Goal: Contribute content: Contribute content

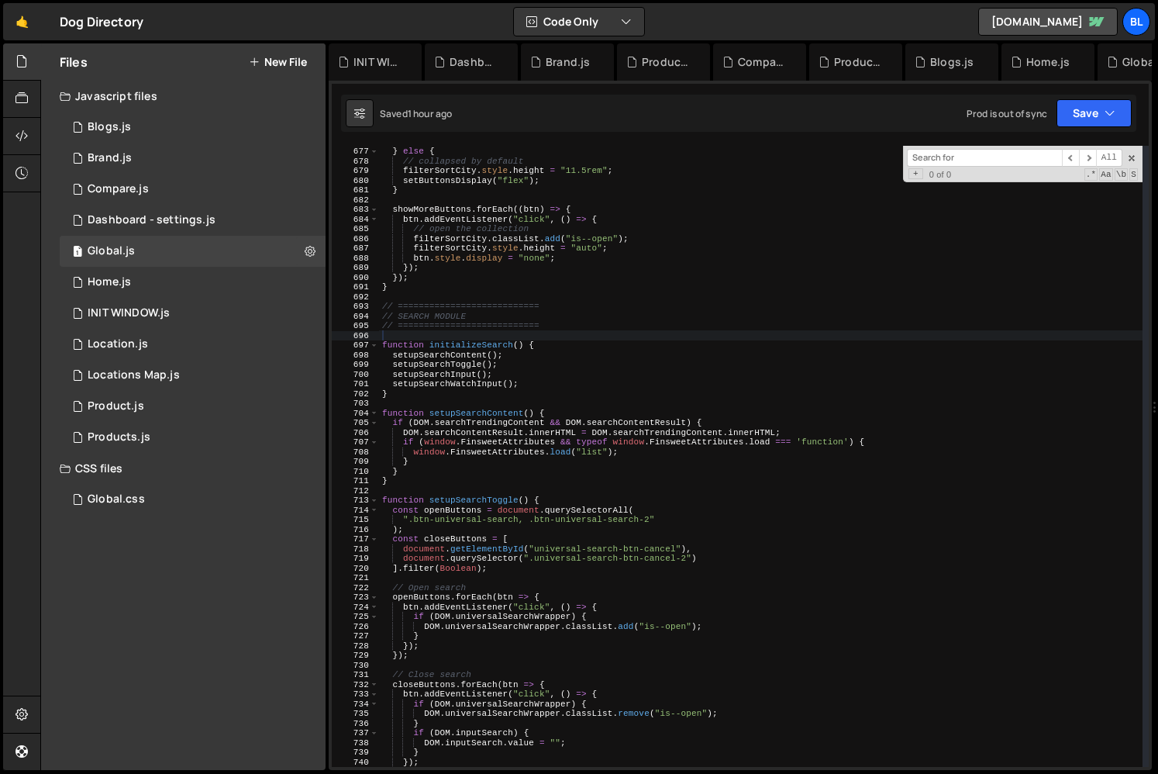
scroll to position [24091, 0]
drag, startPoint x: 586, startPoint y: 331, endPoint x: 874, endPoint y: 229, distance: 305.7
click at [588, 329] on div "setButtonsDisplay ( "none" ) ; } else { // collapsed by default filterSortCity …" at bounding box center [760, 456] width 763 height 640
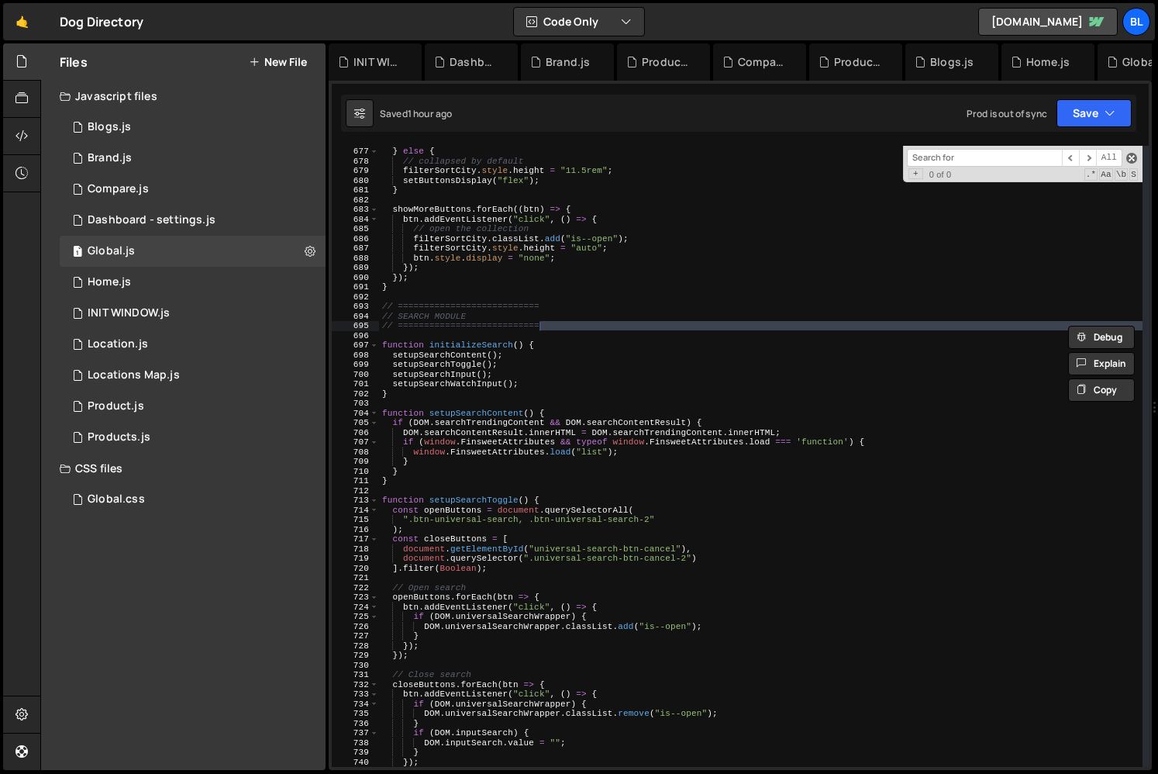
click at [1132, 154] on span at bounding box center [1131, 158] width 11 height 11
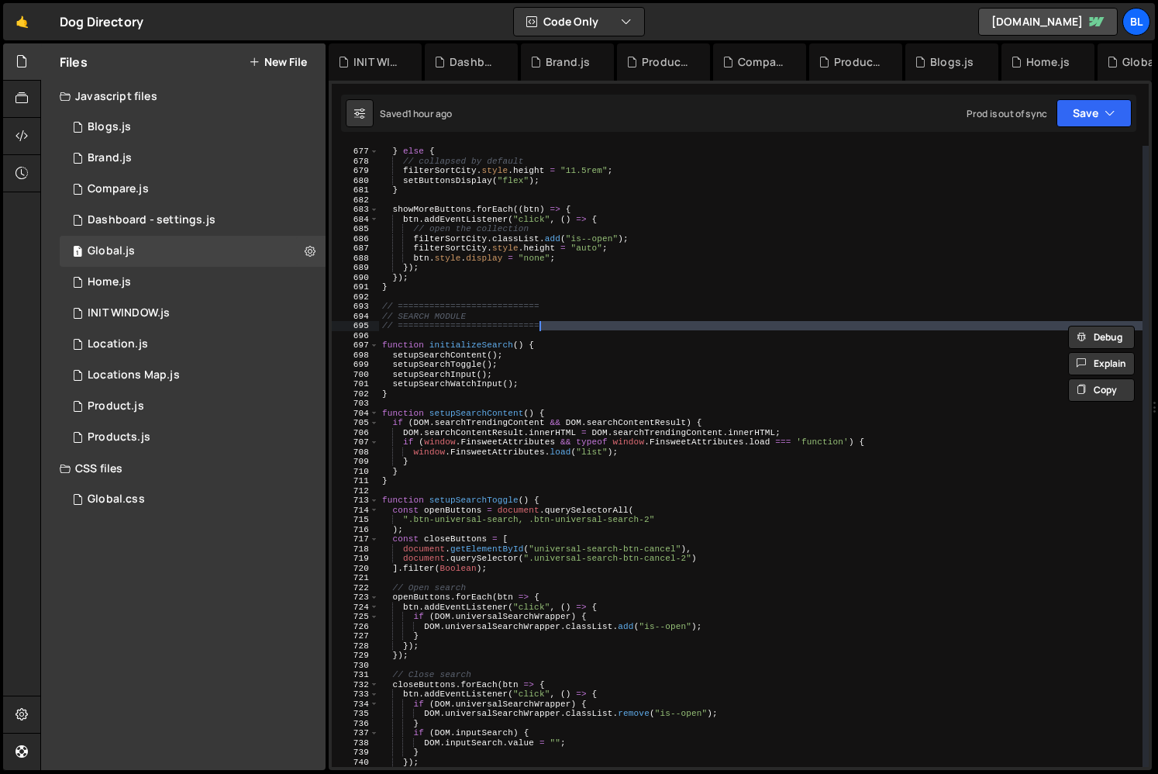
click at [676, 370] on div "setButtonsDisplay ( "none" ) ; } else { // collapsed by default filterSortCity …" at bounding box center [760, 456] width 763 height 640
type textarea "setupSearchInput();"
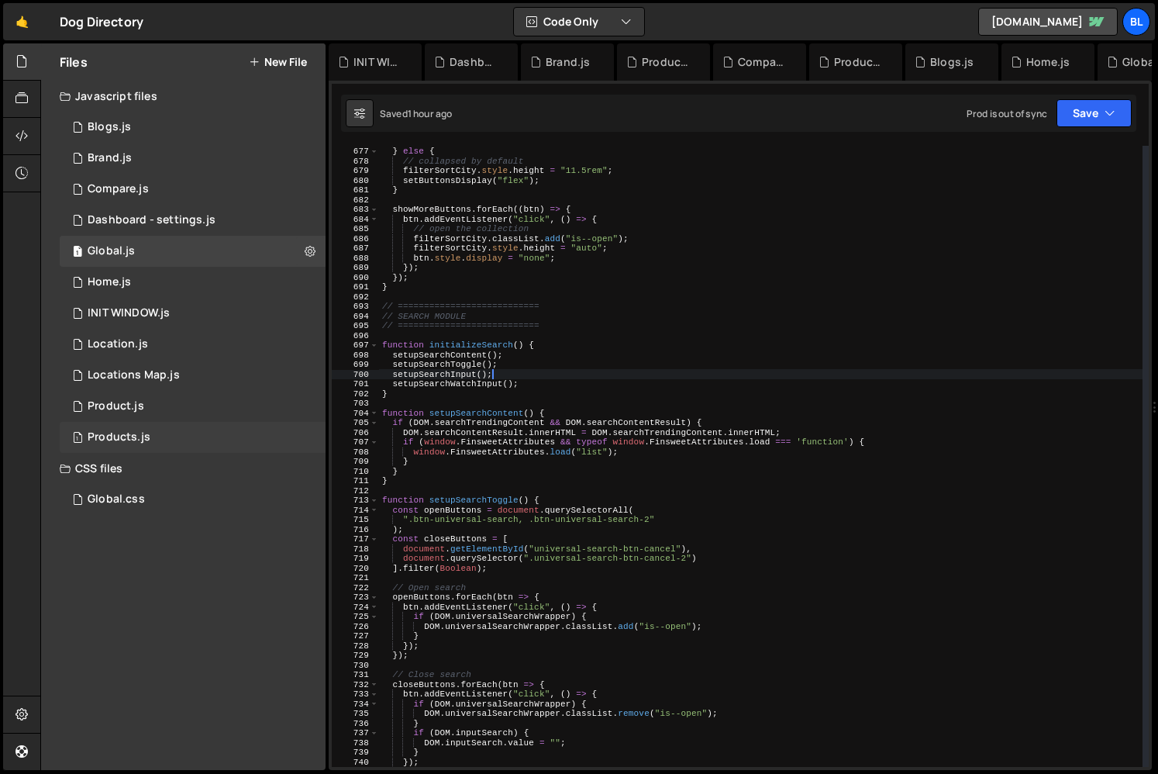
click at [168, 426] on div "1 Products.js 0" at bounding box center [193, 437] width 266 height 31
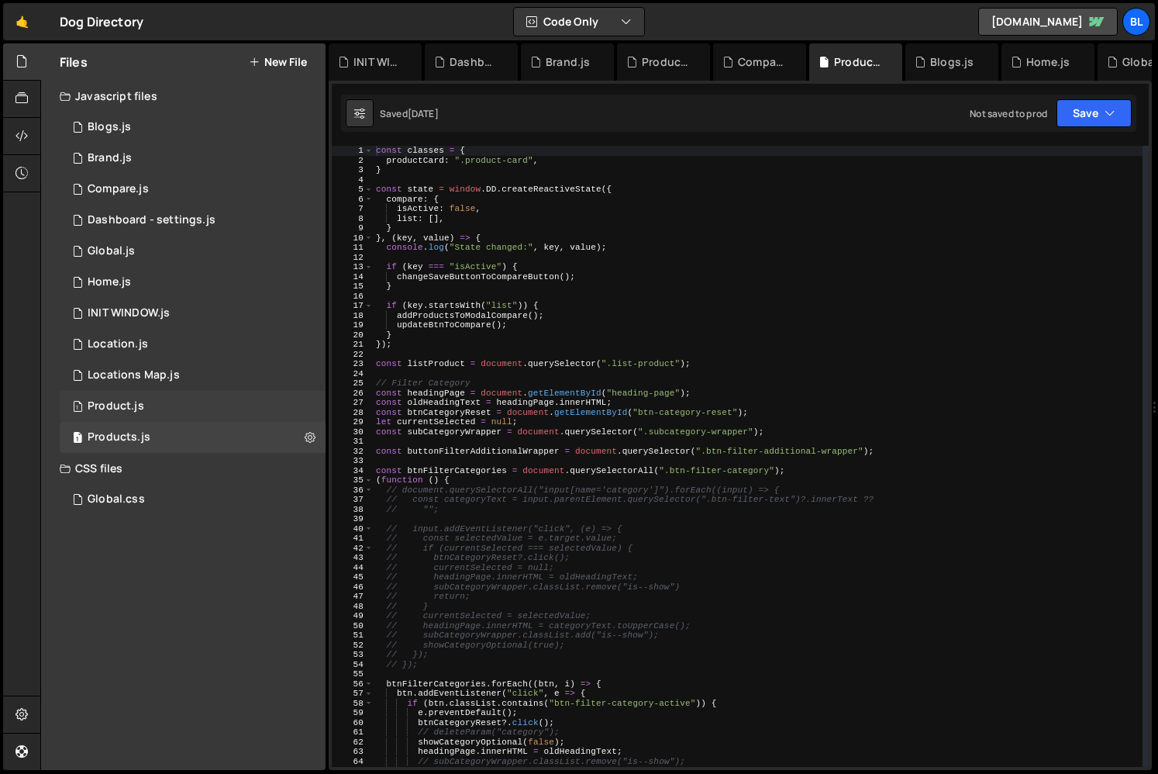
scroll to position [0, 0]
click at [184, 413] on div "1 Product.js 0" at bounding box center [193, 406] width 266 height 31
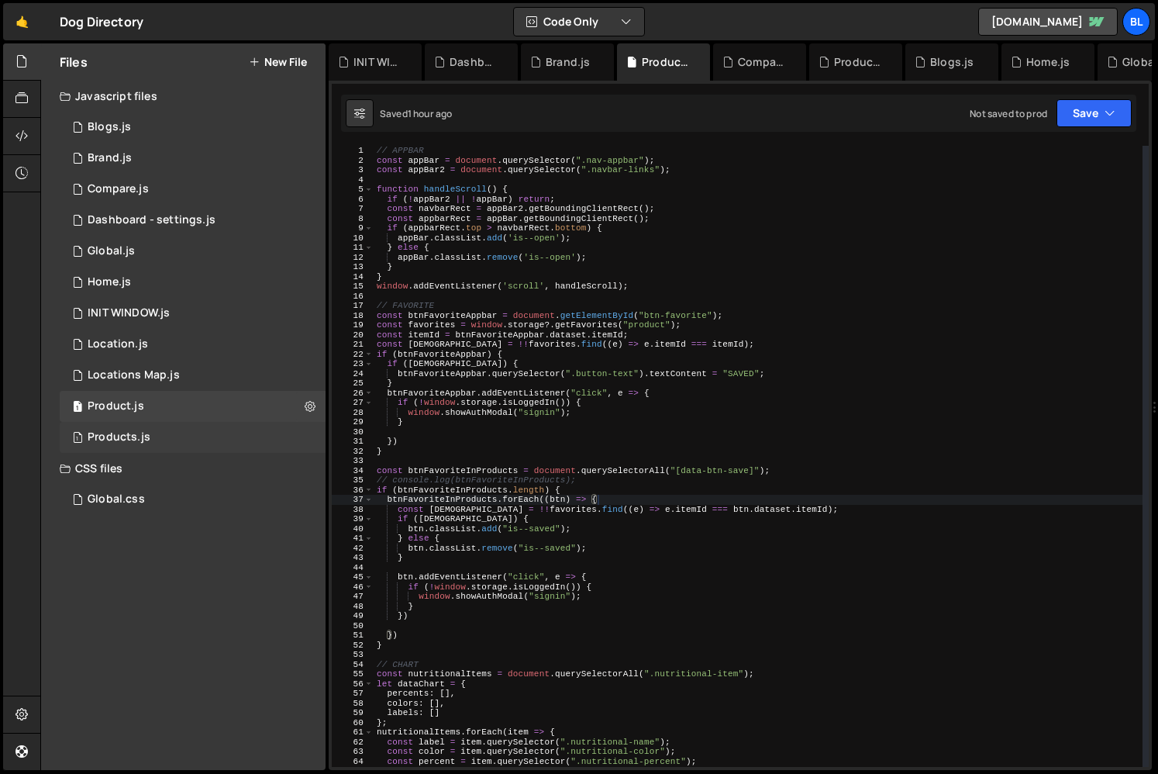
click at [173, 435] on div "1 Products.js 0" at bounding box center [193, 437] width 266 height 31
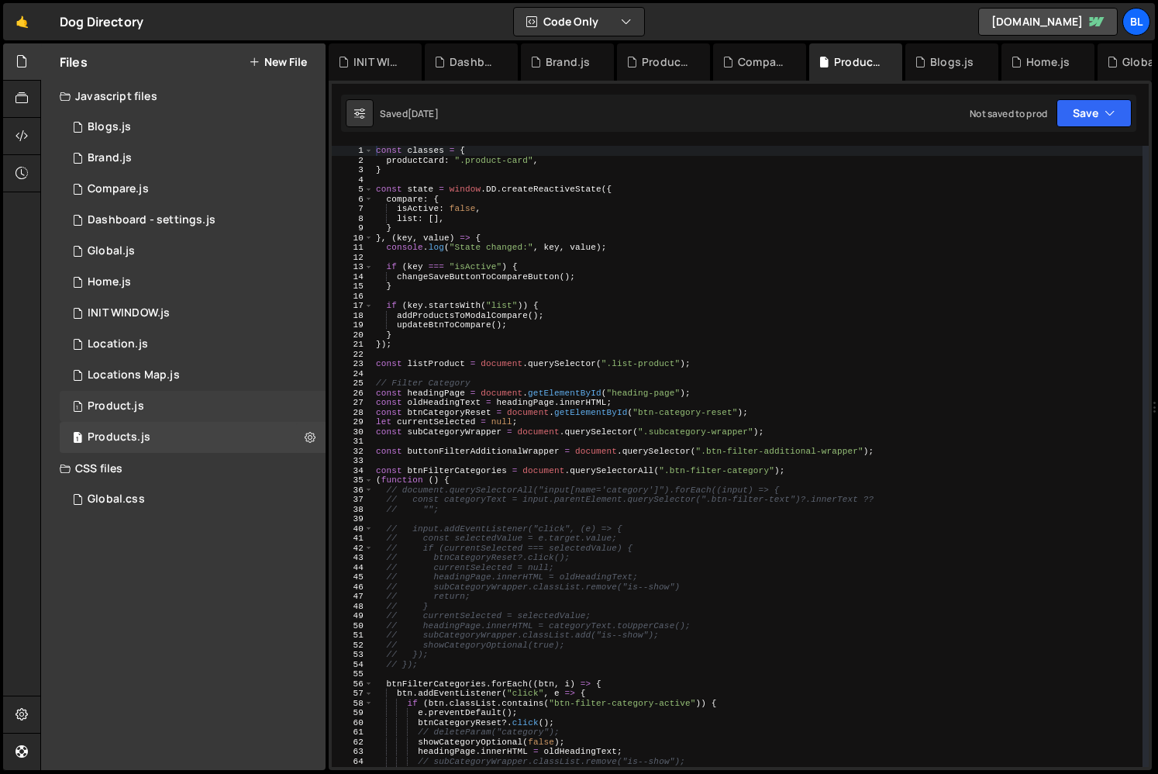
click at [170, 405] on div "1 Product.js 0" at bounding box center [193, 406] width 266 height 31
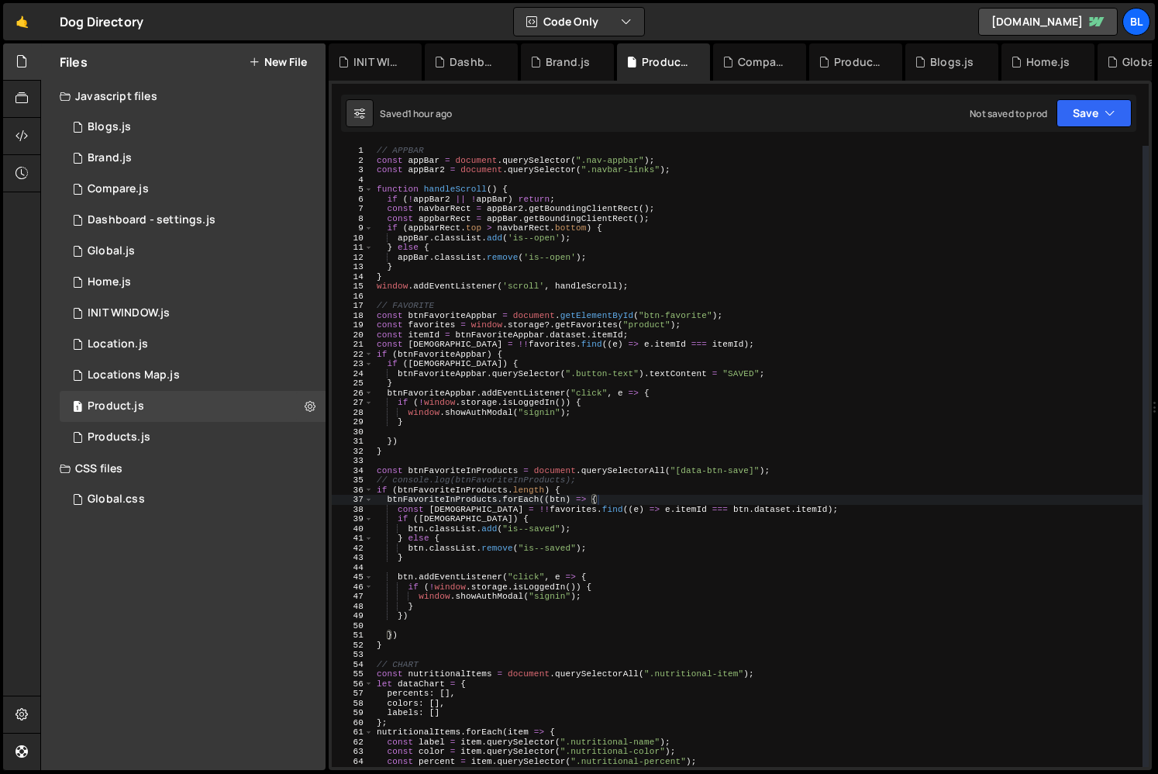
type textarea "if (hasFavorite) {"
click at [667, 515] on div "// APPBAR const appBar = document . querySelector ( ".nav-appbar" ) ; const app…" at bounding box center [758, 466] width 769 height 640
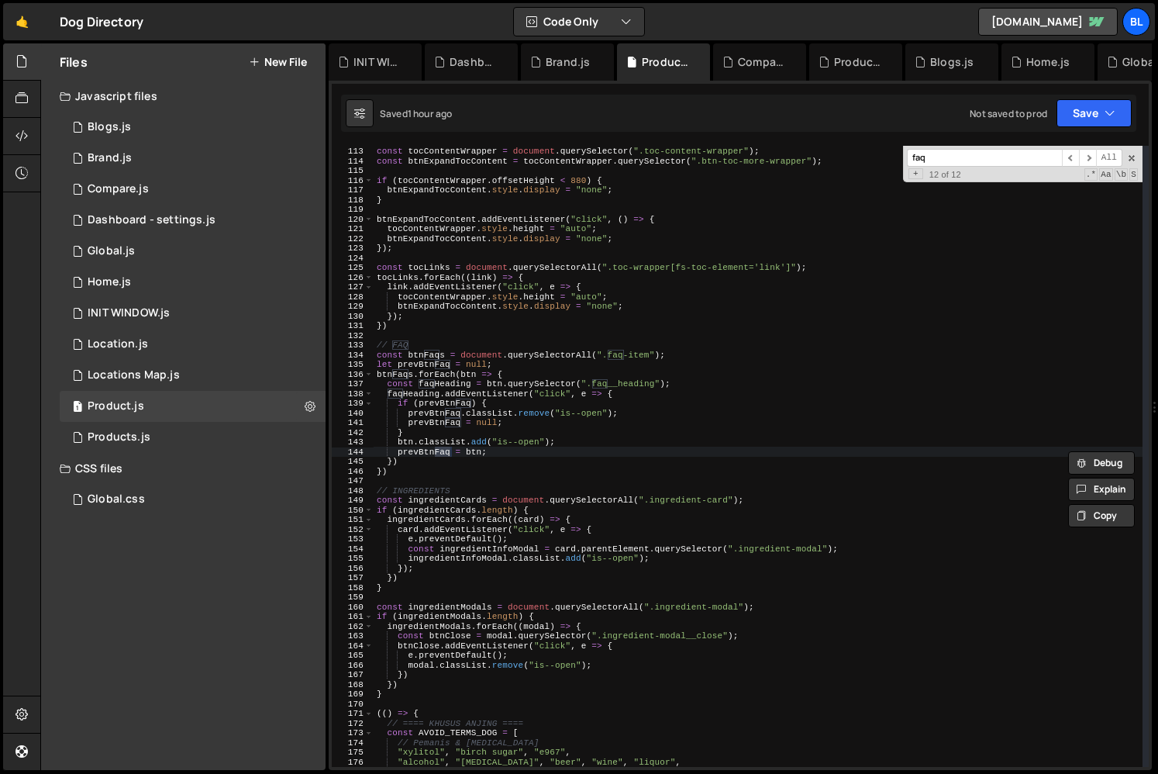
scroll to position [1084, 0]
type input "faq"
click at [569, 505] on div "// TOC const tocContentWrapper = document . querySelector ( ".toc-content-wrapp…" at bounding box center [758, 456] width 769 height 640
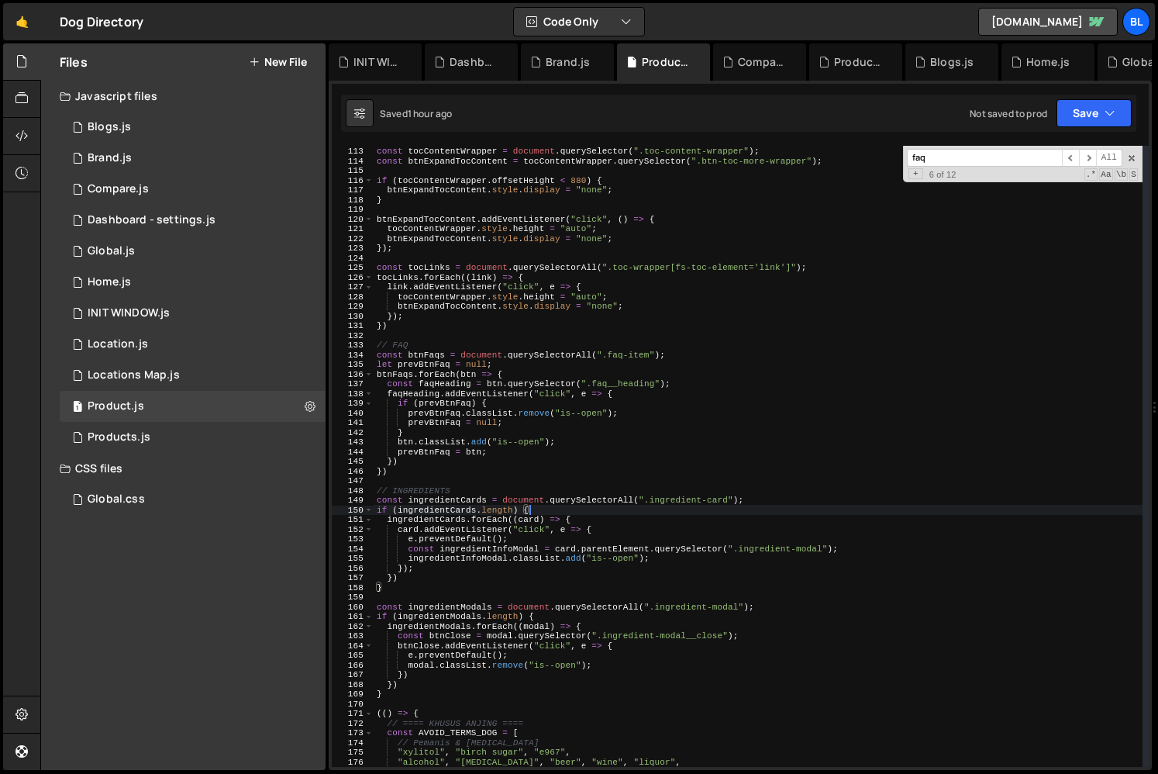
click at [606, 442] on div "// TOC const tocContentWrapper = document . querySelector ( ".toc-content-wrapp…" at bounding box center [758, 456] width 769 height 640
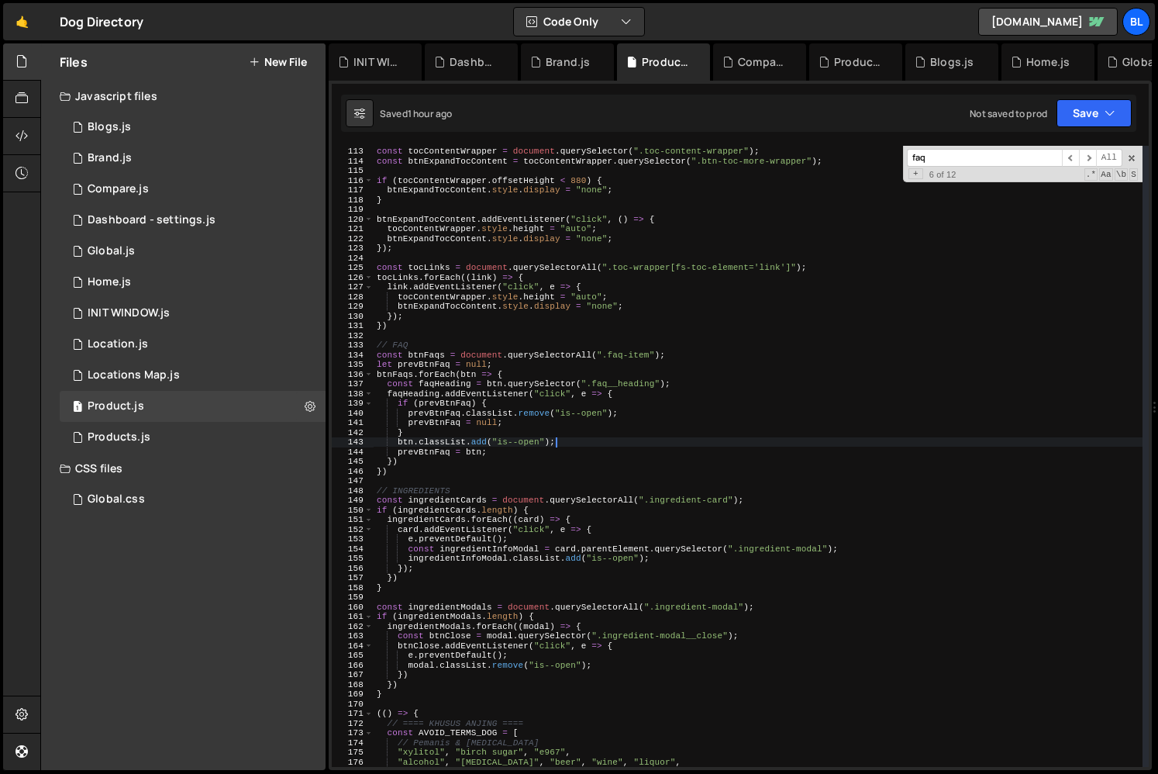
click at [632, 412] on div "// TOC const tocContentWrapper = document . querySelector ( ".toc-content-wrapp…" at bounding box center [758, 456] width 769 height 640
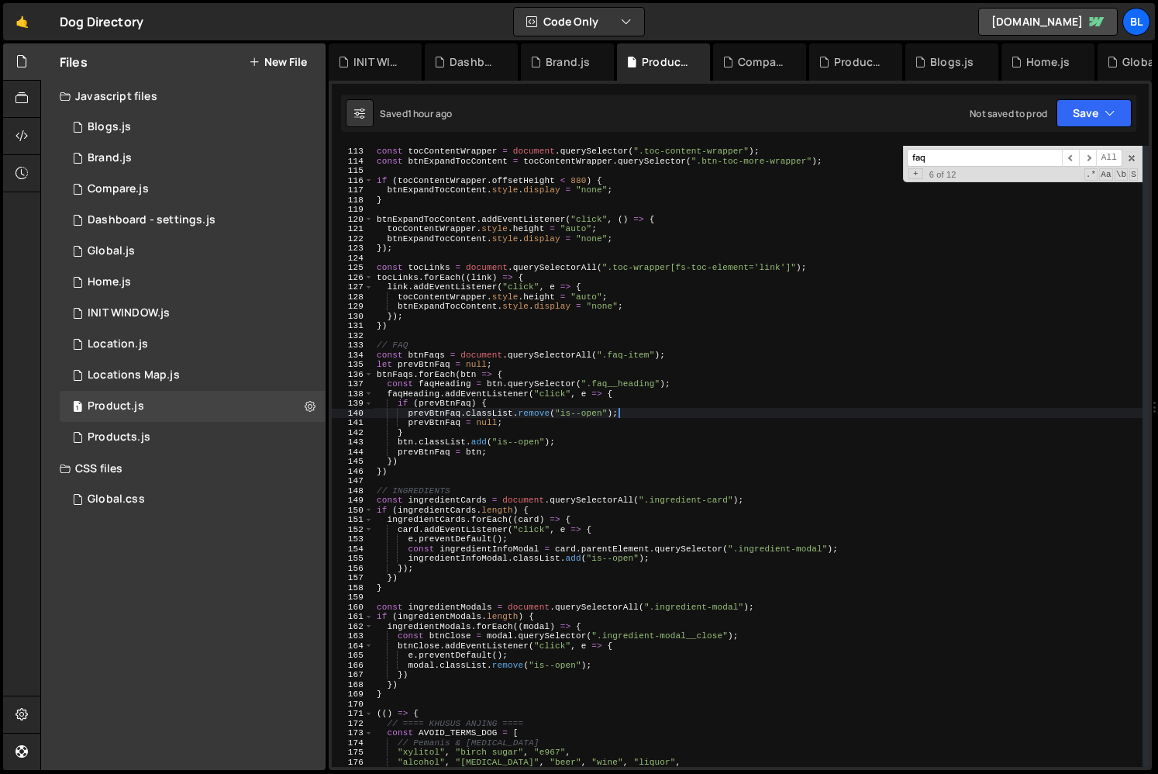
click at [630, 374] on div "// TOC const tocContentWrapper = document . querySelector ( ".toc-content-wrapp…" at bounding box center [758, 456] width 769 height 640
click at [559, 418] on div "// TOC const tocContentWrapper = document . querySelector ( ".toc-content-wrapp…" at bounding box center [758, 456] width 769 height 640
click at [439, 419] on div "// TOC const tocContentWrapper = document . querySelector ( ".toc-content-wrapp…" at bounding box center [758, 456] width 769 height 640
click at [439, 418] on div "// TOC const tocContentWrapper = document . querySelector ( ".toc-content-wrapp…" at bounding box center [758, 456] width 769 height 640
click at [502, 397] on div "// TOC const tocContentWrapper = document . querySelector ( ".toc-content-wrapp…" at bounding box center [758, 456] width 769 height 640
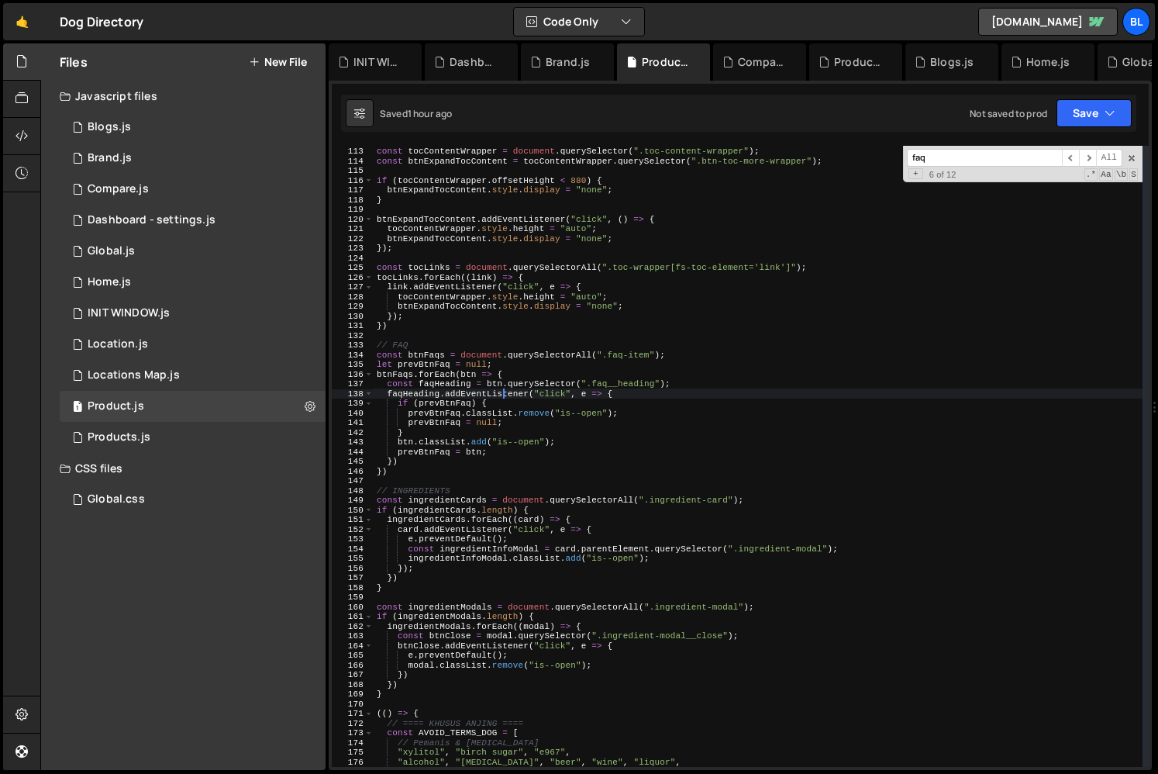
click at [470, 370] on div "// TOC const tocContentWrapper = document . querySelector ( ".toc-content-wrapp…" at bounding box center [758, 456] width 769 height 640
click at [514, 359] on div "// TOC const tocContentWrapper = document . querySelector ( ".toc-content-wrapp…" at bounding box center [758, 456] width 769 height 640
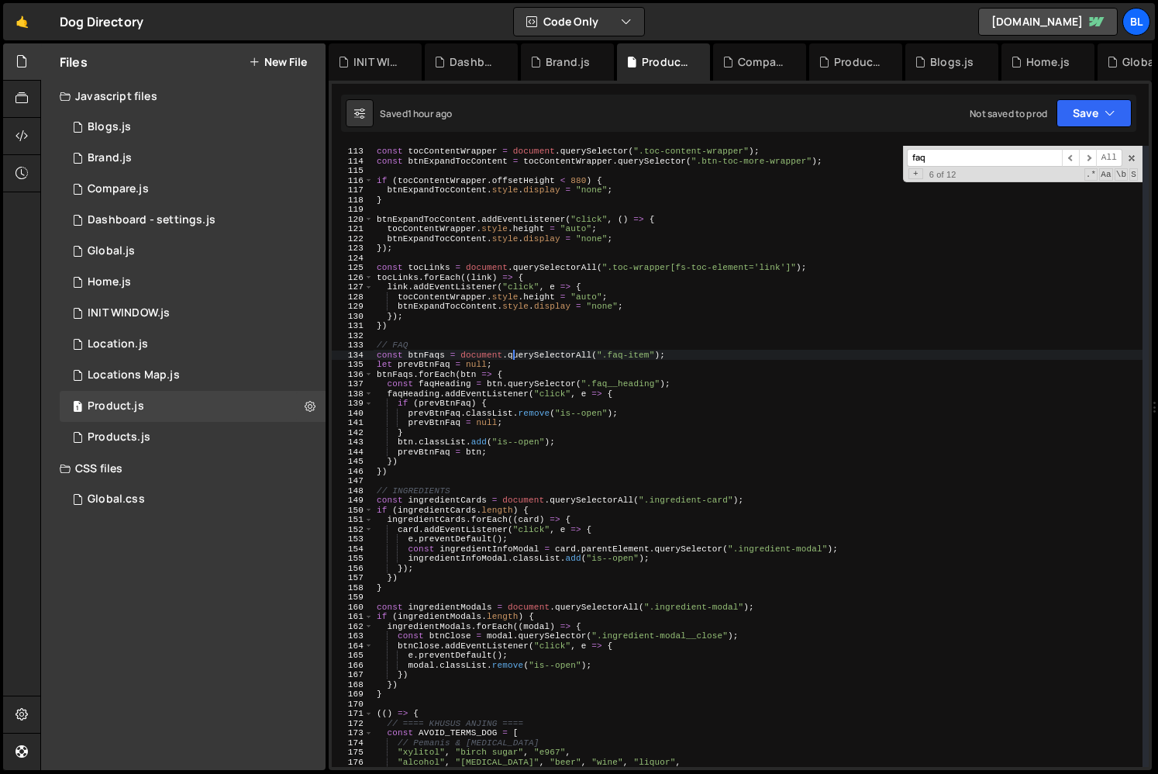
click at [643, 368] on div "// TOC const tocContentWrapper = document . querySelector ( ".toc-content-wrapp…" at bounding box center [758, 456] width 769 height 640
click at [671, 357] on div "// TOC const tocContentWrapper = document . querySelector ( ".toc-content-wrapp…" at bounding box center [758, 456] width 769 height 640
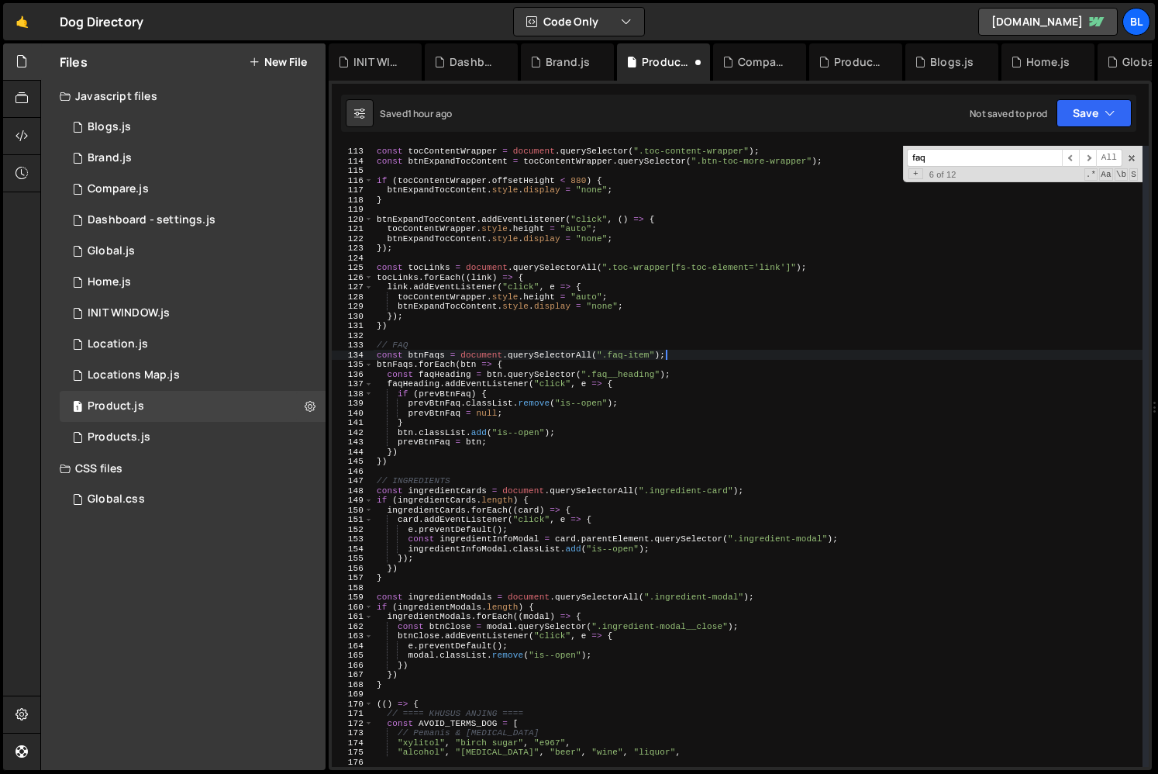
click at [543, 412] on div "// TOC const tocContentWrapper = document . querySelector ( ".toc-content-wrapp…" at bounding box center [758, 456] width 769 height 640
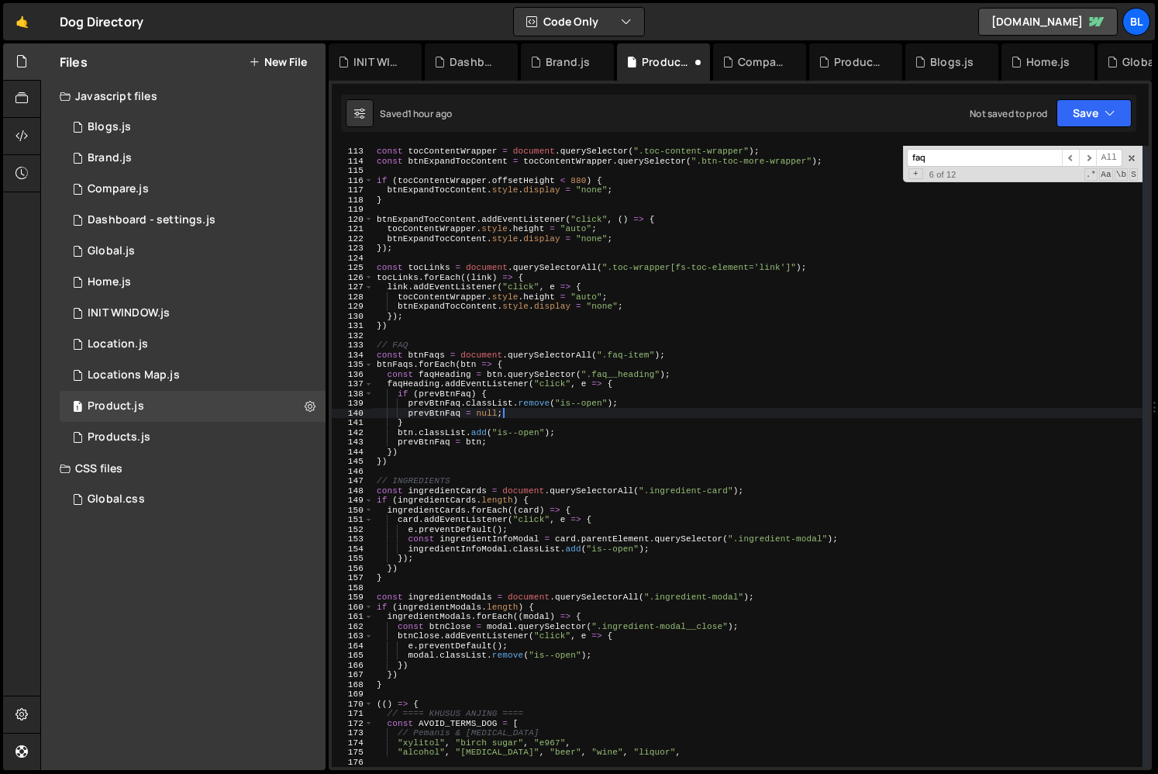
click at [427, 355] on div "// TOC const tocContentWrapper = document . querySelector ( ".toc-content-wrapp…" at bounding box center [758, 456] width 769 height 640
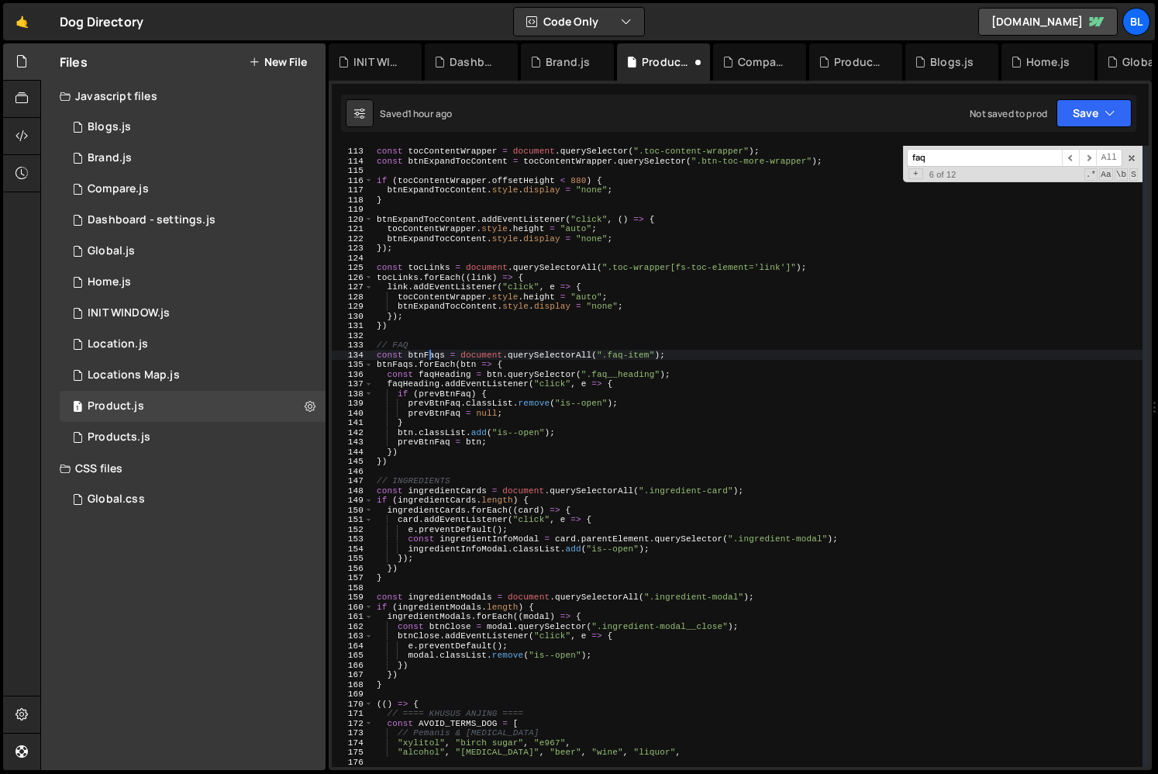
click at [427, 355] on div "// TOC const tocContentWrapper = document . querySelector ( ".toc-content-wrapp…" at bounding box center [758, 456] width 769 height 640
click at [436, 427] on div "// TOC const tocContentWrapper = document . querySelector ( ".toc-content-wrapp…" at bounding box center [758, 456] width 769 height 640
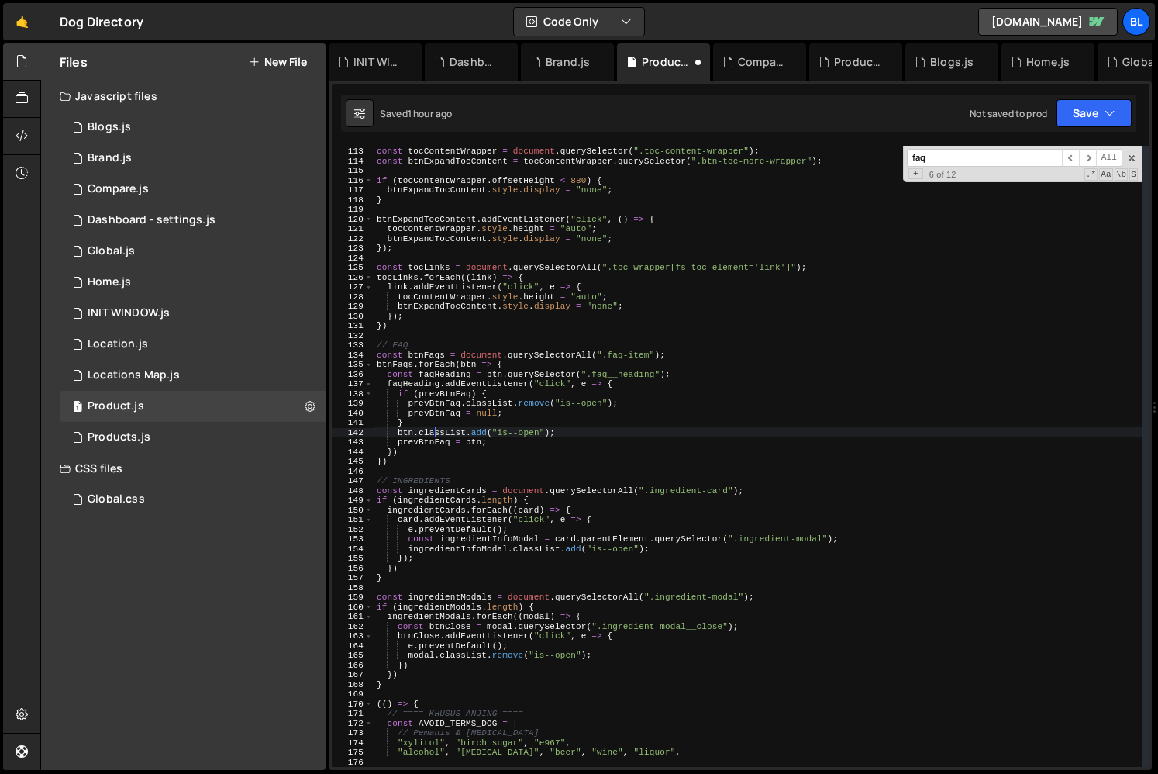
click at [429, 399] on div "// TOC const tocContentWrapper = document . querySelector ( ".toc-content-wrapp…" at bounding box center [758, 456] width 769 height 640
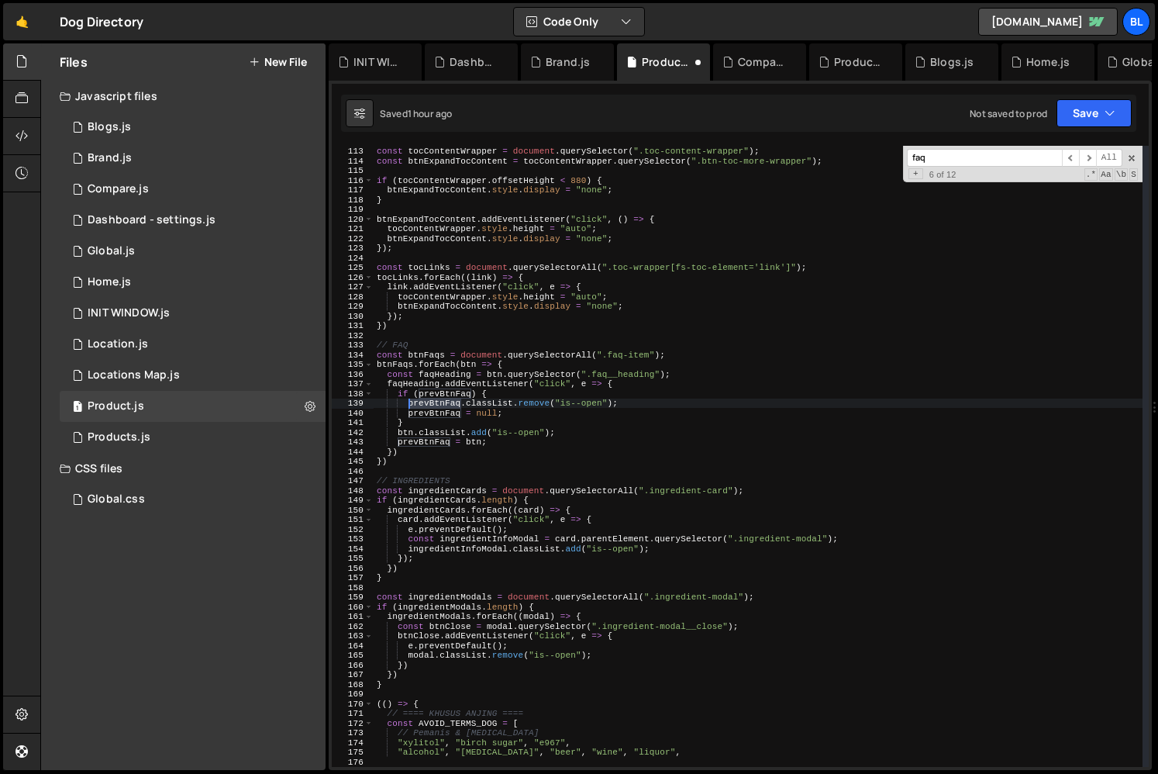
click at [429, 399] on div "// TOC const tocContentWrapper = document . querySelector ( ".toc-content-wrapp…" at bounding box center [758, 456] width 769 height 640
click at [490, 389] on div "// TOC const tocContentWrapper = document . querySelector ( ".toc-content-wrapp…" at bounding box center [758, 456] width 769 height 640
type textarea "if (prevBtnFaq) {"
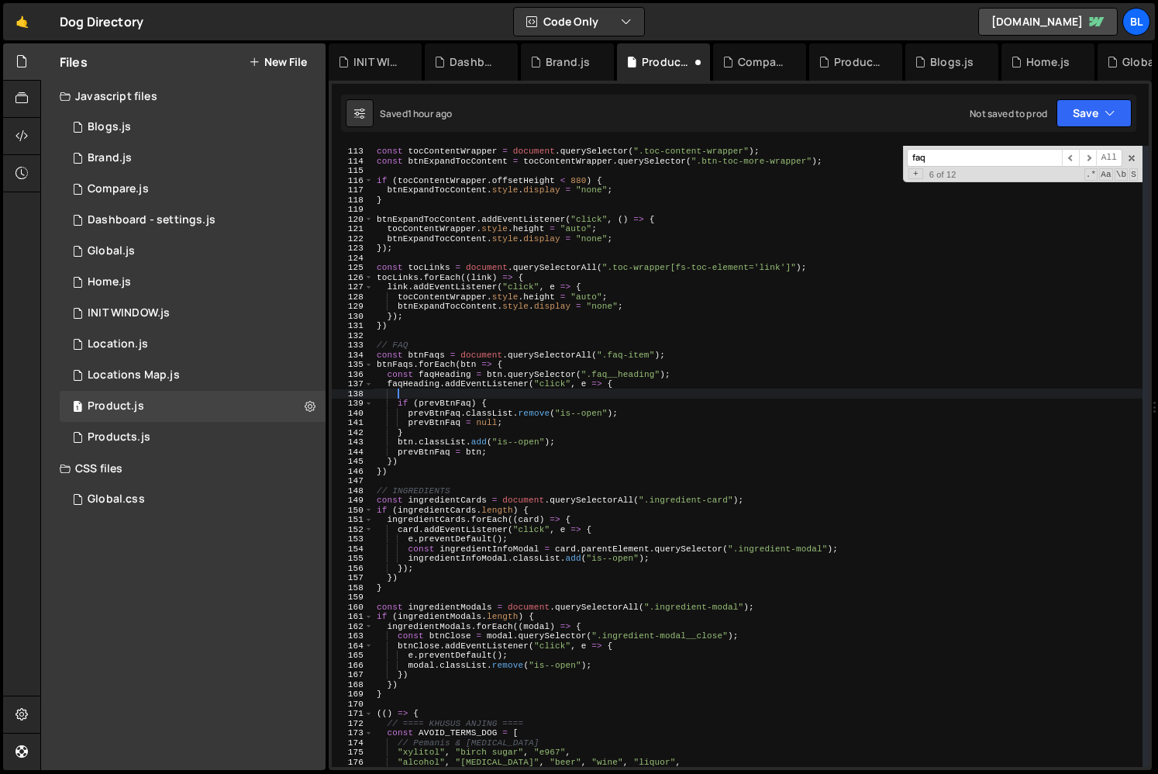
paste textarea "btnFaqs"
type textarea "btnFaqs.forEach((e)=>e.classList.remove("is--open"));"
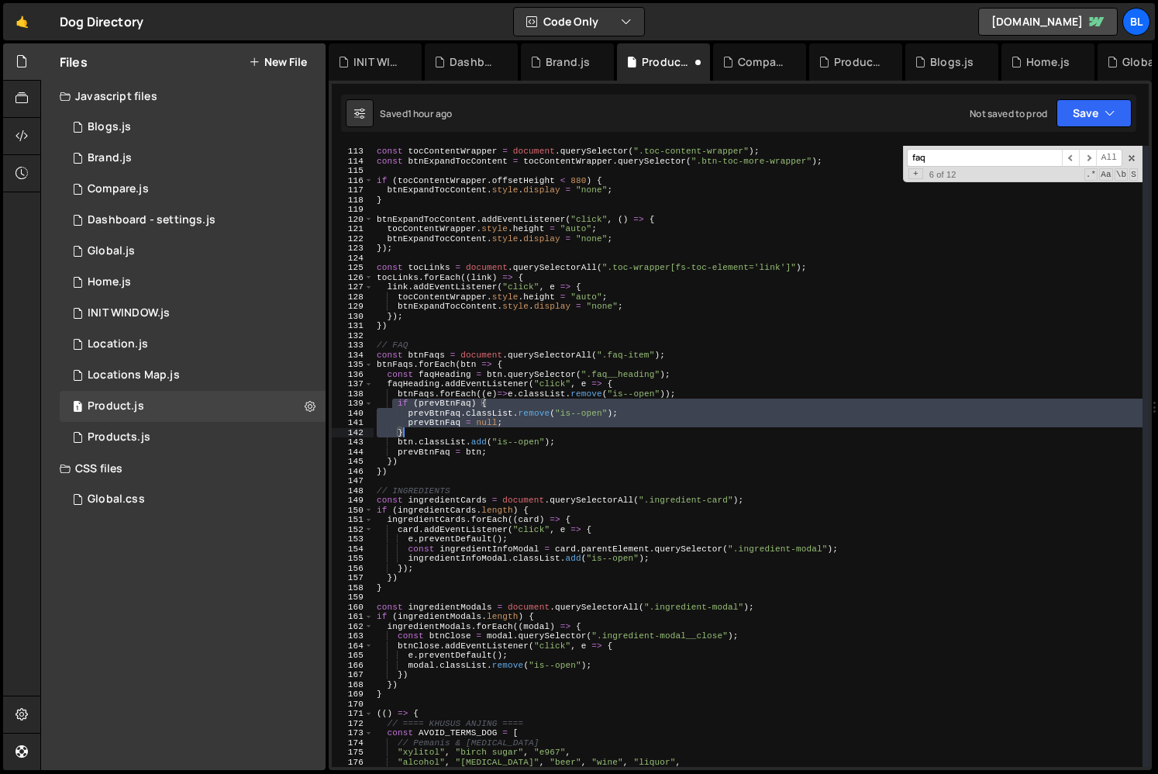
scroll to position [0, 1]
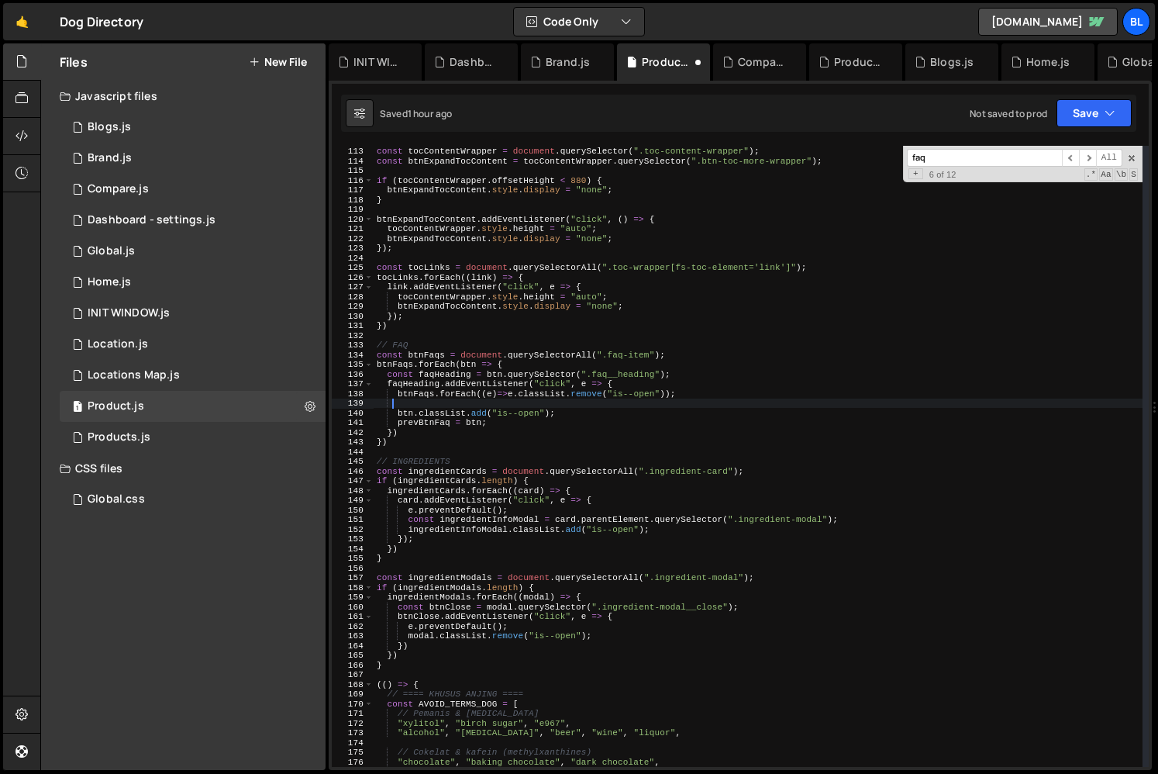
drag, startPoint x: 393, startPoint y: 401, endPoint x: 436, endPoint y: 435, distance: 54.7
click at [436, 435] on div "// TOC const tocContentWrapper = document . querySelector ( ".toc-content-wrapp…" at bounding box center [758, 456] width 769 height 640
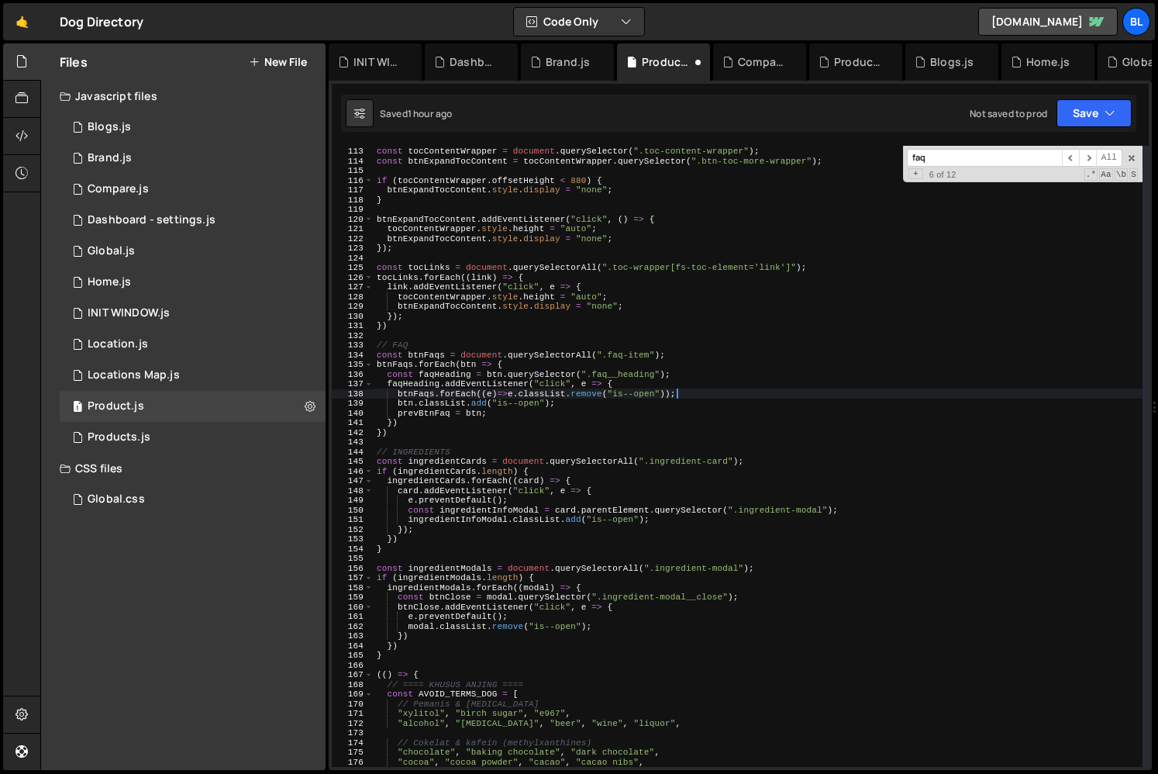
click at [505, 415] on div "// TOC const tocContentWrapper = document . querySelector ( ".toc-content-wrapp…" at bounding box center [758, 456] width 769 height 640
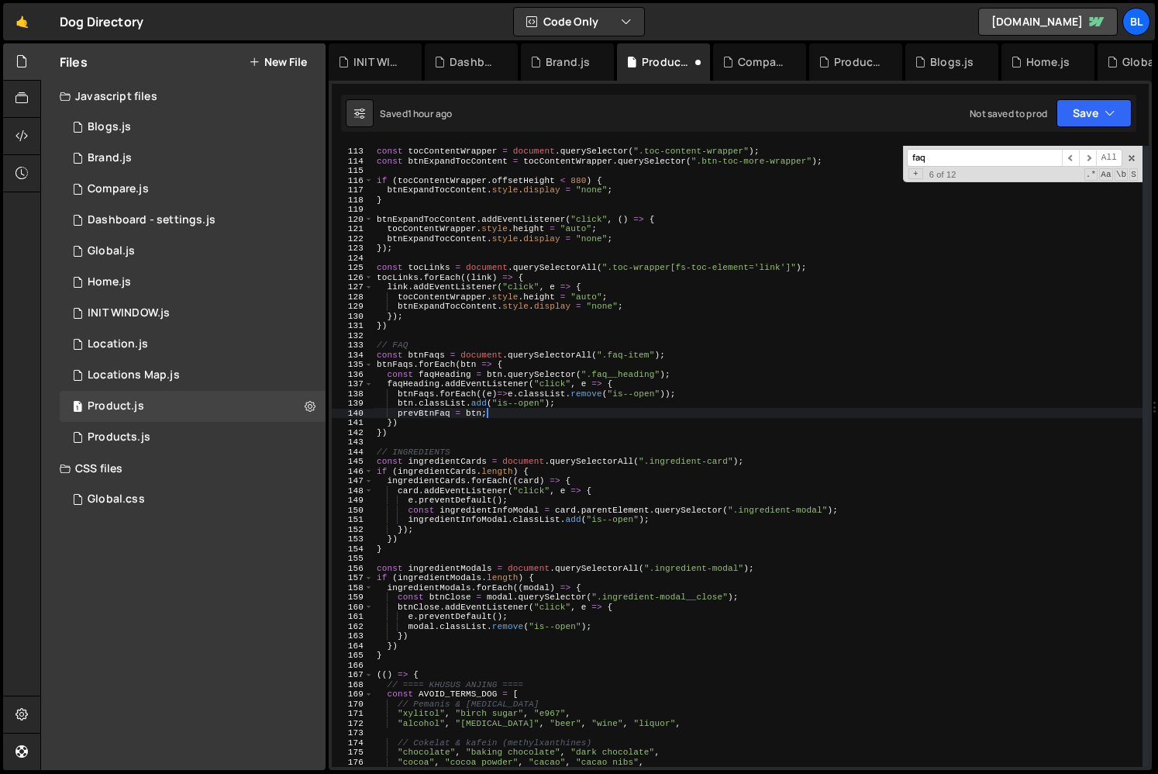
click at [581, 405] on div "// TOC const tocContentWrapper = document . querySelector ( ".toc-content-wrapp…" at bounding box center [758, 456] width 769 height 640
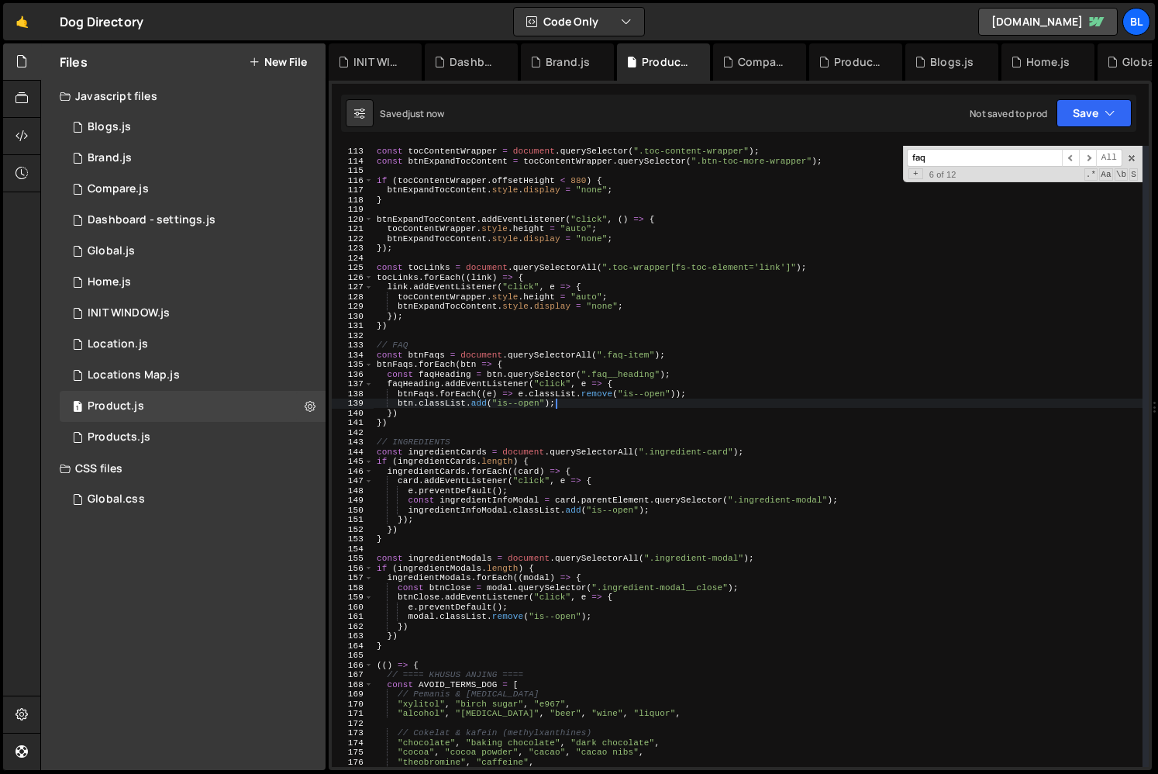
click at [565, 415] on div "// TOC const tocContentWrapper = document . querySelector ( ".toc-content-wrapp…" at bounding box center [758, 456] width 769 height 640
click at [496, 401] on div "// TOC const tocContentWrapper = document . querySelector ( ".toc-content-wrapp…" at bounding box center [758, 456] width 769 height 640
click at [483, 402] on div "// TOC const tocContentWrapper = document . querySelector ( ".toc-content-wrapp…" at bounding box center [758, 456] width 769 height 640
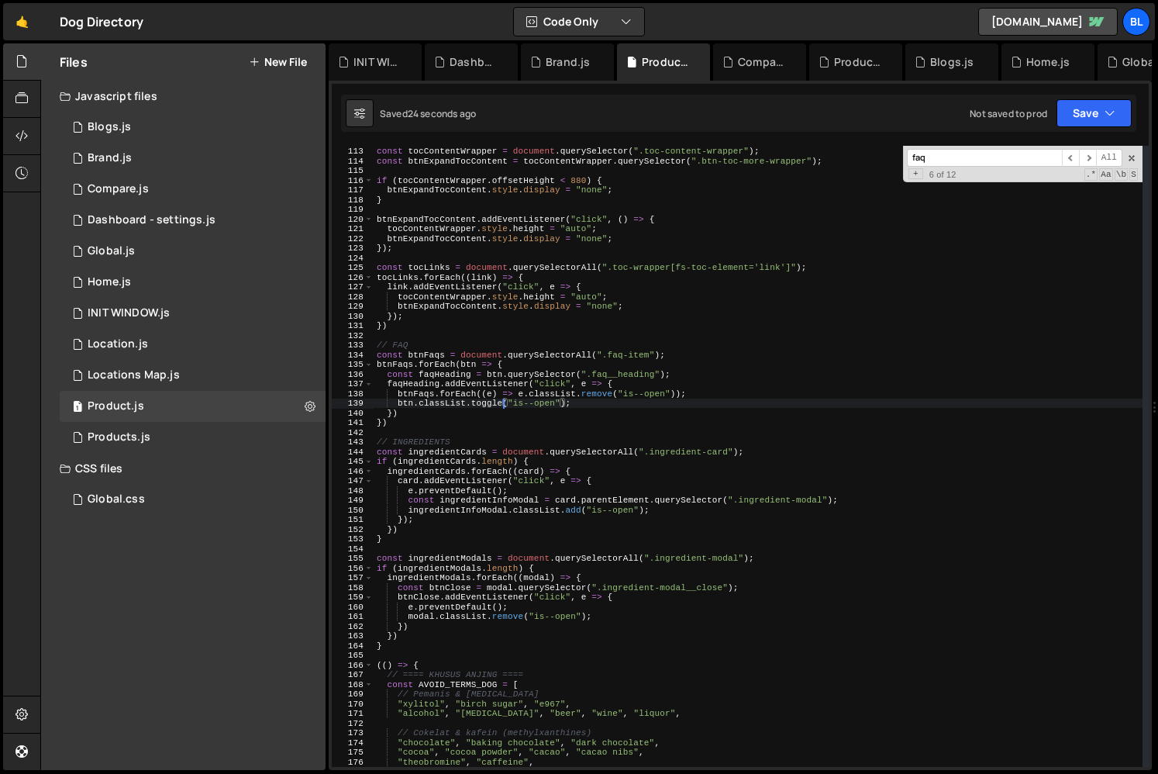
click at [569, 408] on div "// TOC const tocContentWrapper = document . querySelector ( ".toc-content-wrapp…" at bounding box center [758, 456] width 769 height 640
click at [397, 403] on div "// TOC const tocContentWrapper = document . querySelector ( ".toc-content-wrapp…" at bounding box center [758, 456] width 769 height 640
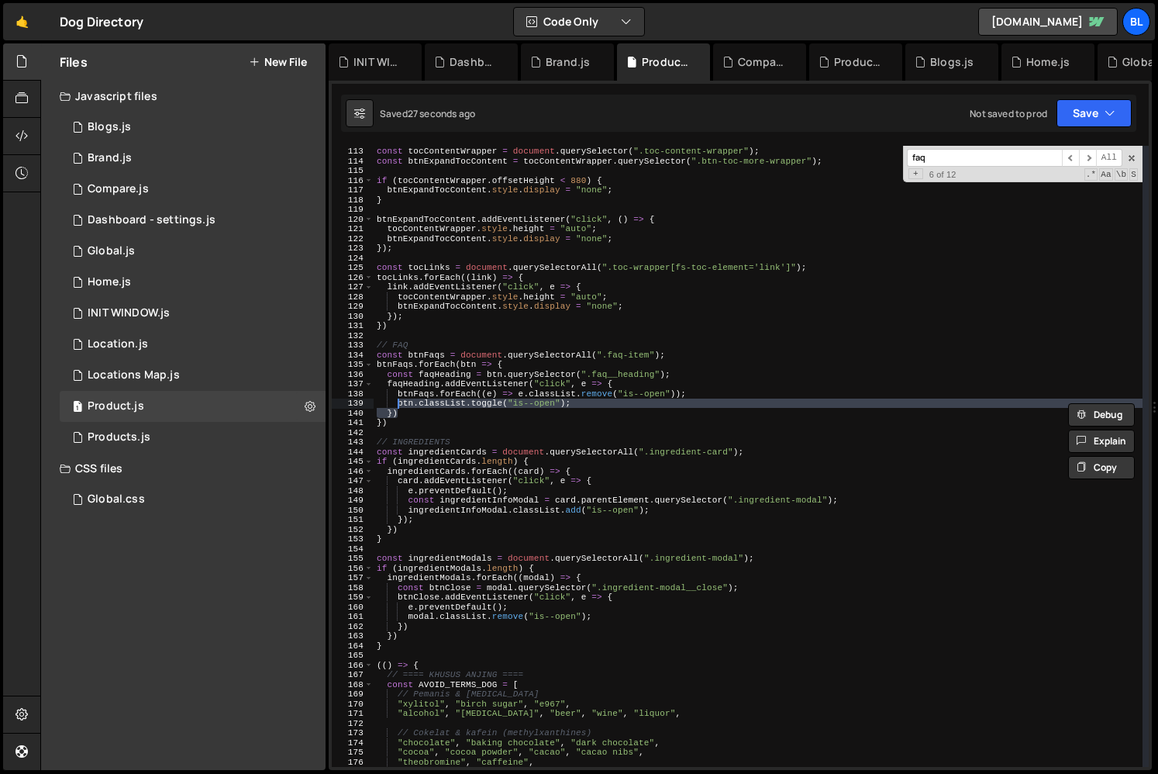
click at [570, 418] on div "// TOC const tocContentWrapper = document . querySelector ( ".toc-content-wrapp…" at bounding box center [758, 456] width 769 height 640
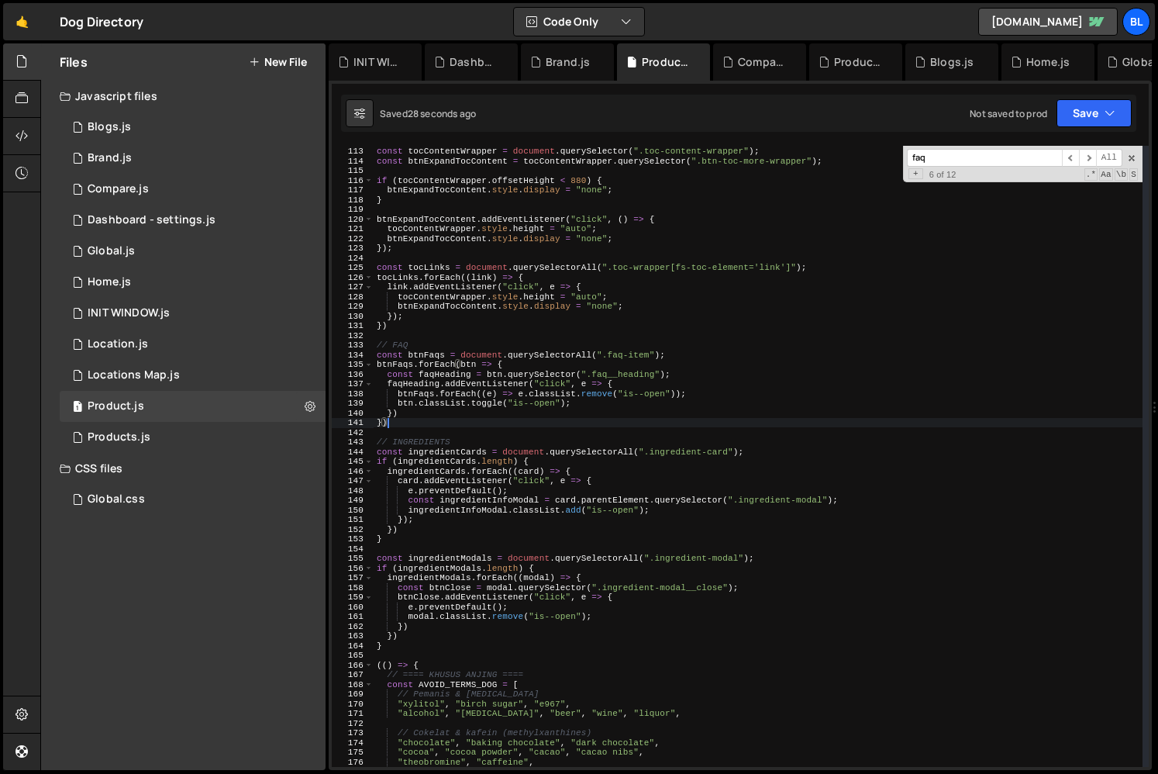
click at [583, 402] on div "// TOC const tocContentWrapper = document . querySelector ( ".toc-content-wrapp…" at bounding box center [758, 456] width 769 height 640
type textarea "btn.classList.toggle("is--open");"
click at [396, 403] on div "// TOC const tocContentWrapper = document . querySelector ( ".toc-content-wrapp…" at bounding box center [758, 456] width 769 height 640
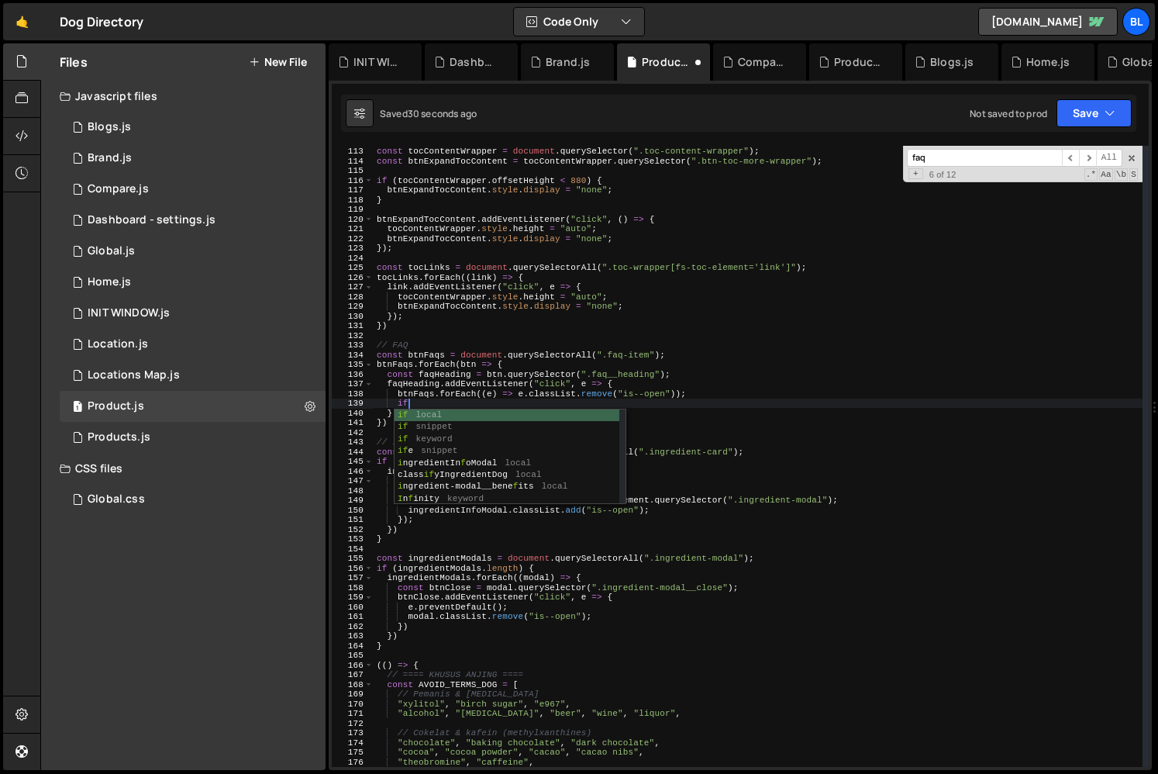
scroll to position [0, 2]
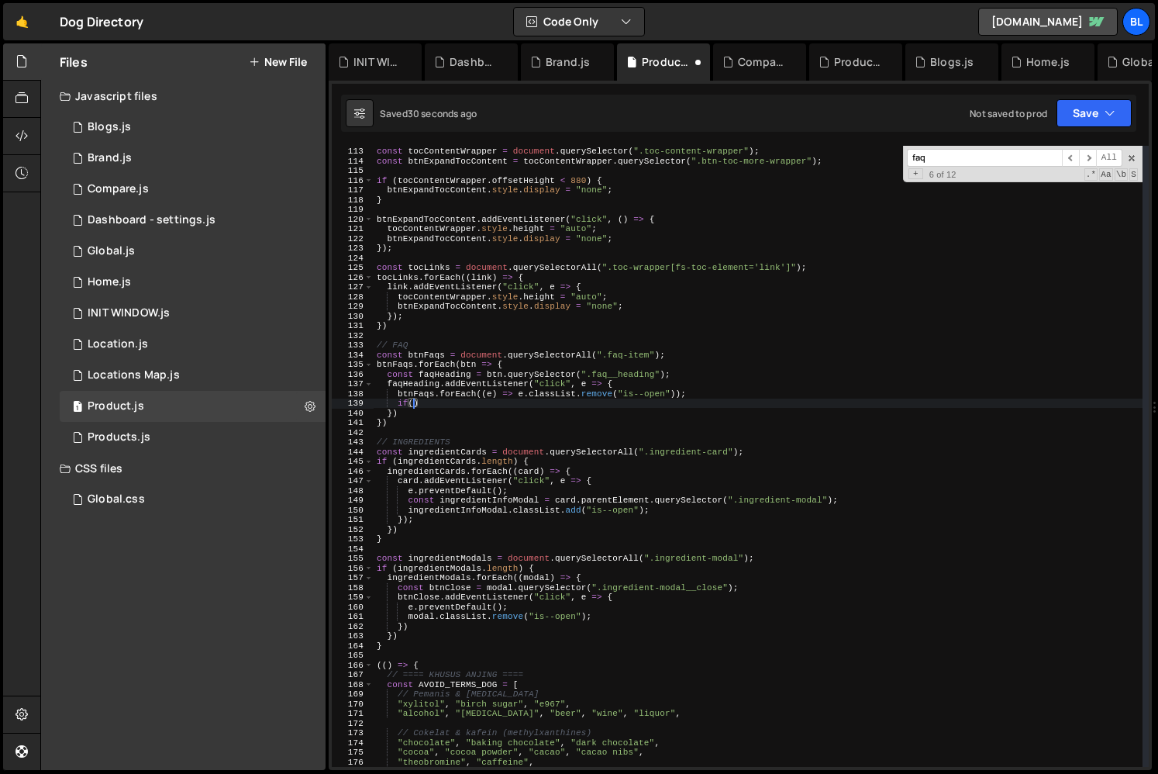
paste textarea "btn.classList.toggle("is--open");)"
type textarea "if(btn.classList.toggle("is--open")){"
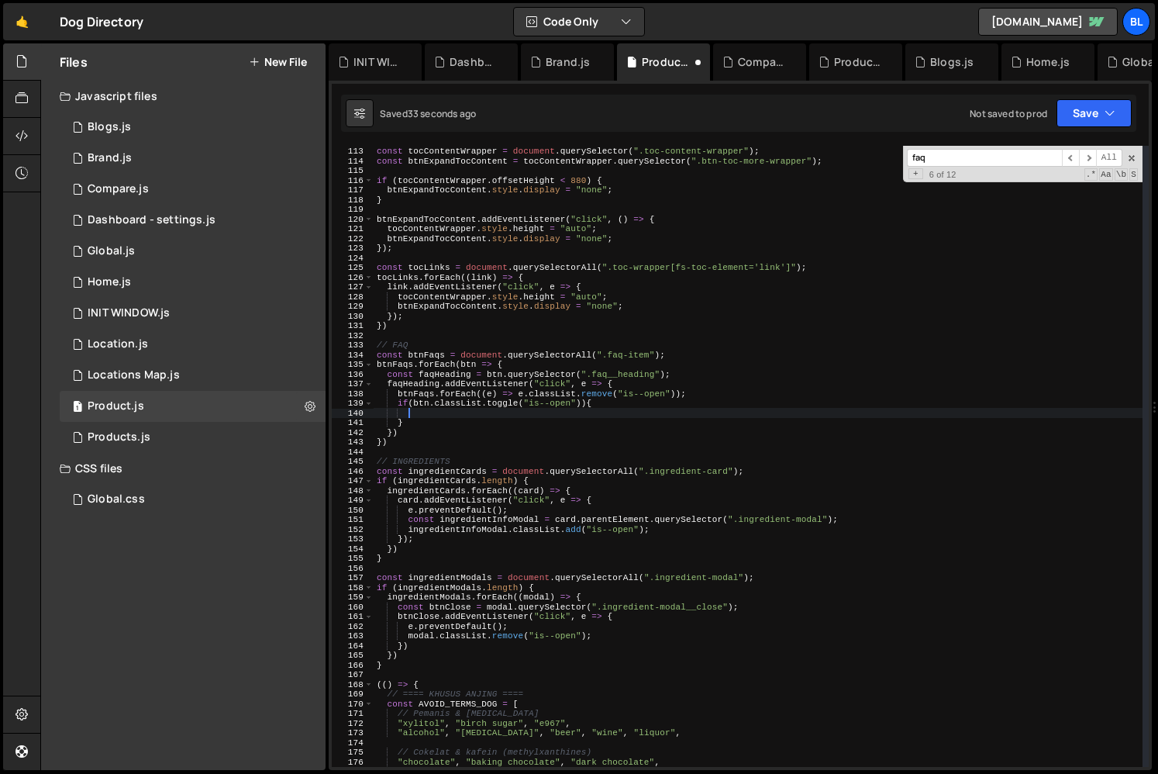
paste textarea "btn.classList.toggle("is--open");"
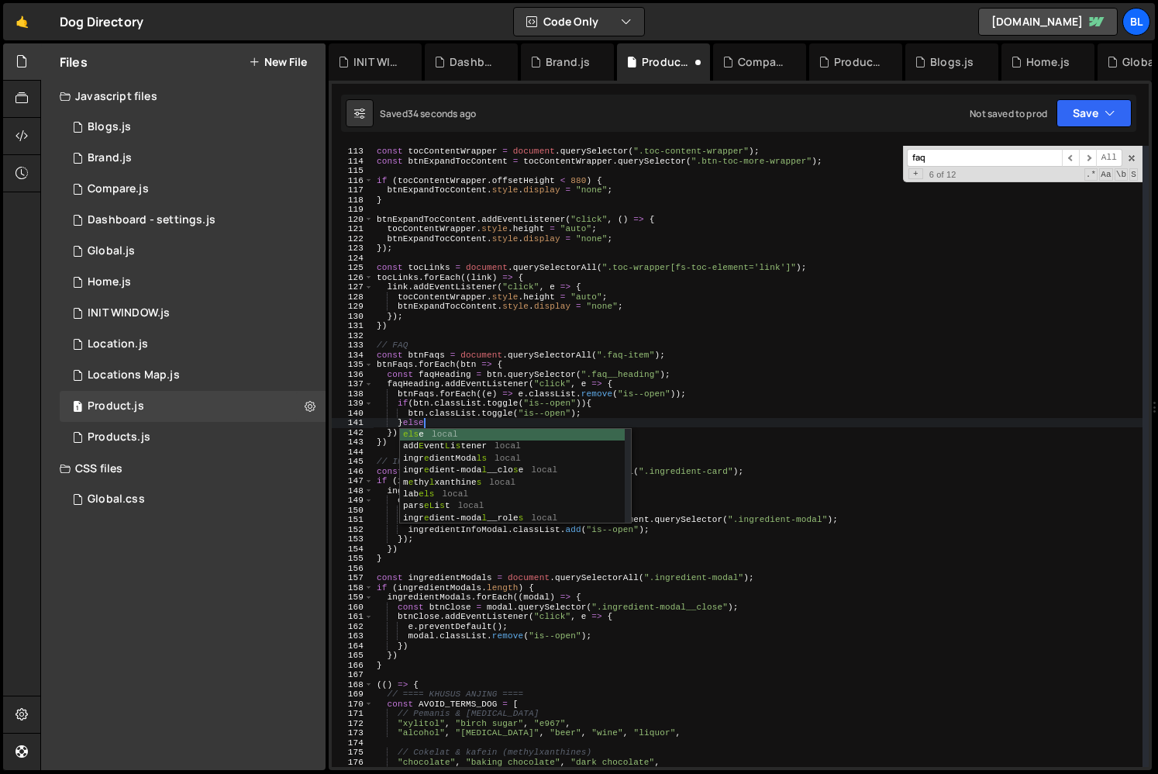
type textarea "}else{"
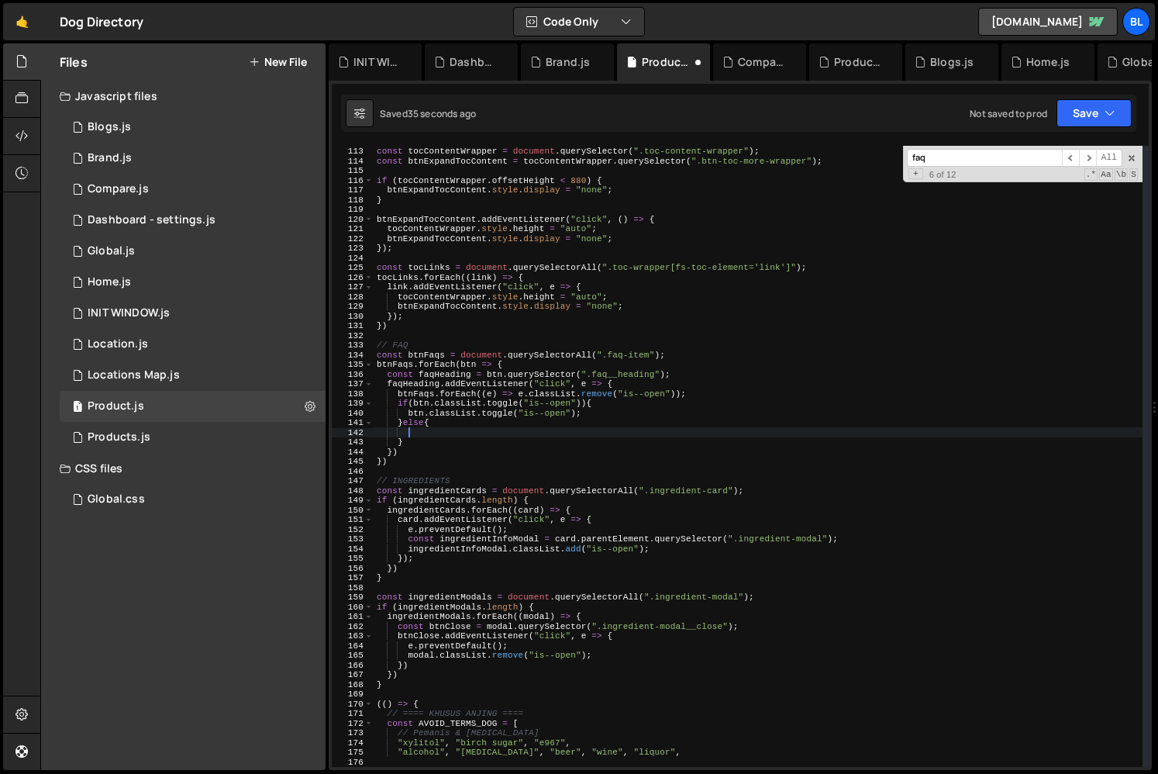
scroll to position [0, 2]
paste textarea "btn.classList.toggle("is--open");"
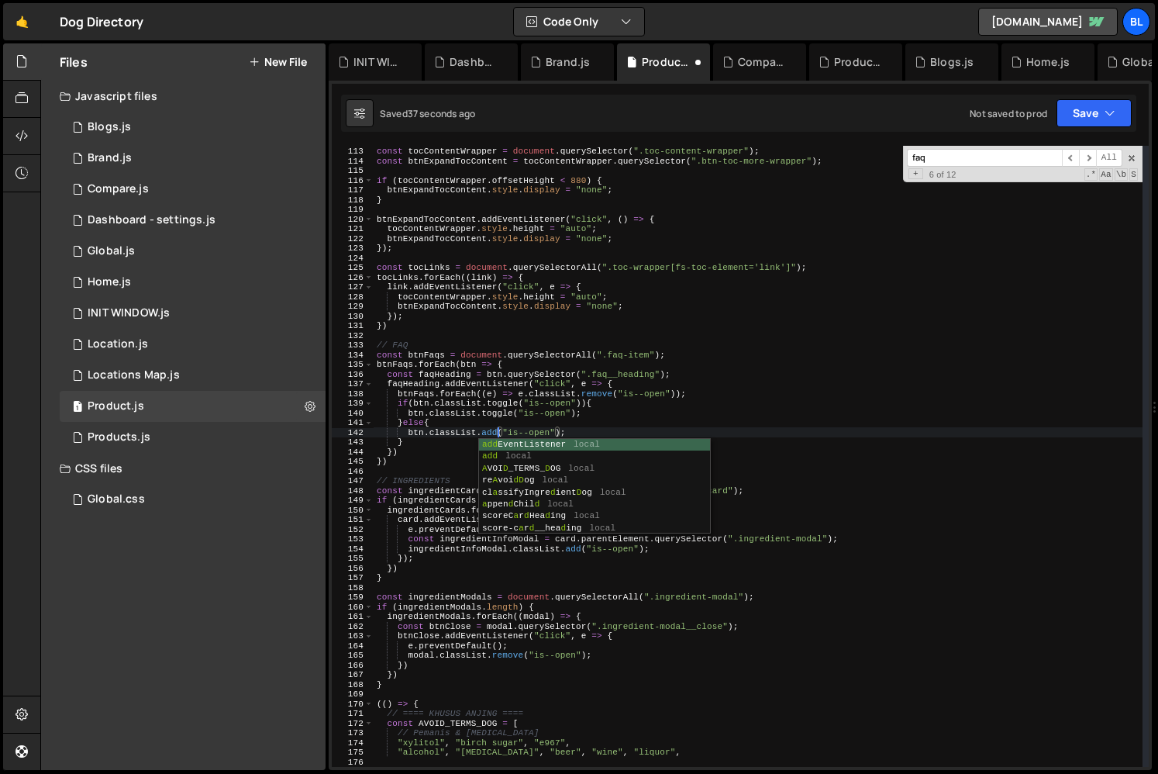
scroll to position [0, 10]
click at [501, 412] on div "// TOC const tocContentWrapper = document . querySelector ( ".toc-content-wrapp…" at bounding box center [758, 456] width 769 height 640
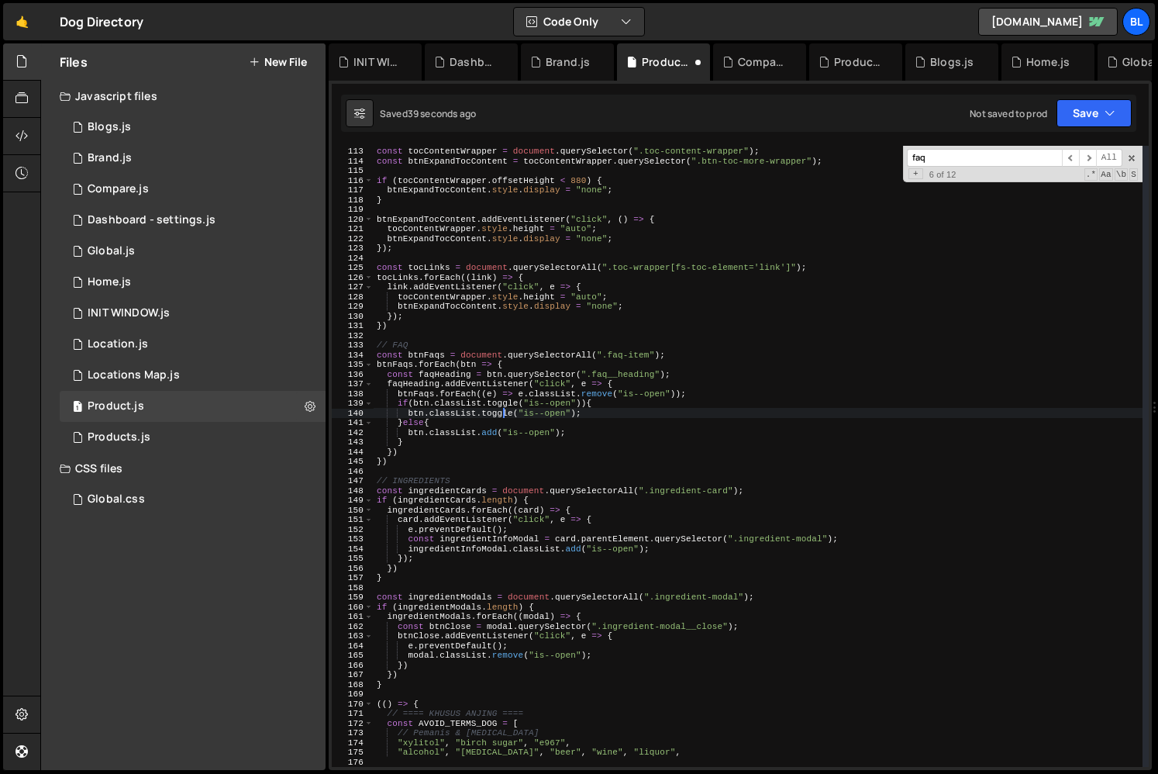
click at [501, 412] on div "// TOC const tocContentWrapper = document . querySelector ( ".toc-content-wrapp…" at bounding box center [758, 456] width 769 height 640
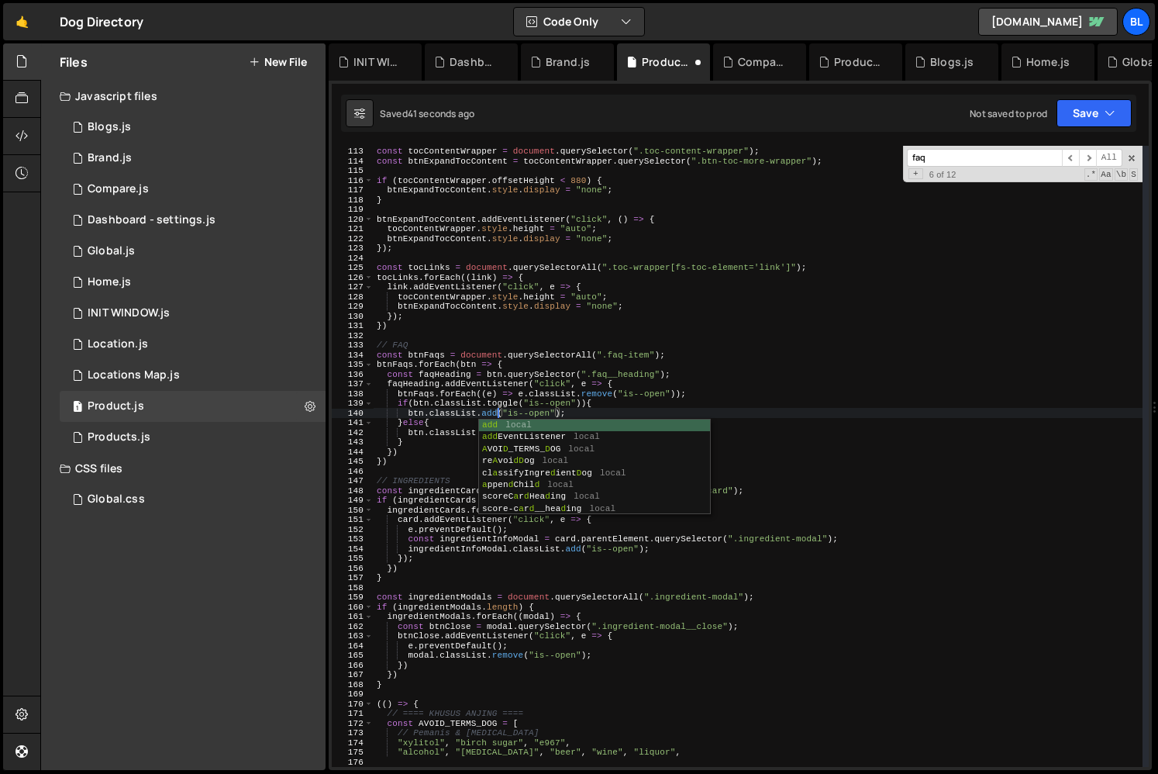
click at [498, 405] on div "// TOC const tocContentWrapper = document . querySelector ( ".toc-content-wrapp…" at bounding box center [758, 456] width 769 height 640
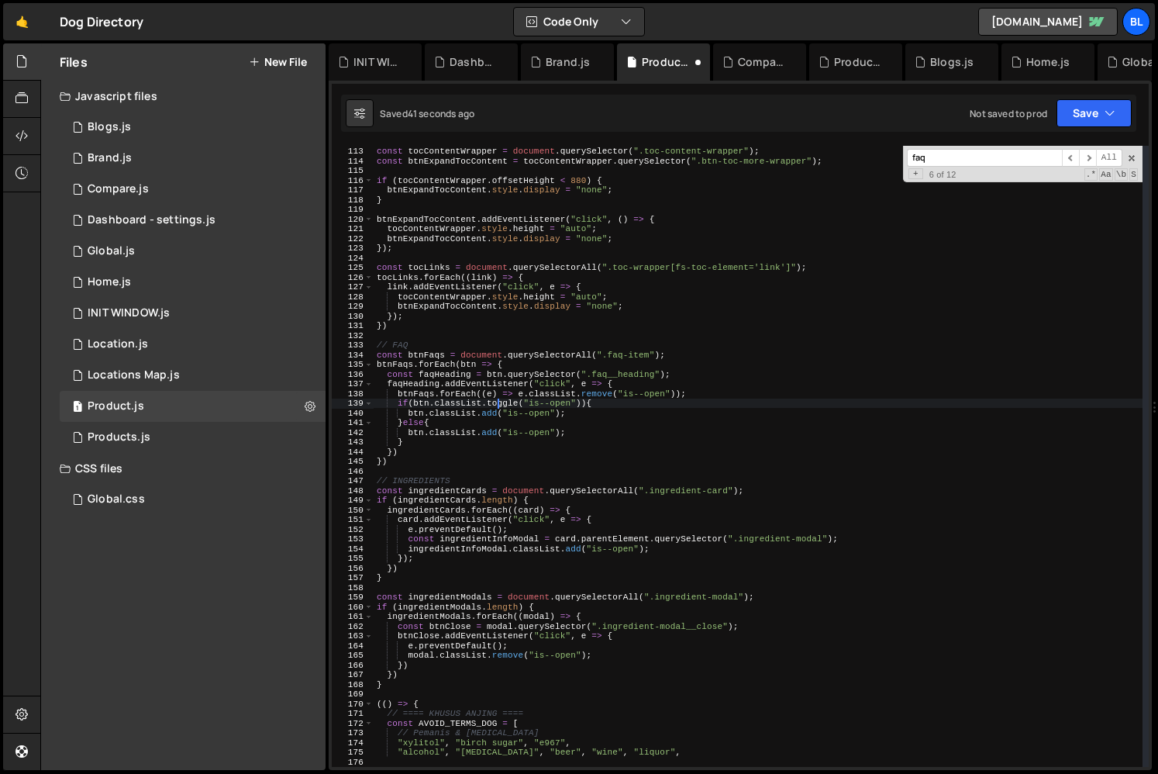
click at [505, 406] on div "// TOC const tocContentWrapper = document . querySelector ( ".toc-content-wrapp…" at bounding box center [758, 456] width 769 height 640
click at [600, 386] on div "// TOC const tocContentWrapper = document . querySelector ( ".toc-content-wrapp…" at bounding box center [758, 456] width 769 height 640
click at [494, 415] on div "// TOC const tocContentWrapper = document . querySelector ( ".toc-content-wrapp…" at bounding box center [758, 456] width 769 height 640
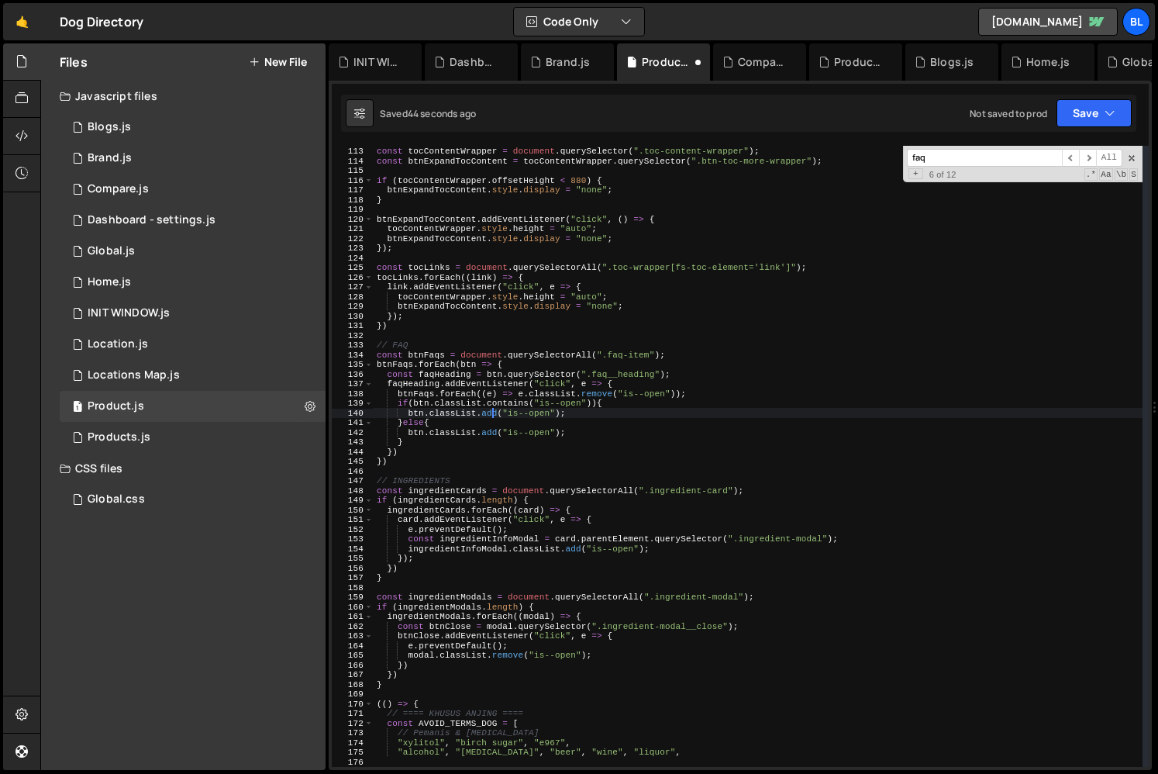
click at [494, 415] on div "// TOC const tocContentWrapper = document . querySelector ( ".toc-content-wrapp…" at bounding box center [758, 456] width 769 height 640
click at [568, 401] on div "// TOC const tocContentWrapper = document . querySelector ( ".toc-content-wrapp…" at bounding box center [758, 456] width 769 height 640
click at [591, 436] on div "// TOC const tocContentWrapper = document . querySelector ( ".toc-content-wrapp…" at bounding box center [758, 456] width 769 height 640
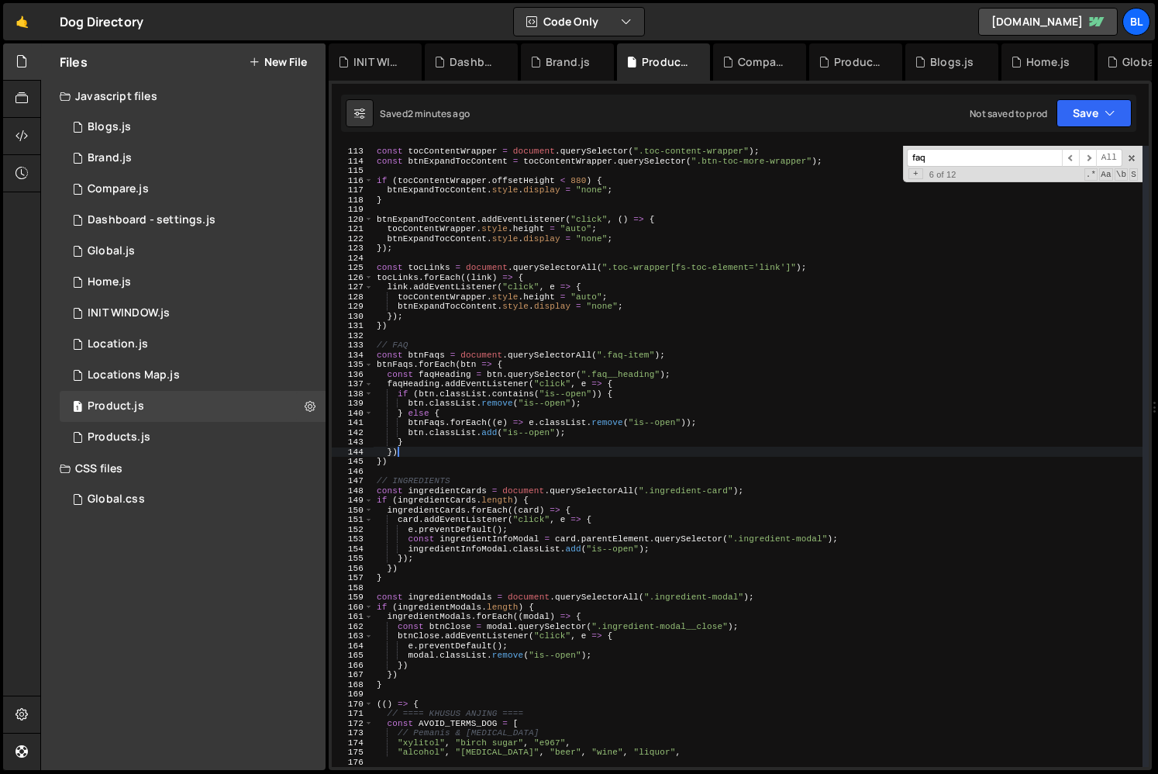
click at [465, 455] on div "// TOC const tocContentWrapper = document . querySelector ( ".toc-content-wrapp…" at bounding box center [758, 456] width 769 height 640
click at [546, 426] on div "// TOC const tocContentWrapper = document . querySelector ( ".toc-content-wrapp…" at bounding box center [758, 456] width 769 height 640
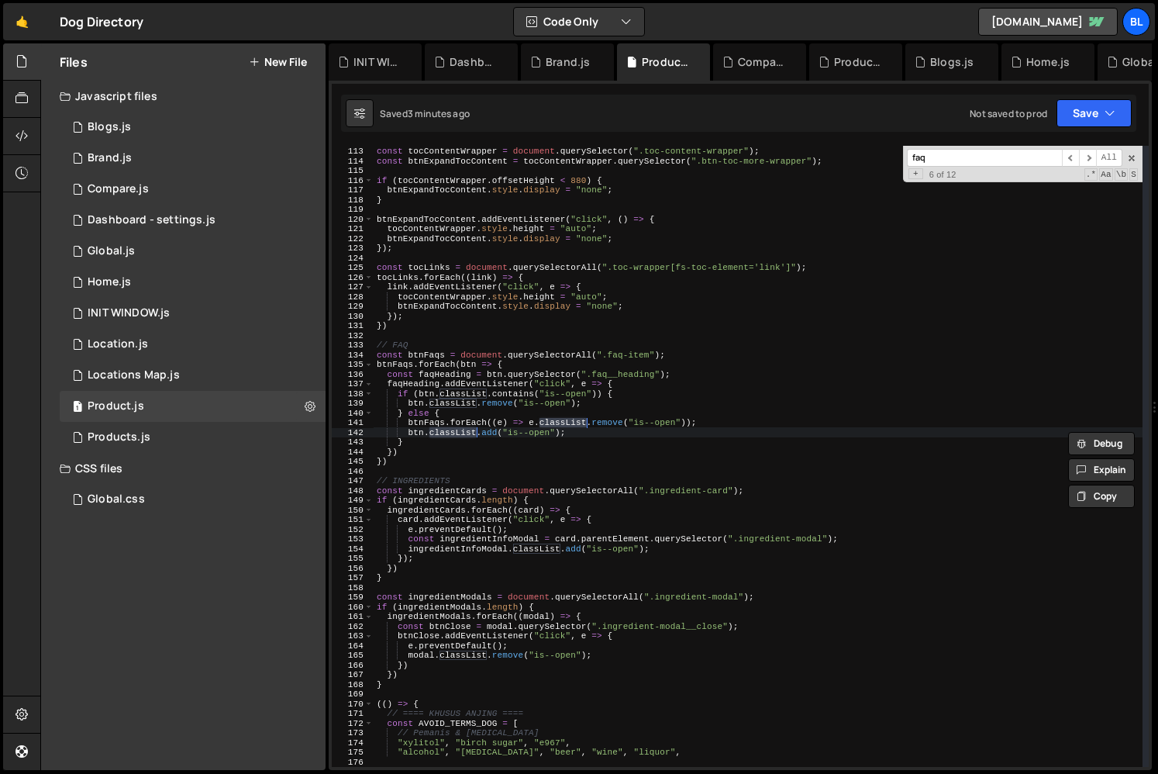
type textarea "})"
click at [496, 448] on div "// TOC const tocContentWrapper = document . querySelector ( ".toc-content-wrapp…" at bounding box center [758, 456] width 769 height 640
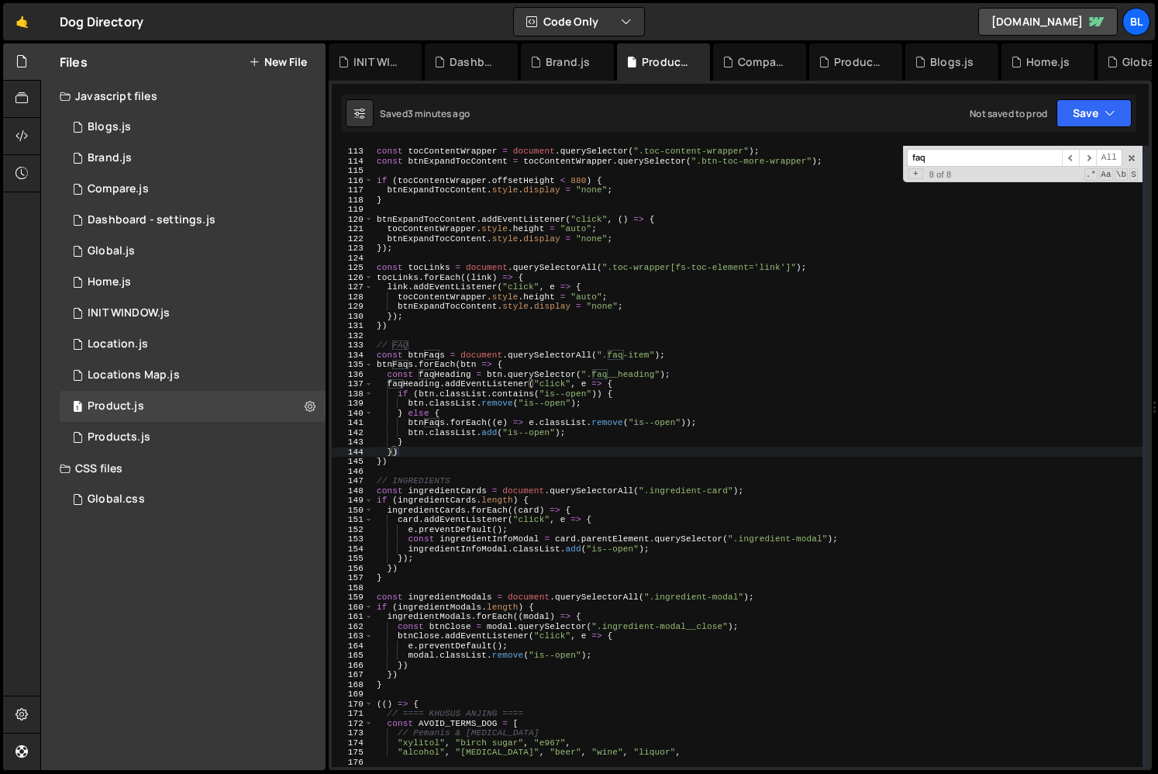
paste input "__heading"
type input "faq__heading"
click at [446, 422] on div "// TOC const tocContentWrapper = document . querySelector ( ".toc-content-wrapp…" at bounding box center [758, 456] width 769 height 640
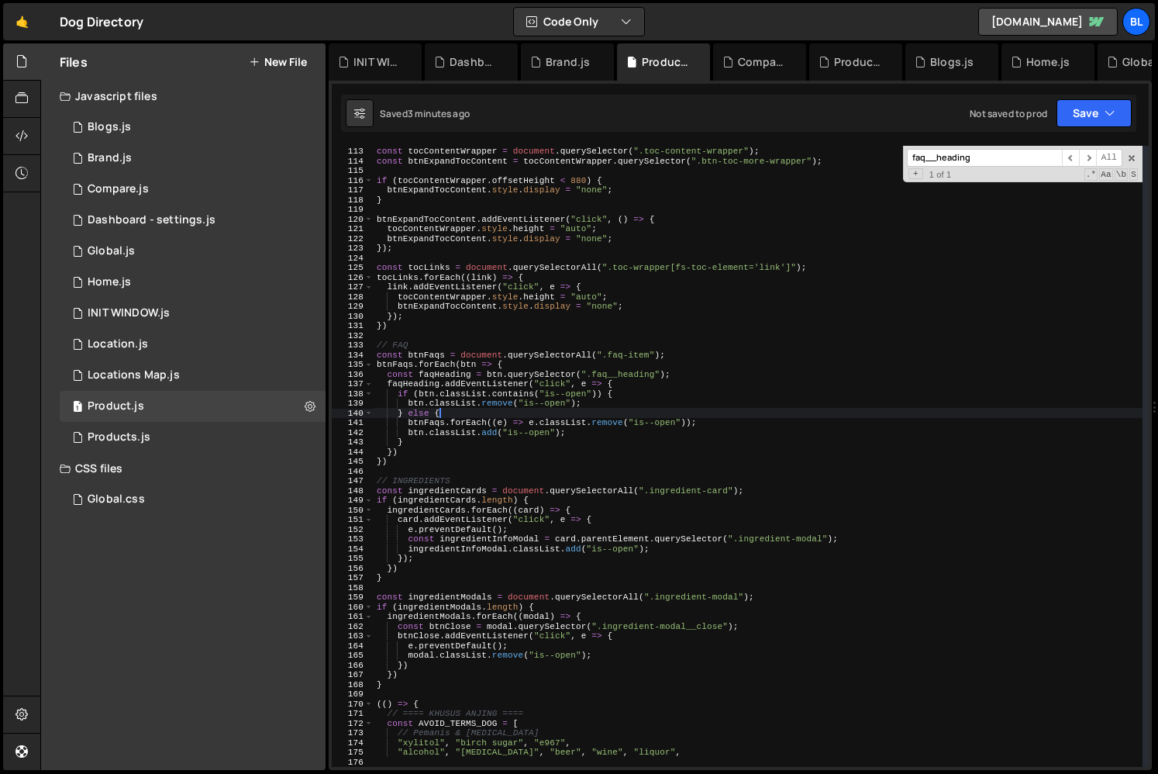
click at [460, 415] on div "// TOC const tocContentWrapper = document . querySelector ( ".toc-content-wrapp…" at bounding box center [758, 456] width 769 height 640
click at [581, 401] on div "// TOC const tocContentWrapper = document . querySelector ( ".toc-content-wrapp…" at bounding box center [758, 456] width 769 height 640
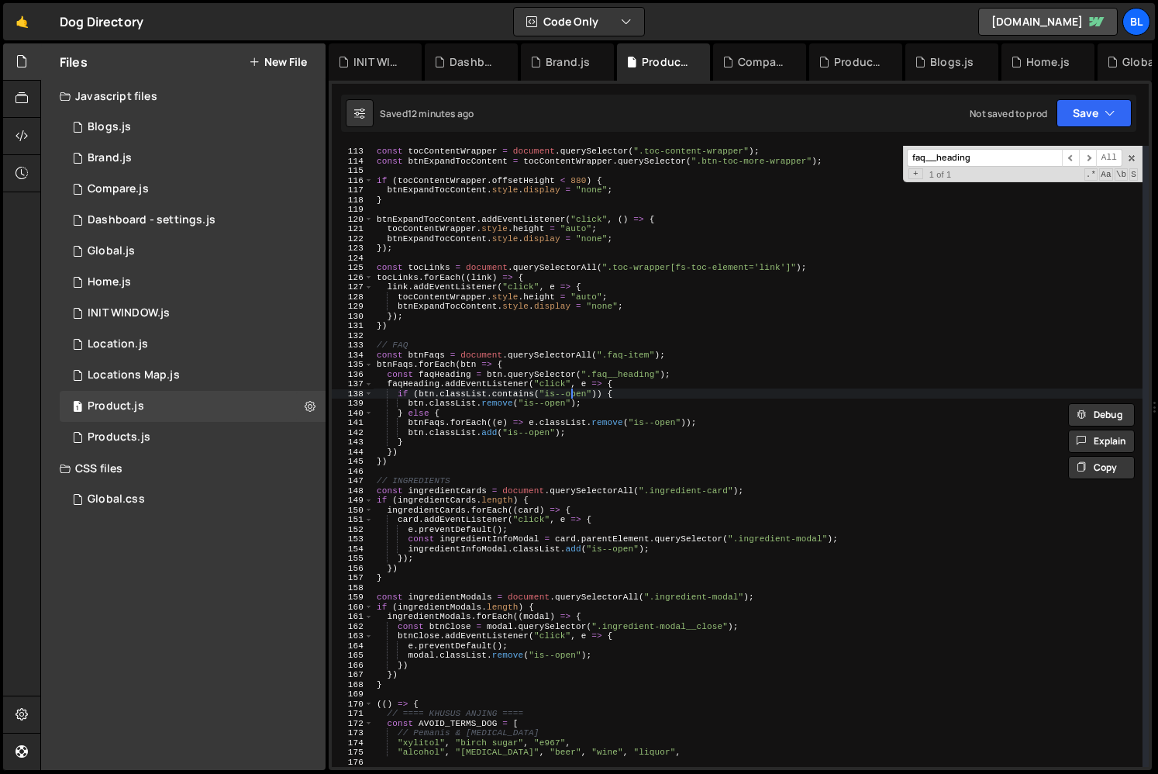
click at [570, 391] on div "// TOC const tocContentWrapper = document . querySelector ( ".toc-content-wrapp…" at bounding box center [758, 456] width 769 height 640
click at [546, 390] on div "// TOC const tocContentWrapper = document . querySelector ( ".toc-content-wrapp…" at bounding box center [758, 456] width 769 height 640
paste textarea "btn.classList.remove("is--open");"
click at [612, 398] on div "// TOC const tocContentWrapper = document . querySelector ( ".toc-content-wrapp…" at bounding box center [758, 456] width 769 height 640
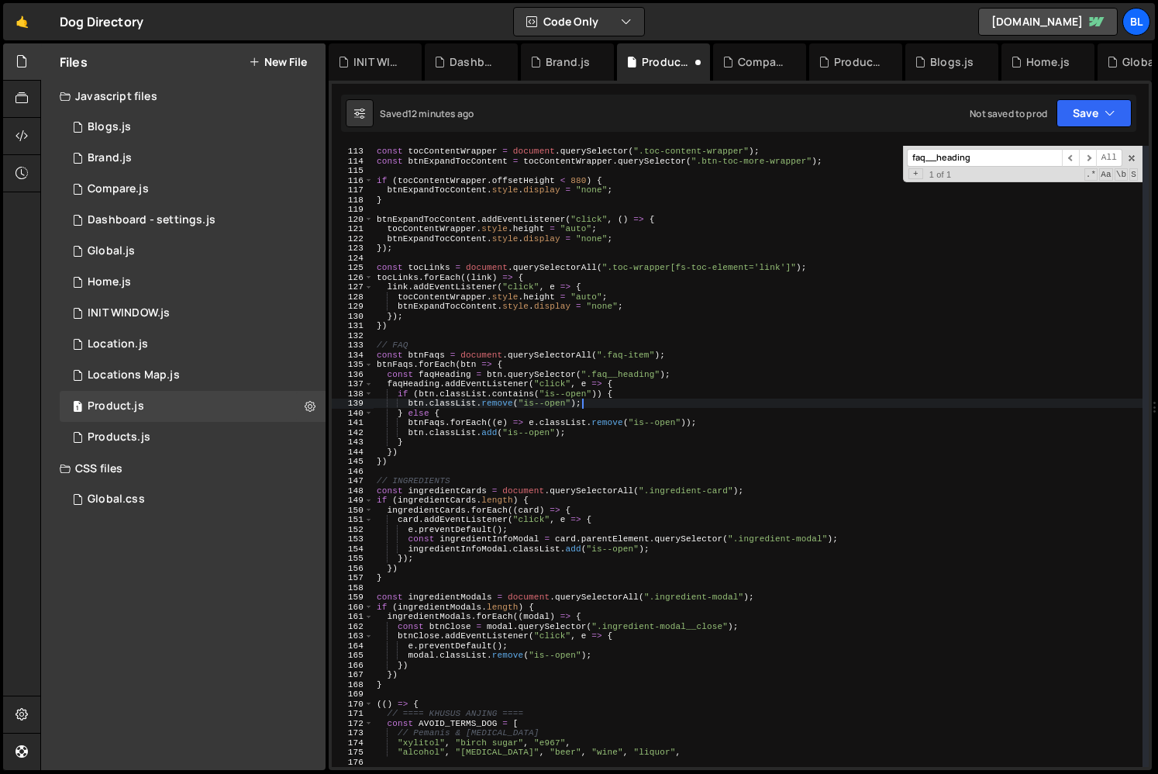
click at [590, 424] on div "// TOC const tocContentWrapper = document . querySelector ( ".toc-content-wrapp…" at bounding box center [758, 456] width 769 height 640
click at [513, 428] on div "// TOC const tocContentWrapper = document . querySelector ( ".toc-content-wrapp…" at bounding box center [758, 456] width 769 height 640
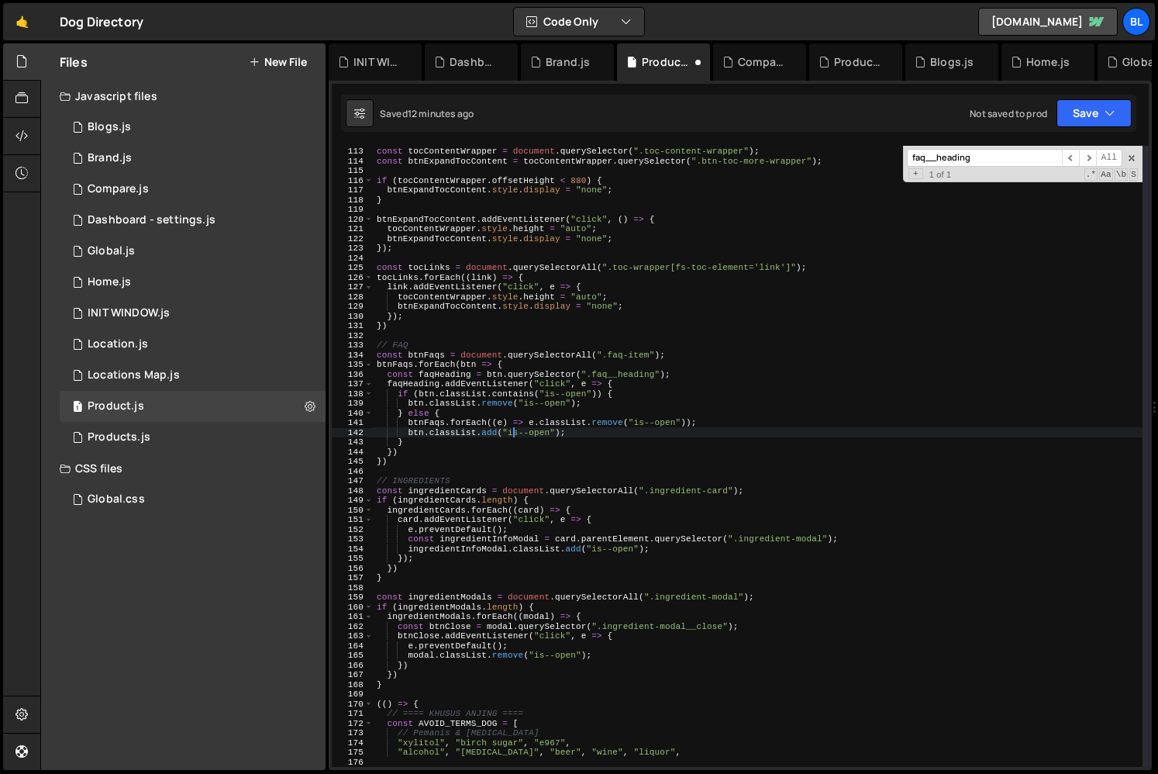
click at [481, 405] on div "// TOC const tocContentWrapper = document . querySelector ( ".toc-content-wrapp…" at bounding box center [758, 456] width 769 height 640
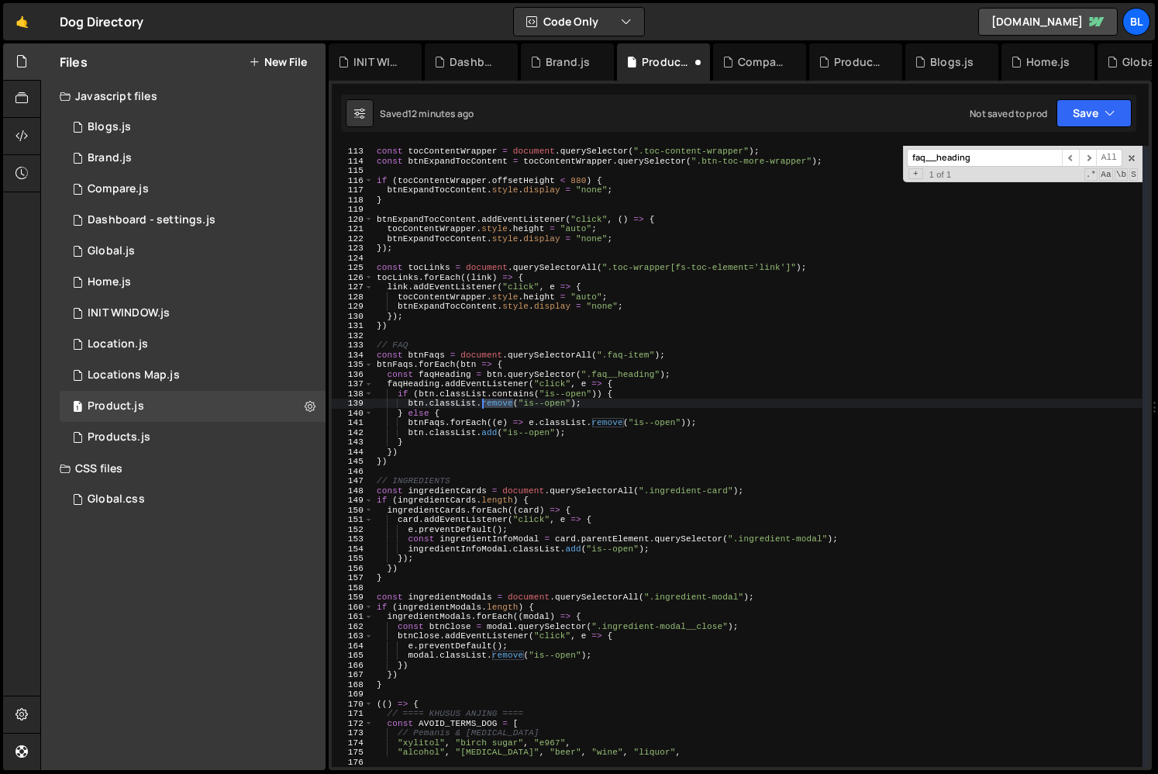
click at [481, 405] on div "// TOC const tocContentWrapper = document . querySelector ( ".toc-content-wrapp…" at bounding box center [758, 456] width 769 height 640
click at [526, 391] on div "// TOC const tocContentWrapper = document . querySelector ( ".toc-content-wrapp…" at bounding box center [758, 456] width 769 height 640
click at [515, 391] on div "// TOC const tocContentWrapper = document . querySelector ( ".toc-content-wrapp…" at bounding box center [758, 456] width 769 height 640
click at [466, 423] on div "// TOC const tocContentWrapper = document . querySelector ( ".toc-content-wrapp…" at bounding box center [758, 456] width 769 height 640
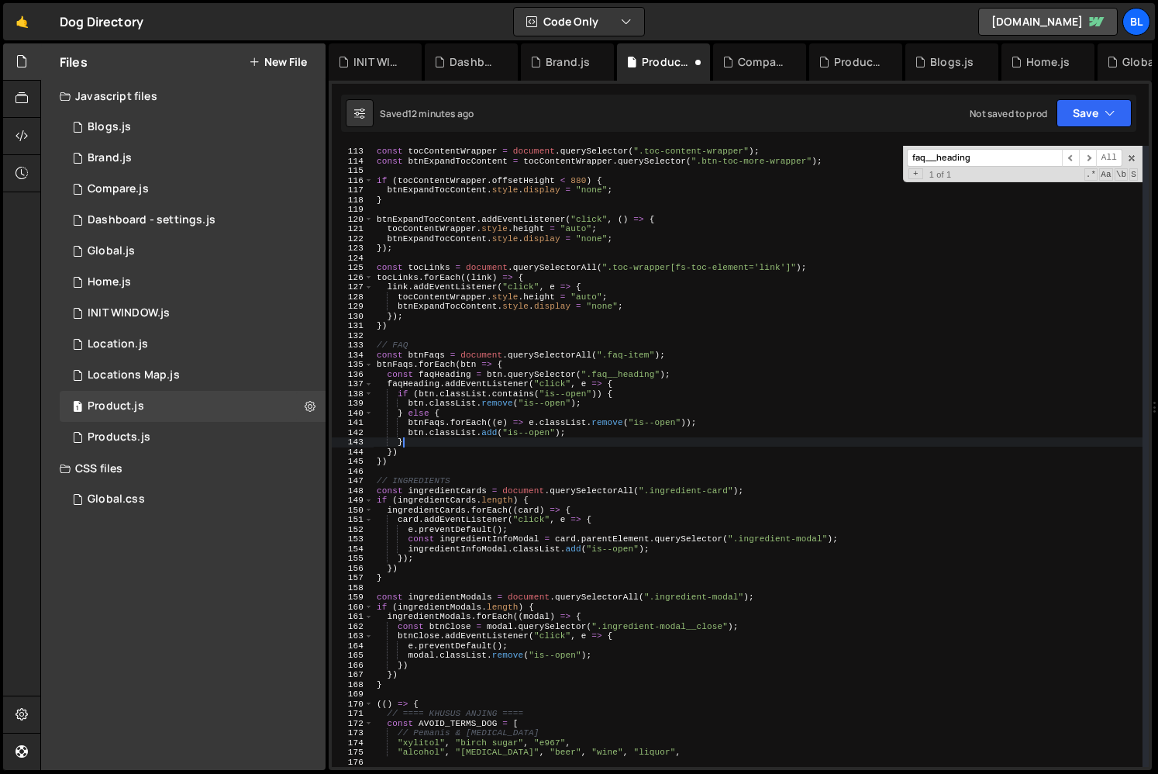
click at [539, 443] on div "// TOC const tocContentWrapper = document . querySelector ( ".toc-content-wrapp…" at bounding box center [758, 456] width 769 height 640
click at [1129, 157] on span at bounding box center [1131, 158] width 11 height 11
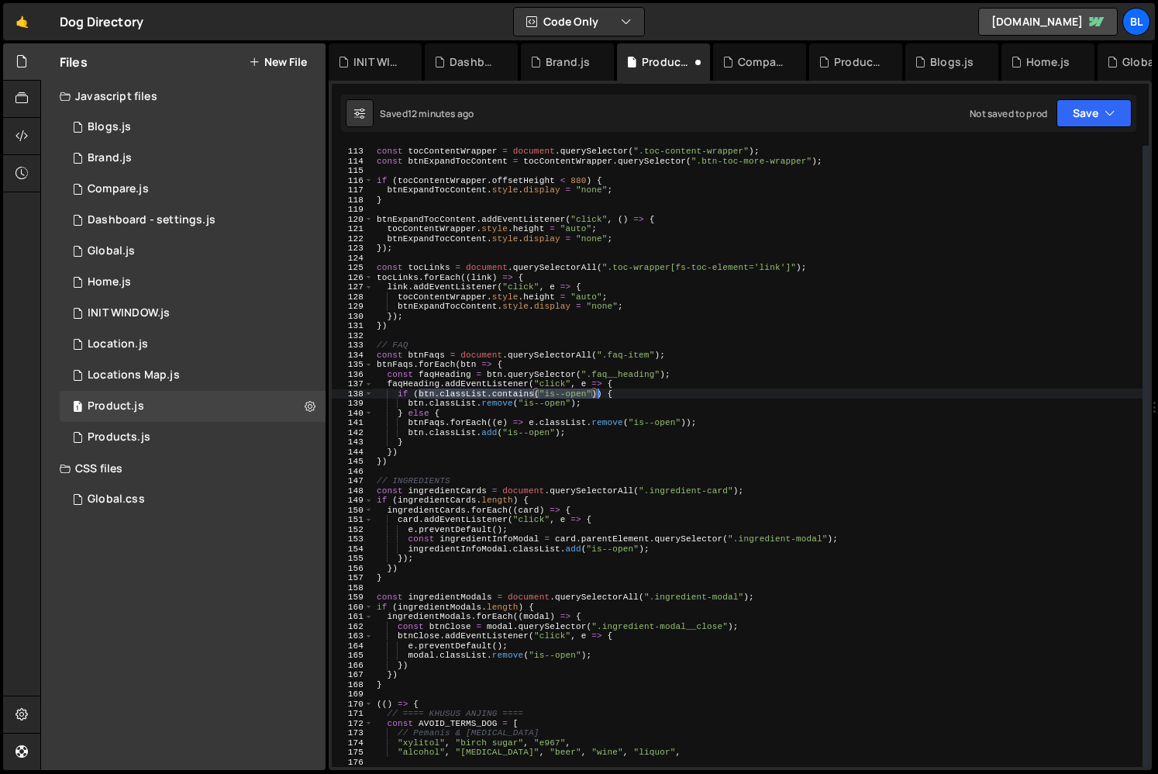
drag, startPoint x: 417, startPoint y: 395, endPoint x: 598, endPoint y: 395, distance: 180.6
click at [598, 395] on div "// TOC const tocContentWrapper = document . querySelector ( ".toc-content-wrapp…" at bounding box center [758, 456] width 769 height 640
click at [598, 378] on div at bounding box center [598, 378] width 0 height 0
click at [684, 385] on div "// TOC const tocContentWrapper = document . querySelector ( ".toc-content-wrapp…" at bounding box center [758, 456] width 769 height 640
type textarea "faqHeading.addEventListener("click", e => {"
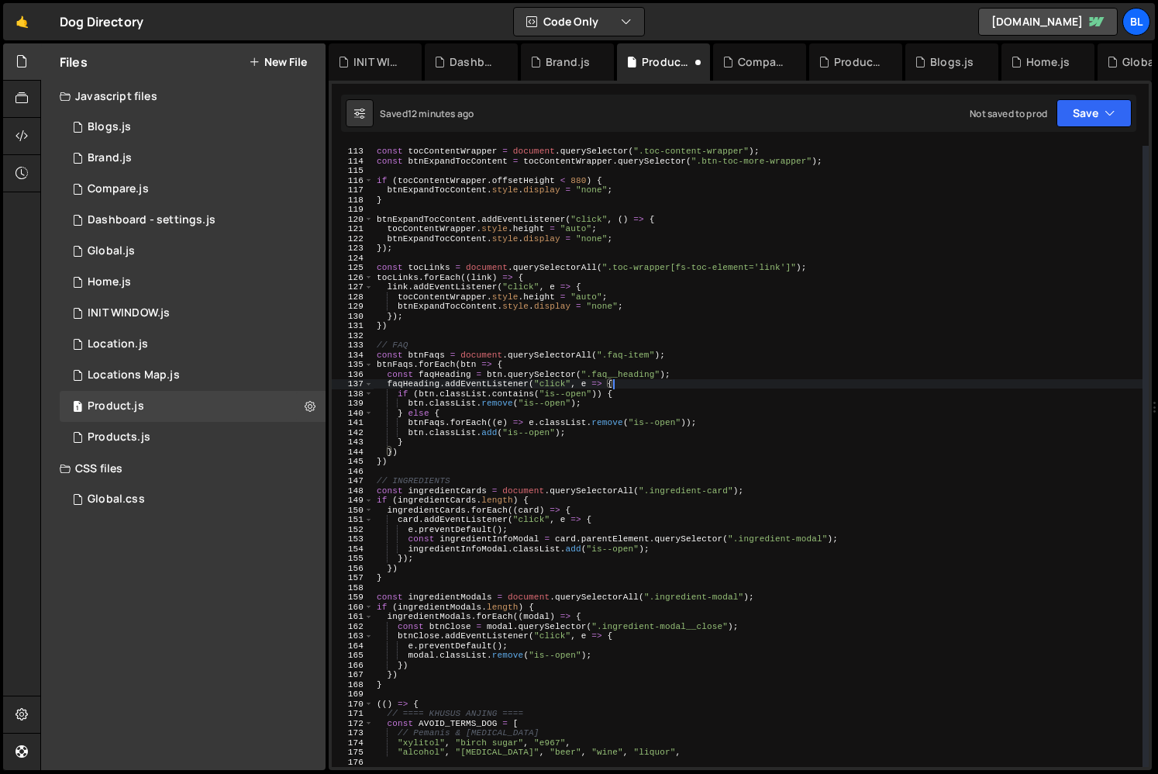
click at [639, 383] on div "// TOC const tocContentWrapper = document . querySelector ( ".toc-content-wrapp…" at bounding box center [758, 456] width 769 height 640
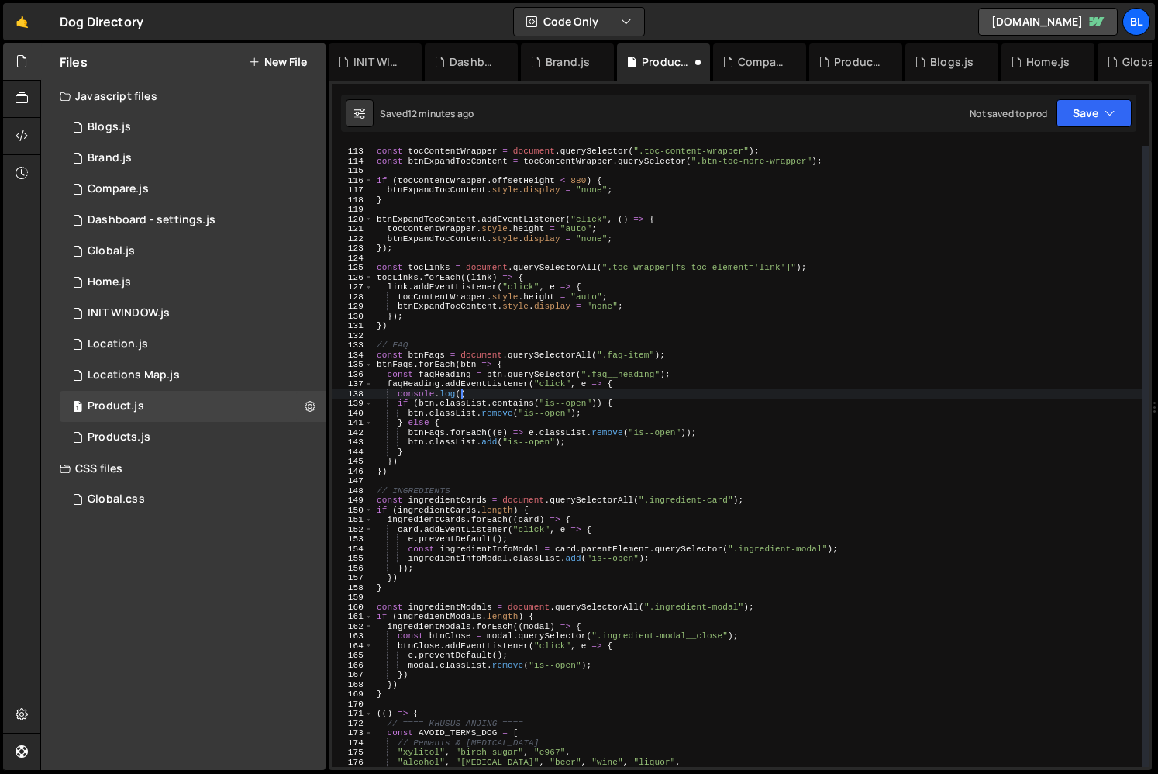
paste textarea "btn.classList.contains("is--open"))"
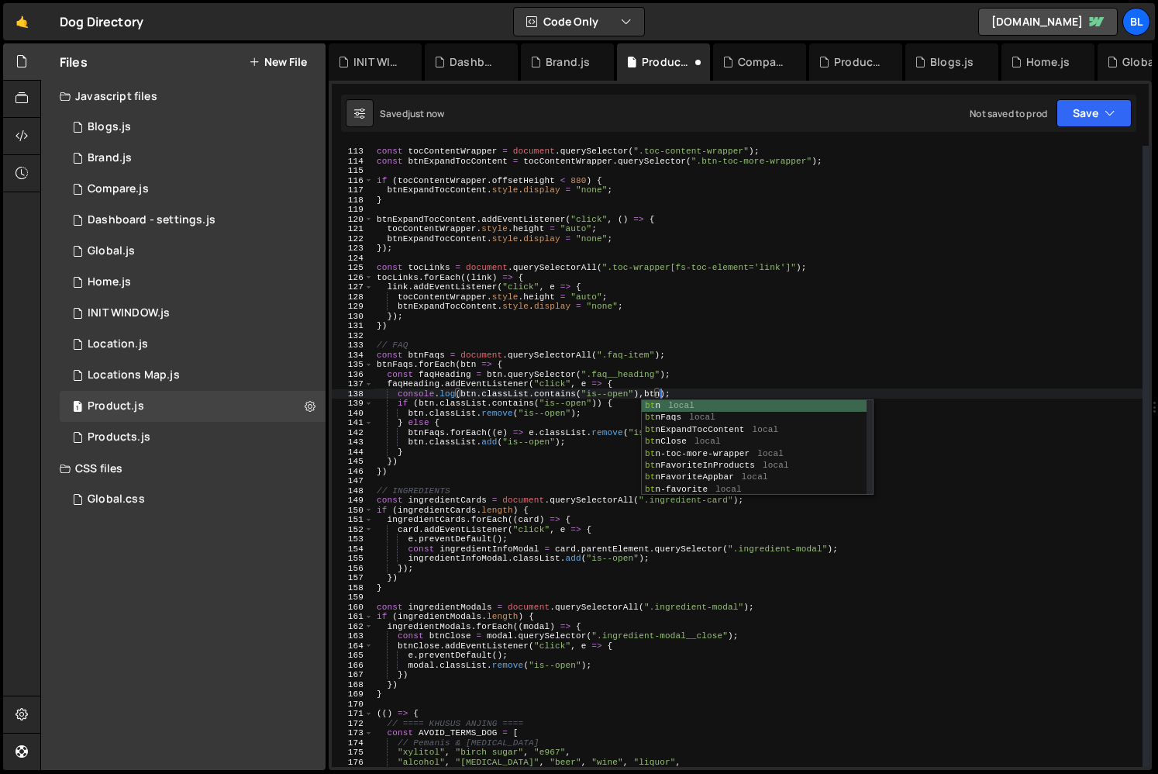
scroll to position [0, 25]
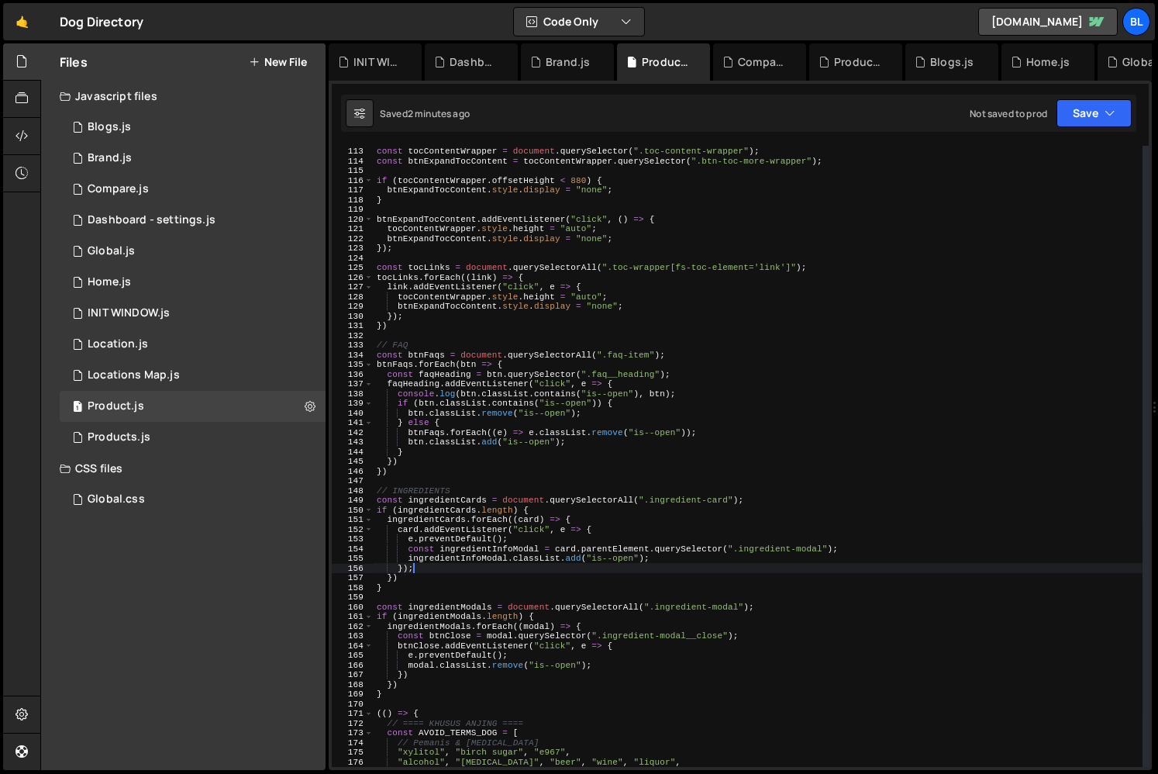
click at [484, 564] on div "// TOC const tocContentWrapper = document . querySelector ( ".toc-content-wrapp…" at bounding box center [758, 456] width 769 height 640
click at [465, 410] on div "// TOC const tocContentWrapper = document . querySelector ( ".toc-content-wrapp…" at bounding box center [758, 456] width 769 height 640
click at [481, 403] on div "// TOC const tocContentWrapper = document . querySelector ( ".toc-content-wrapp…" at bounding box center [758, 456] width 769 height 640
click at [442, 393] on div "// TOC const tocContentWrapper = document . querySelector ( ".toc-content-wrapp…" at bounding box center [758, 456] width 769 height 640
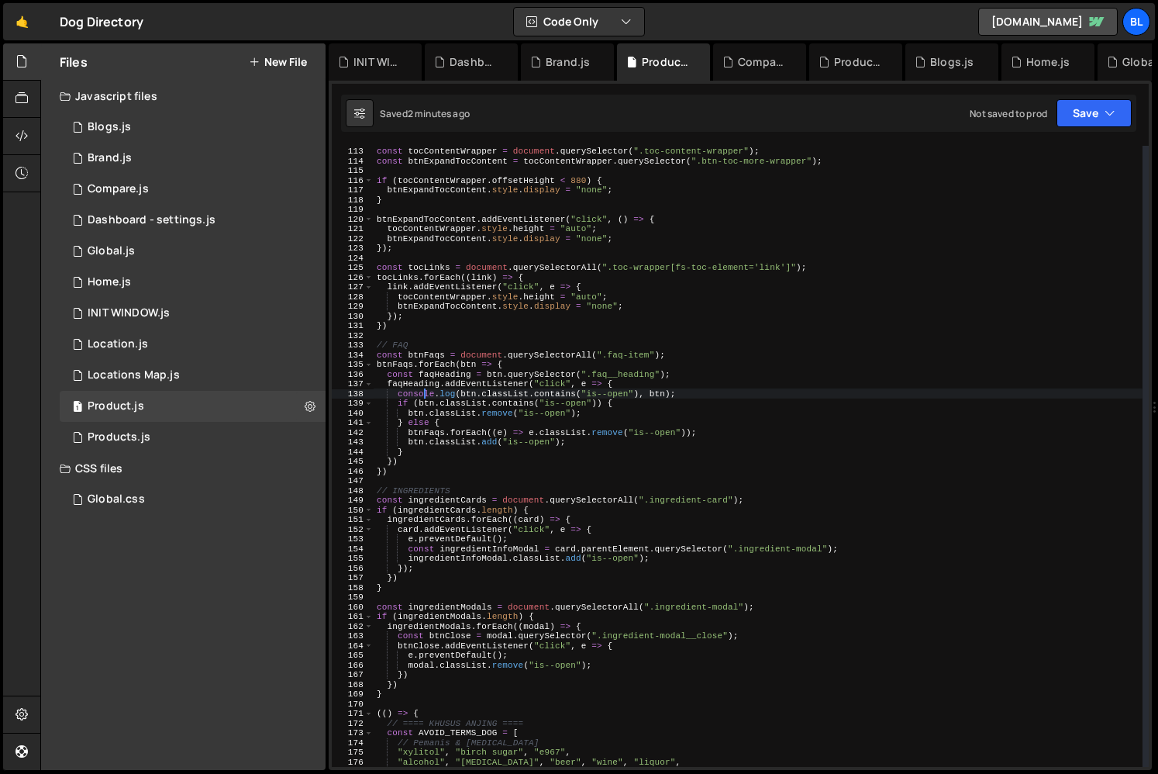
click at [423, 390] on div "// TOC const tocContentWrapper = document . querySelector ( ".toc-content-wrapp…" at bounding box center [758, 456] width 769 height 640
click at [570, 384] on div "// TOC const tocContentWrapper = document . querySelector ( ".toc-content-wrapp…" at bounding box center [758, 456] width 769 height 640
click at [425, 358] on div "// TOC const tocContentWrapper = document . querySelector ( ".toc-content-wrapp…" at bounding box center [758, 456] width 769 height 640
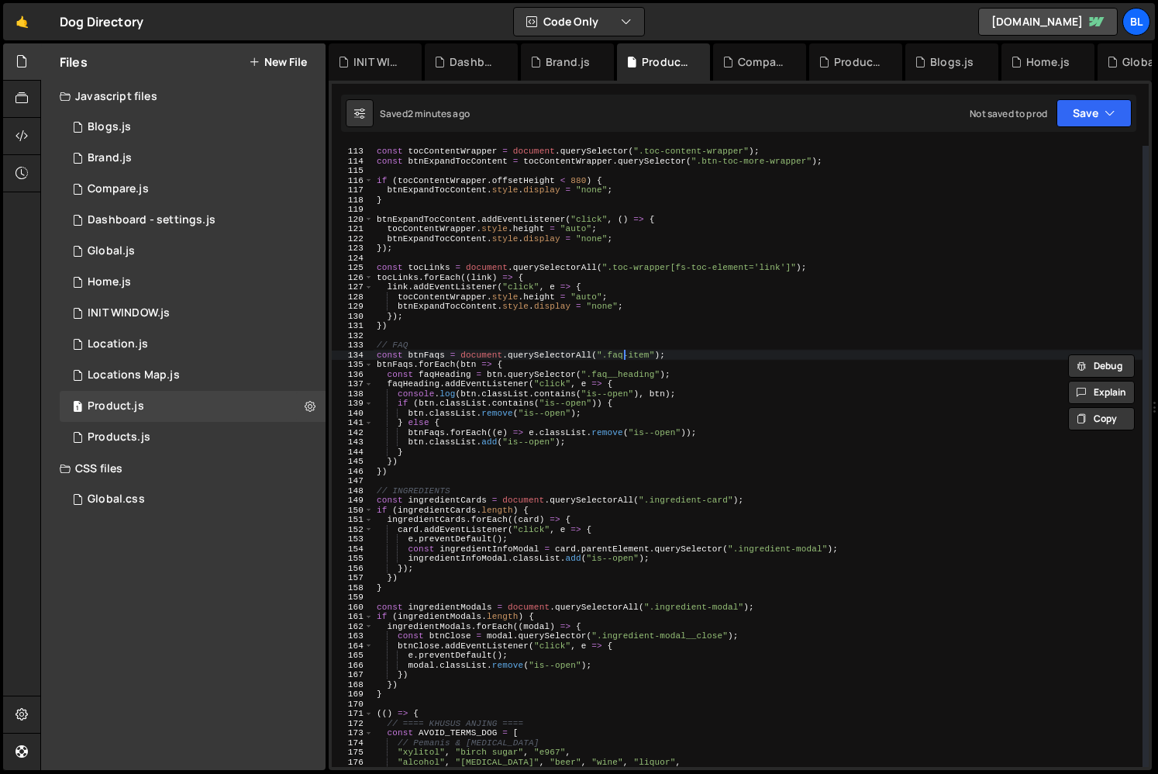
click at [626, 353] on div "// TOC const tocContentWrapper = document . querySelector ( ".toc-content-wrapp…" at bounding box center [758, 456] width 769 height 640
click at [465, 381] on div "// TOC const tocContentWrapper = document . querySelector ( ".toc-content-wrapp…" at bounding box center [758, 456] width 769 height 640
click at [393, 366] on div "// TOC const tocContentWrapper = document . querySelector ( ".toc-content-wrapp…" at bounding box center [758, 456] width 769 height 640
click at [506, 381] on div "// TOC const tocContentWrapper = document . querySelector ( ".toc-content-wrapp…" at bounding box center [758, 456] width 769 height 640
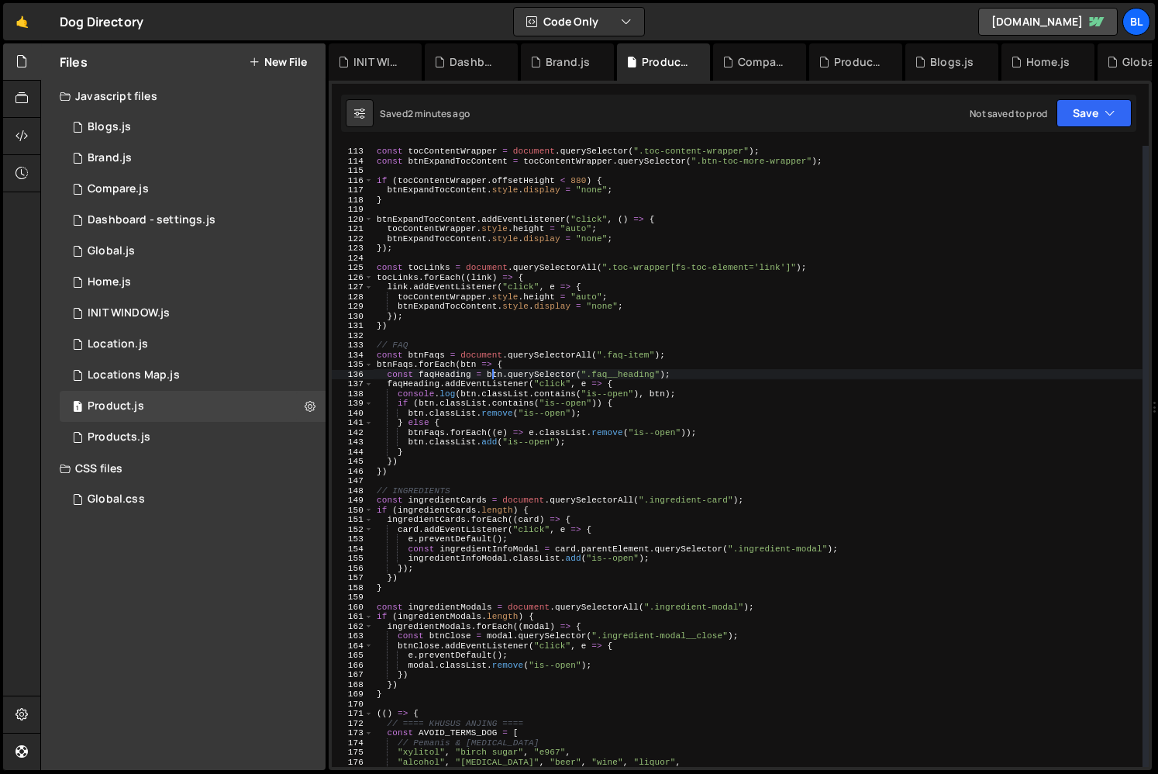
click at [491, 372] on div "// TOC const tocContentWrapper = document . querySelector ( ".toc-content-wrapp…" at bounding box center [758, 456] width 769 height 640
drag, startPoint x: 515, startPoint y: 367, endPoint x: 526, endPoint y: 367, distance: 10.9
click at [515, 367] on div "// TOC const tocContentWrapper = document . querySelector ( ".toc-content-wrapp…" at bounding box center [758, 456] width 769 height 640
type textarea "btnFaqs.forEach(btn => {"
click at [535, 367] on div "// TOC const tocContentWrapper = document . querySelector ( ".toc-content-wrapp…" at bounding box center [758, 456] width 769 height 640
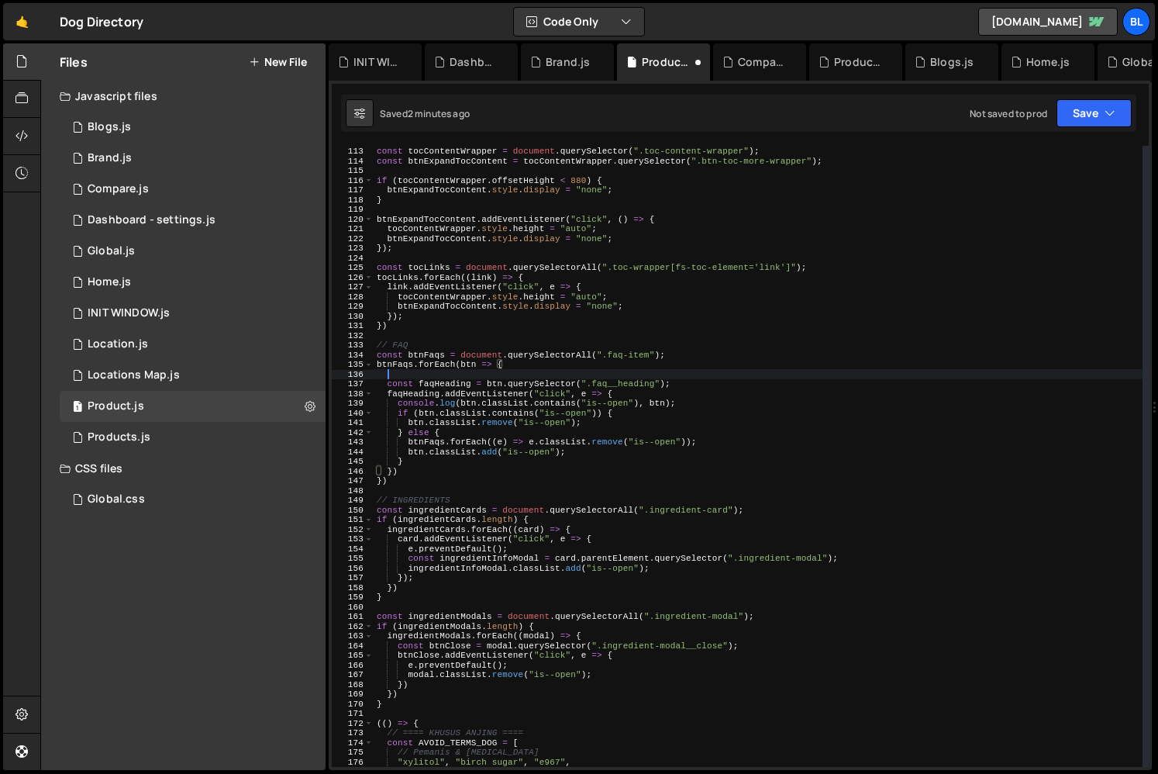
scroll to position [0, 0]
paste textarea "btnFaqs)"
click at [693, 401] on div "// TOC const tocContentWrapper = document . querySelector ( ".toc-content-wrapp…" at bounding box center [758, 456] width 769 height 640
click at [672, 396] on div "// TOC const tocContentWrapper = document . querySelector ( ".toc-content-wrapp…" at bounding box center [758, 456] width 769 height 640
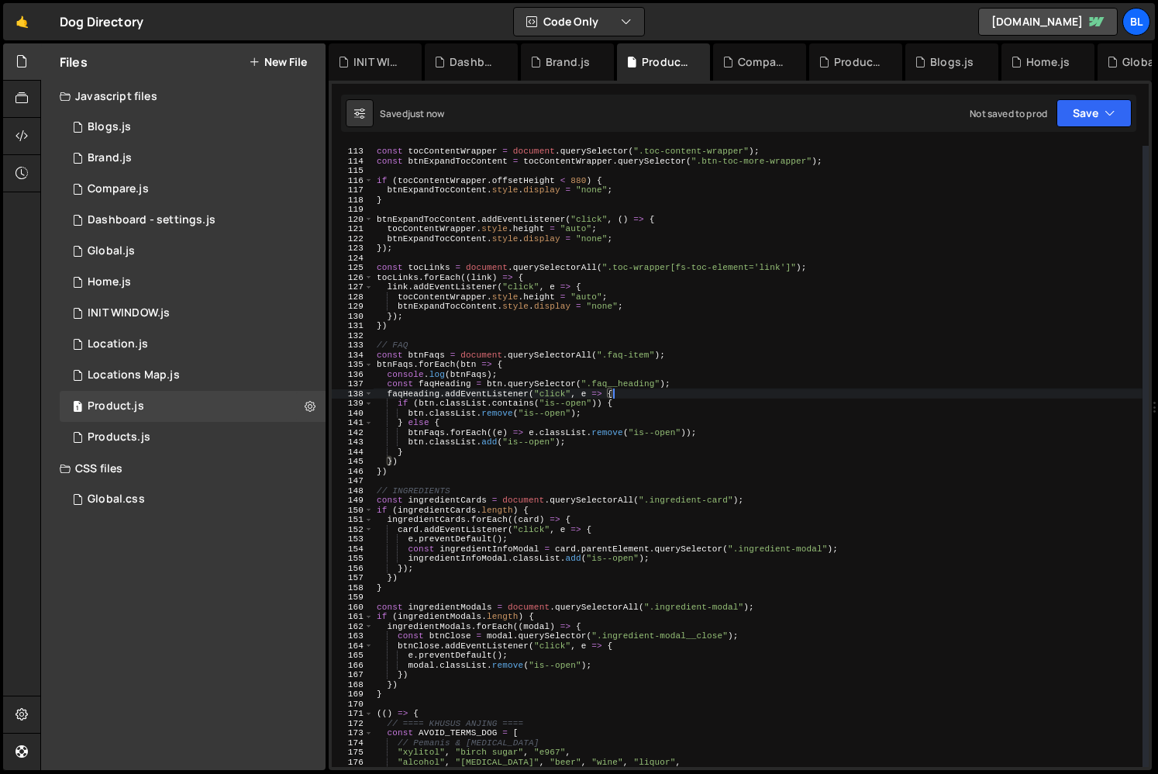
type textarea "faqHeading.addEventListener("click", e => {"
click at [309, 401] on icon at bounding box center [310, 405] width 11 height 15
type input "Product"
radio input "true"
checkbox input "true"
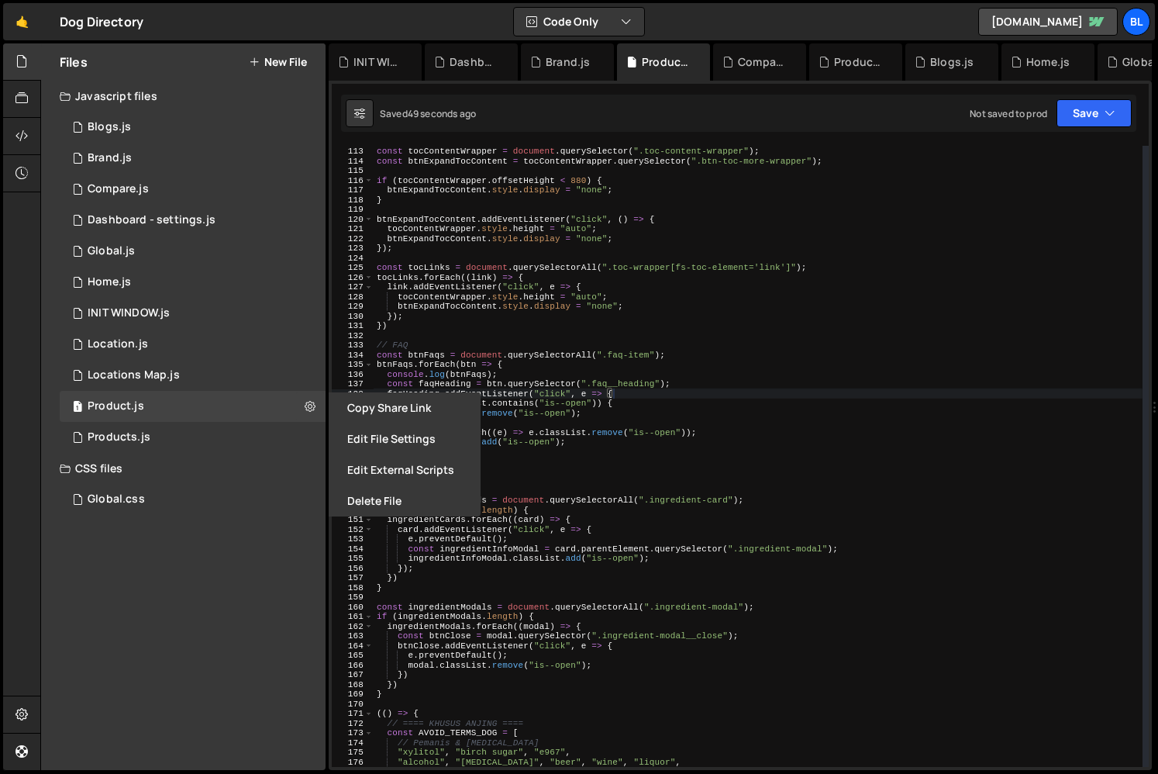
click at [369, 446] on button "Edit File Settings" at bounding box center [405, 438] width 152 height 31
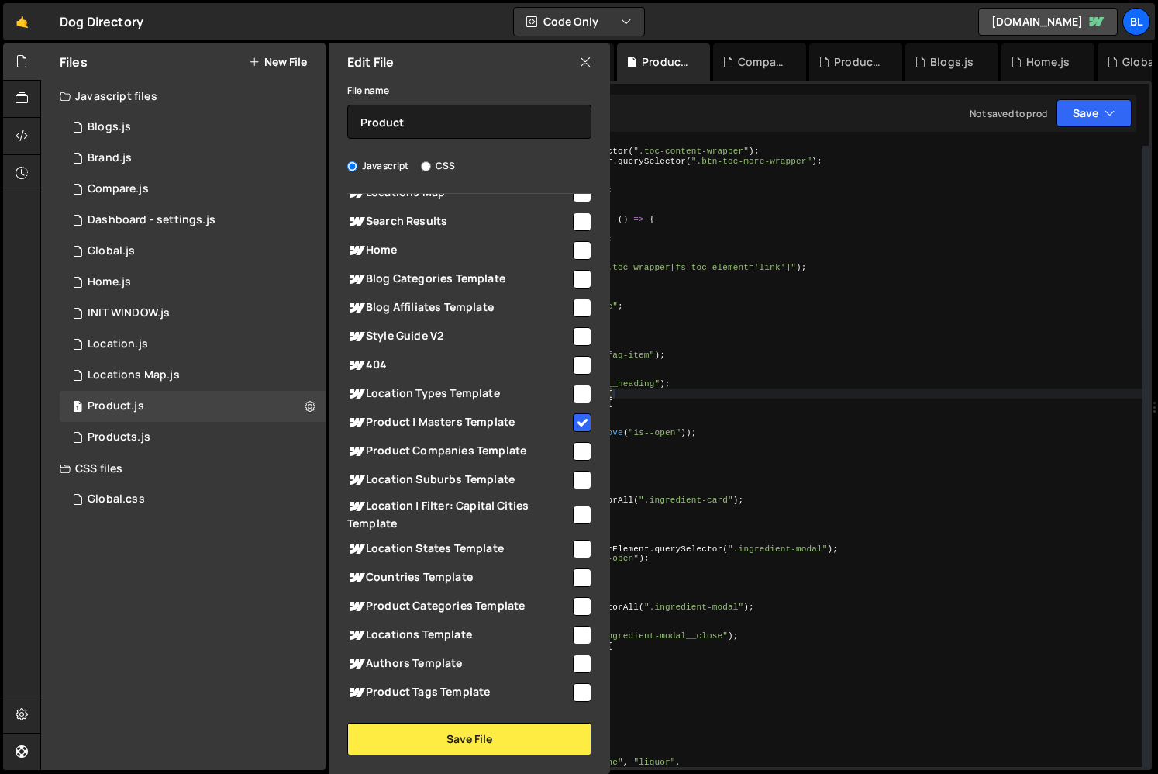
scroll to position [693, 0]
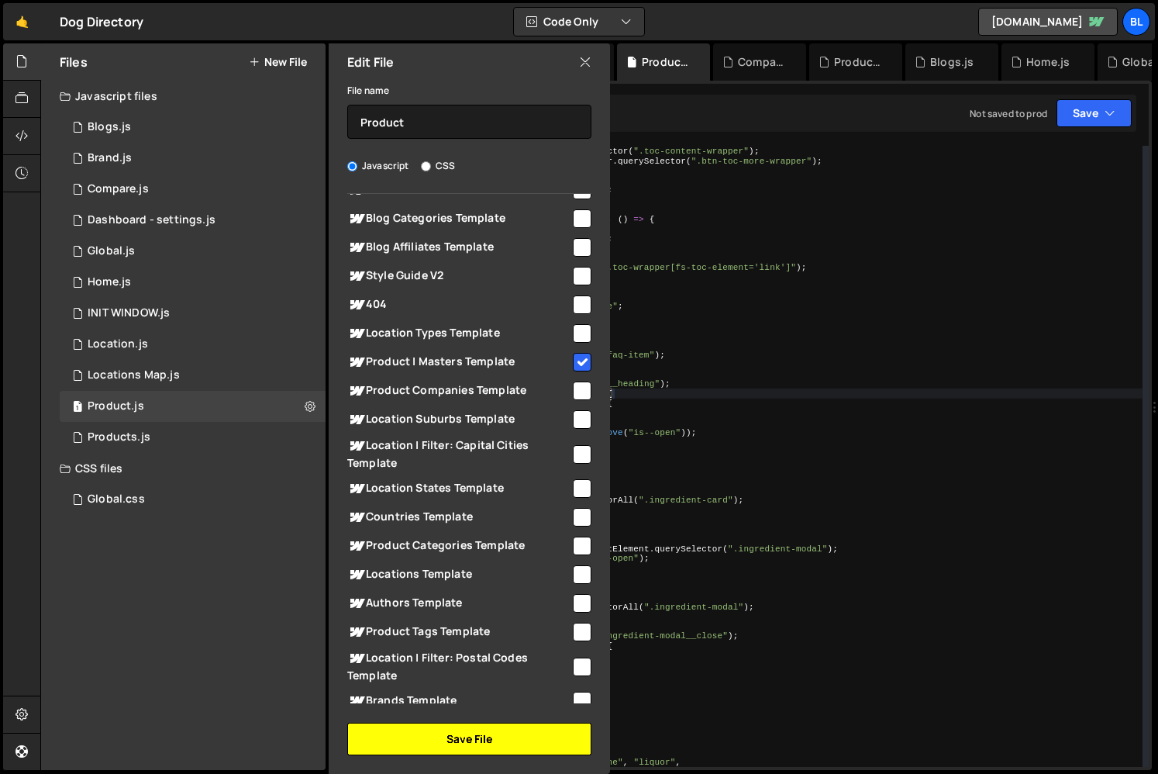
click at [460, 741] on button "Save File" at bounding box center [469, 738] width 244 height 33
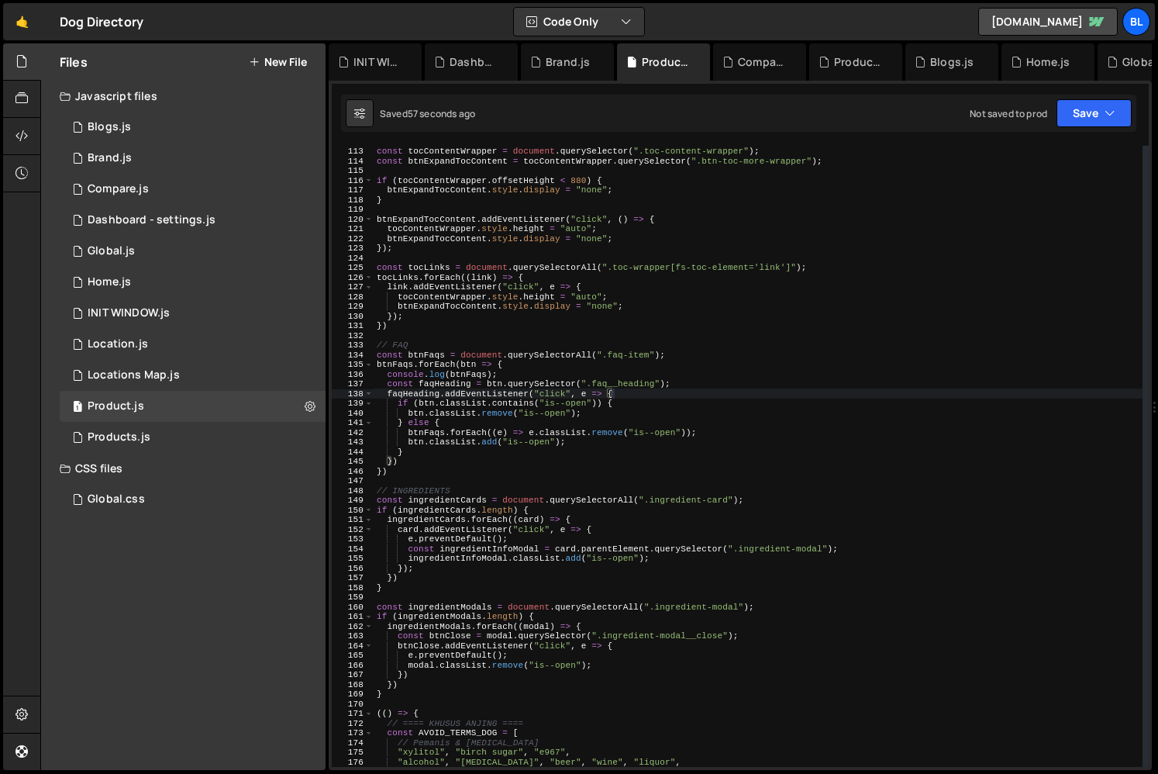
click at [509, 373] on div "// TOC const tocContentWrapper = document . querySelector ( ".toc-content-wrapp…" at bounding box center [758, 456] width 769 height 640
click at [385, 365] on div "// TOC const tocContentWrapper = document . querySelector ( ".toc-content-wrapp…" at bounding box center [758, 456] width 769 height 640
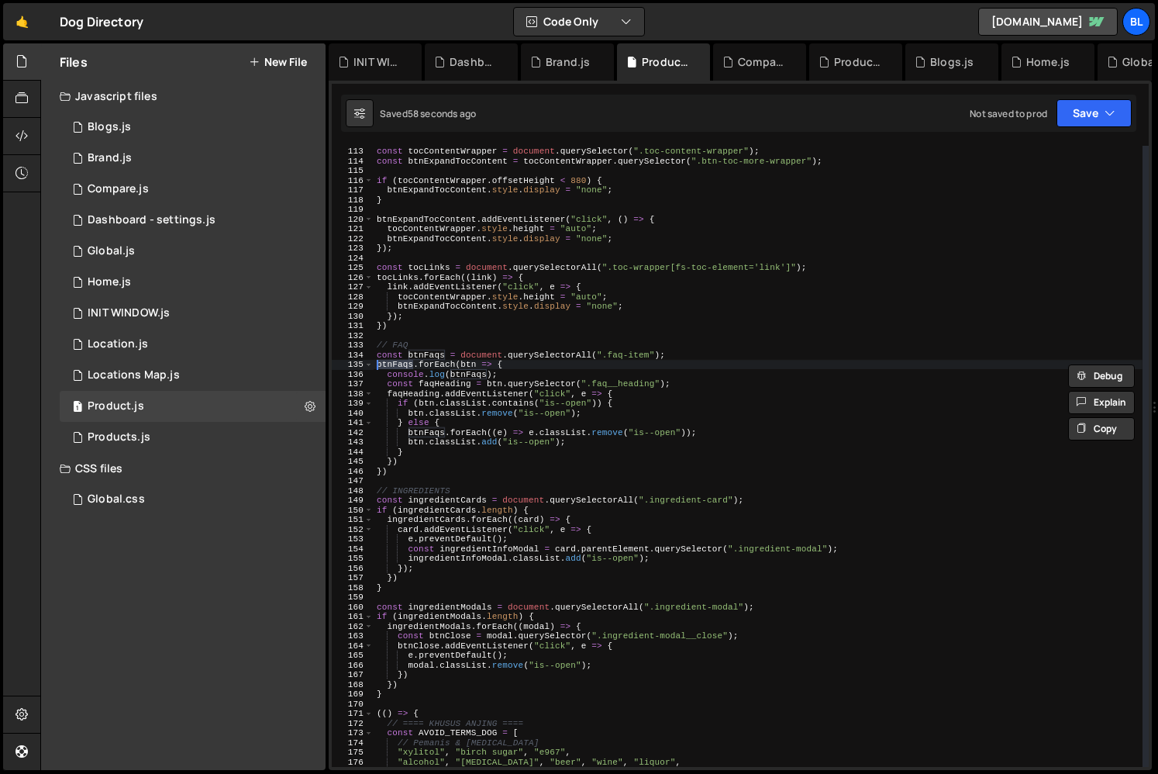
click at [419, 351] on div "// TOC const tocContentWrapper = document . querySelector ( ".toc-content-wrapp…" at bounding box center [758, 456] width 769 height 640
click at [488, 375] on div "// TOC const tocContentWrapper = document . querySelector ( ".toc-content-wrapp…" at bounding box center [758, 456] width 769 height 640
click at [547, 383] on div "// TOC const tocContentWrapper = document . querySelector ( ".toc-content-wrapp…" at bounding box center [758, 456] width 769 height 640
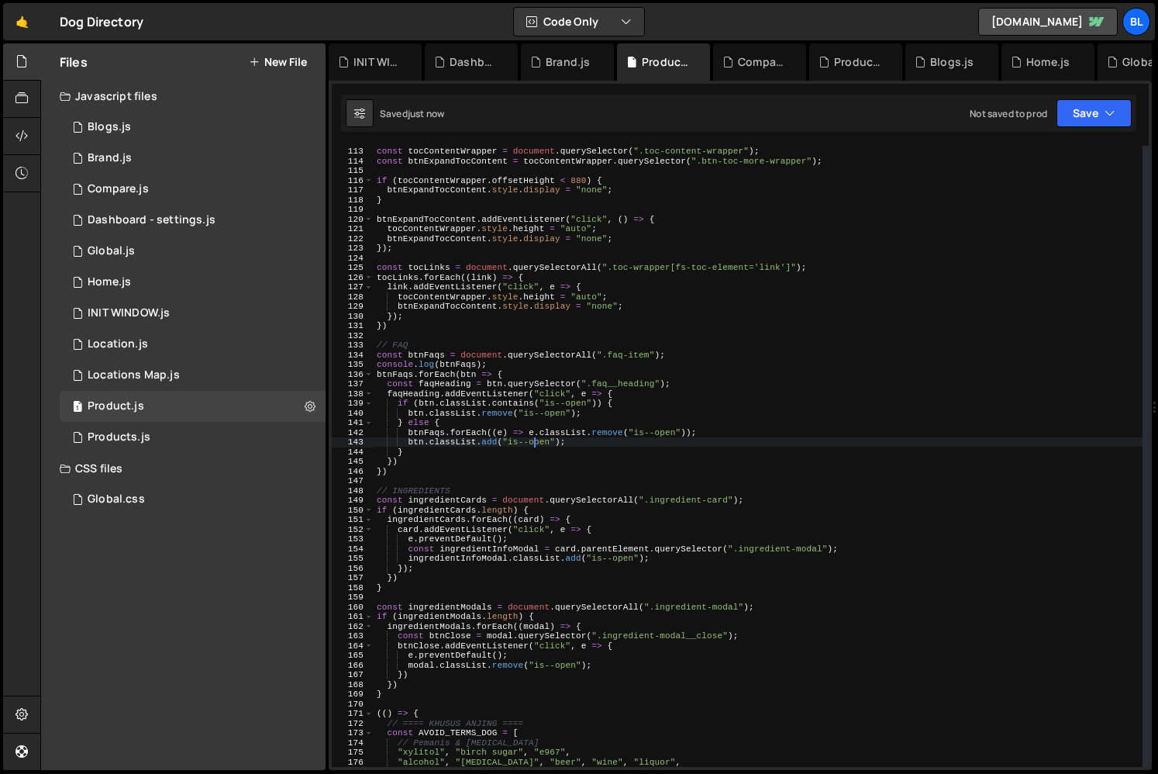
click at [533, 440] on div "// TOC const tocContentWrapper = document . querySelector ( ".toc-content-wrapp…" at bounding box center [758, 456] width 769 height 640
click at [502, 364] on div "// TOC const tocContentWrapper = document . querySelector ( ".toc-content-wrapp…" at bounding box center [758, 456] width 769 height 640
click at [676, 358] on div "// TOC const tocContentWrapper = document . querySelector ( ".toc-content-wrapp…" at bounding box center [758, 456] width 769 height 640
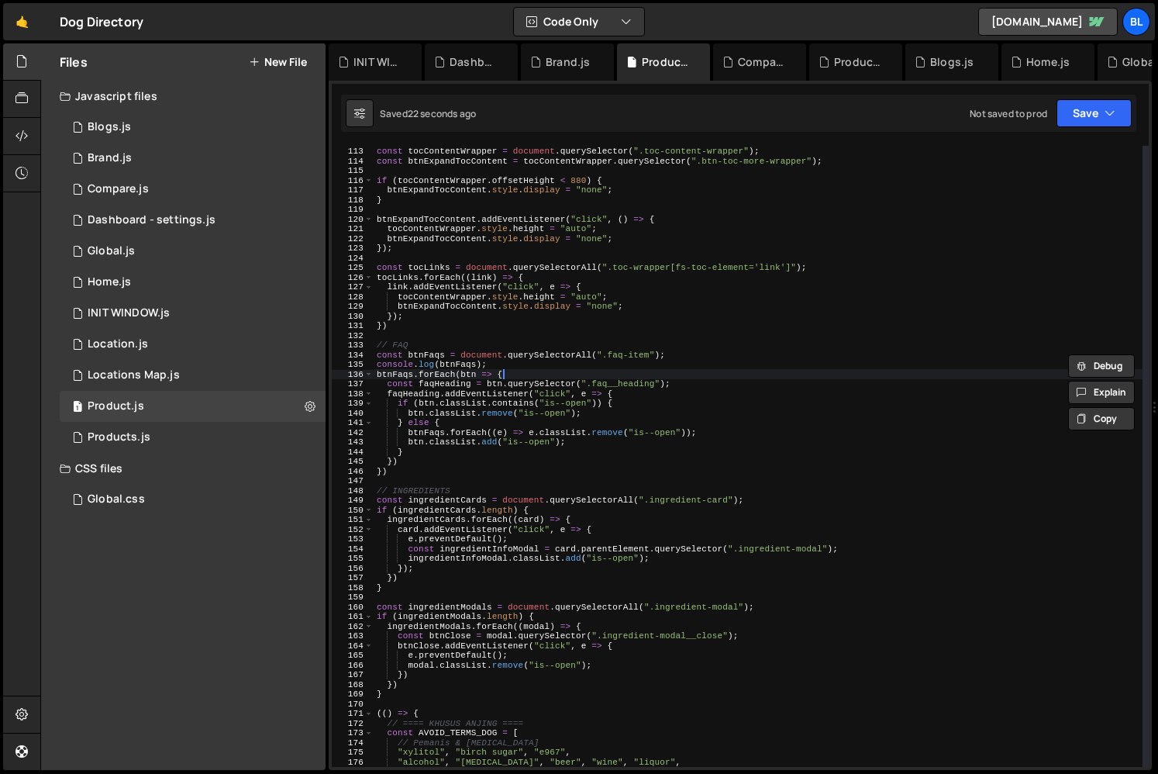
click at [628, 371] on div "// TOC const tocContentWrapper = document . querySelector ( ".toc-content-wrapp…" at bounding box center [758, 456] width 769 height 640
click at [633, 364] on div "// TOC const tocContentWrapper = document . querySelector ( ".toc-content-wrapp…" at bounding box center [758, 456] width 769 height 640
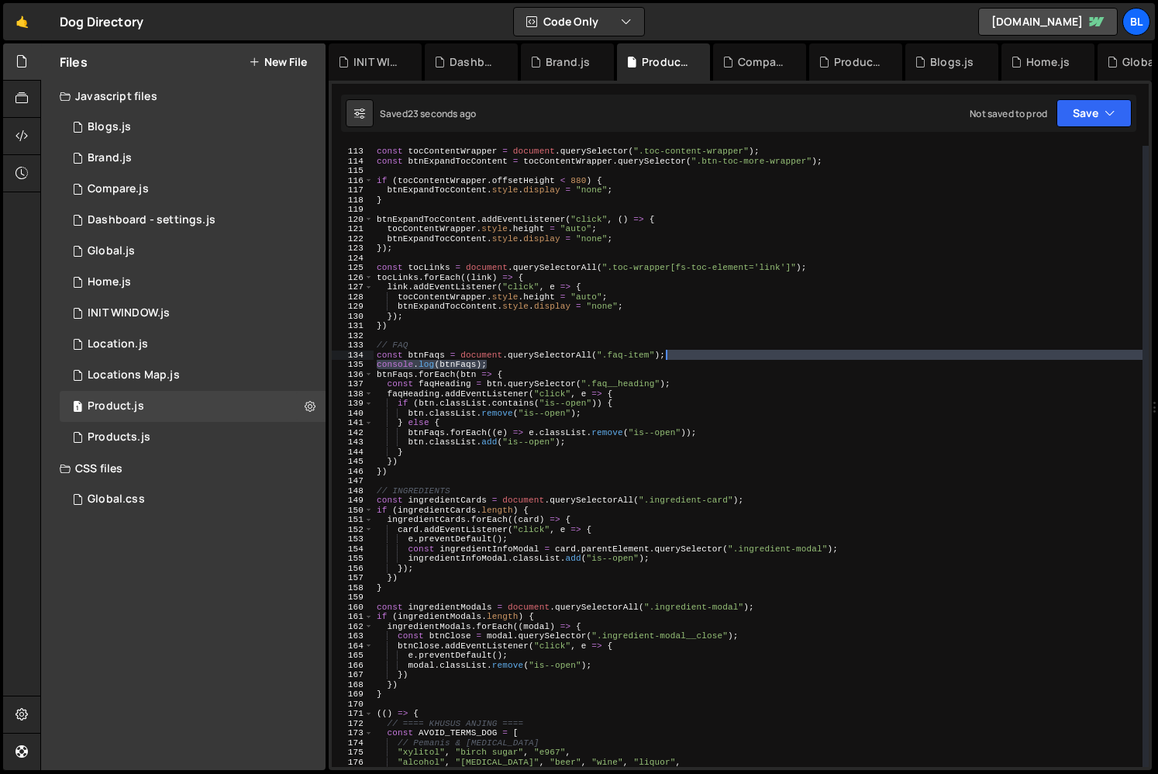
click at [672, 357] on div "// TOC const tocContentWrapper = document . querySelector ( ".toc-content-wrapp…" at bounding box center [758, 456] width 769 height 640
click at [597, 370] on div "// TOC const tocContentWrapper = document . querySelector ( ".toc-content-wrapp…" at bounding box center [758, 456] width 769 height 640
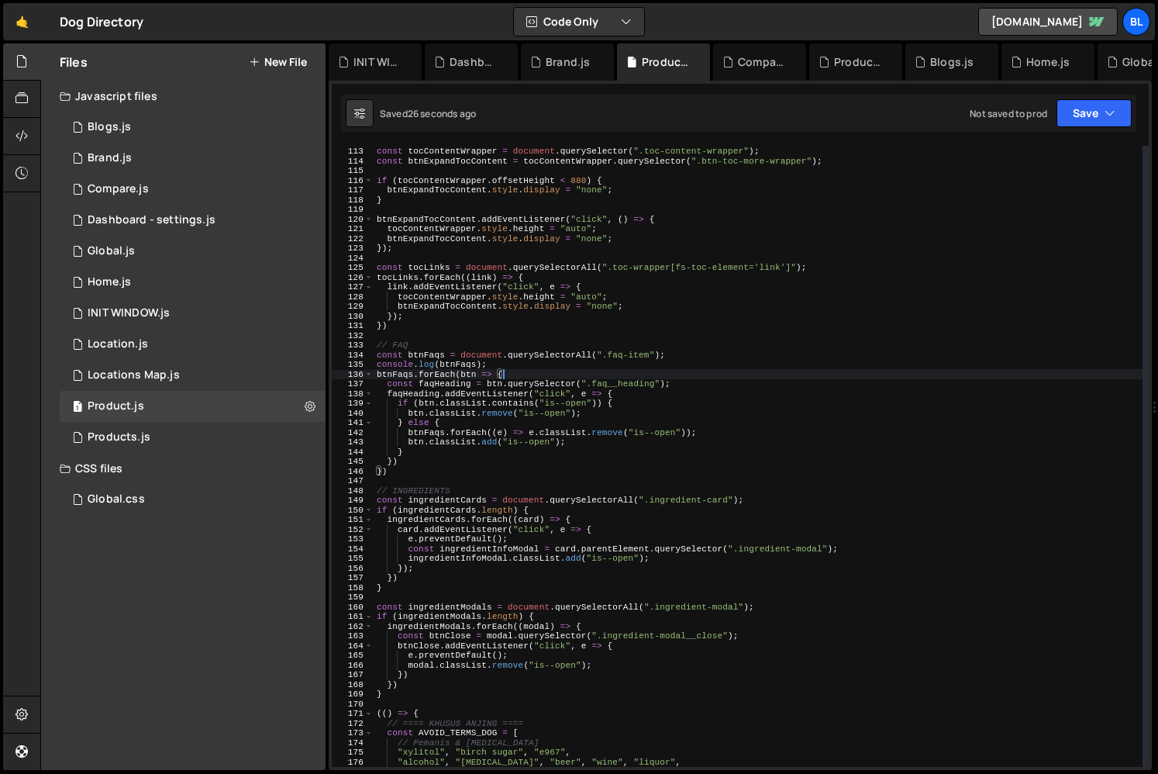
click at [598, 378] on div "// TOC const tocContentWrapper = document . querySelector ( ".toc-content-wrapp…" at bounding box center [758, 456] width 769 height 640
click at [606, 369] on div "// TOC const tocContentWrapper = document . querySelector ( ".toc-content-wrapp…" at bounding box center [758, 456] width 769 height 640
click at [607, 364] on div "// TOC const tocContentWrapper = document . querySelector ( ".toc-content-wrapp…" at bounding box center [758, 456] width 769 height 640
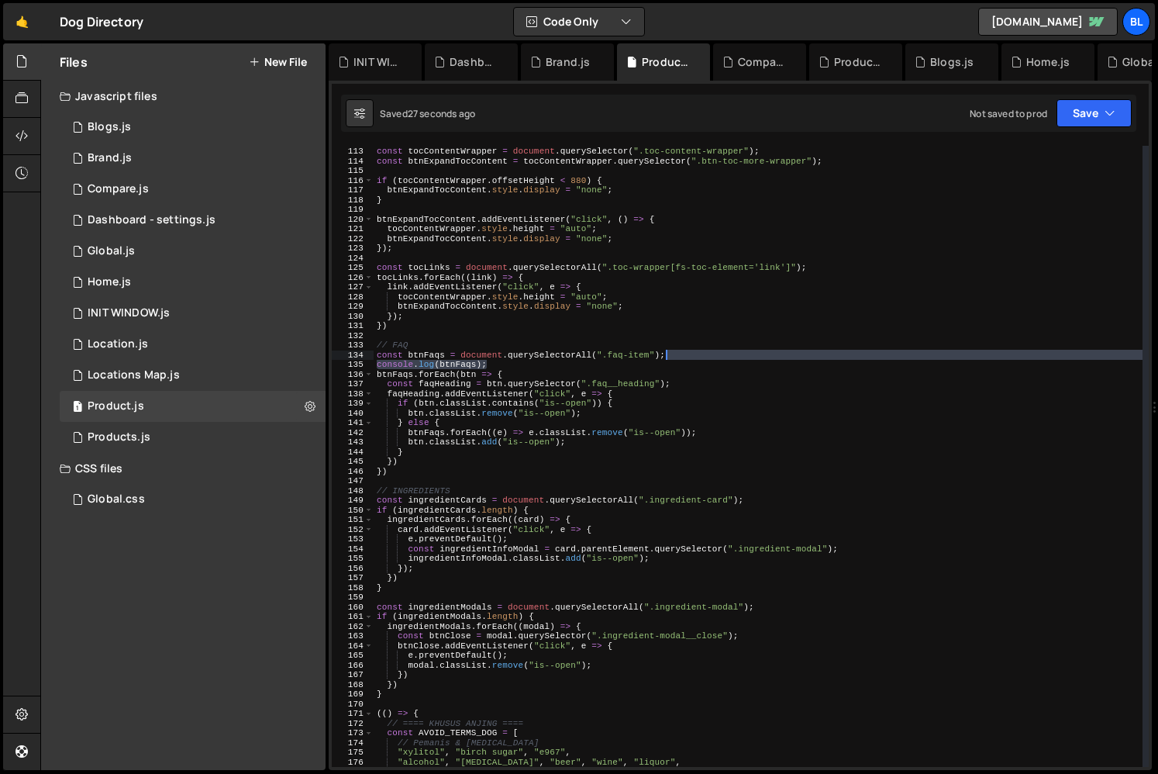
click at [681, 357] on div "// TOC const tocContentWrapper = document . querySelector ( ".toc-content-wrapp…" at bounding box center [758, 456] width 769 height 640
click at [630, 364] on div "// TOC const tocContentWrapper = document . querySelector ( ".toc-content-wrapp…" at bounding box center [758, 456] width 769 height 621
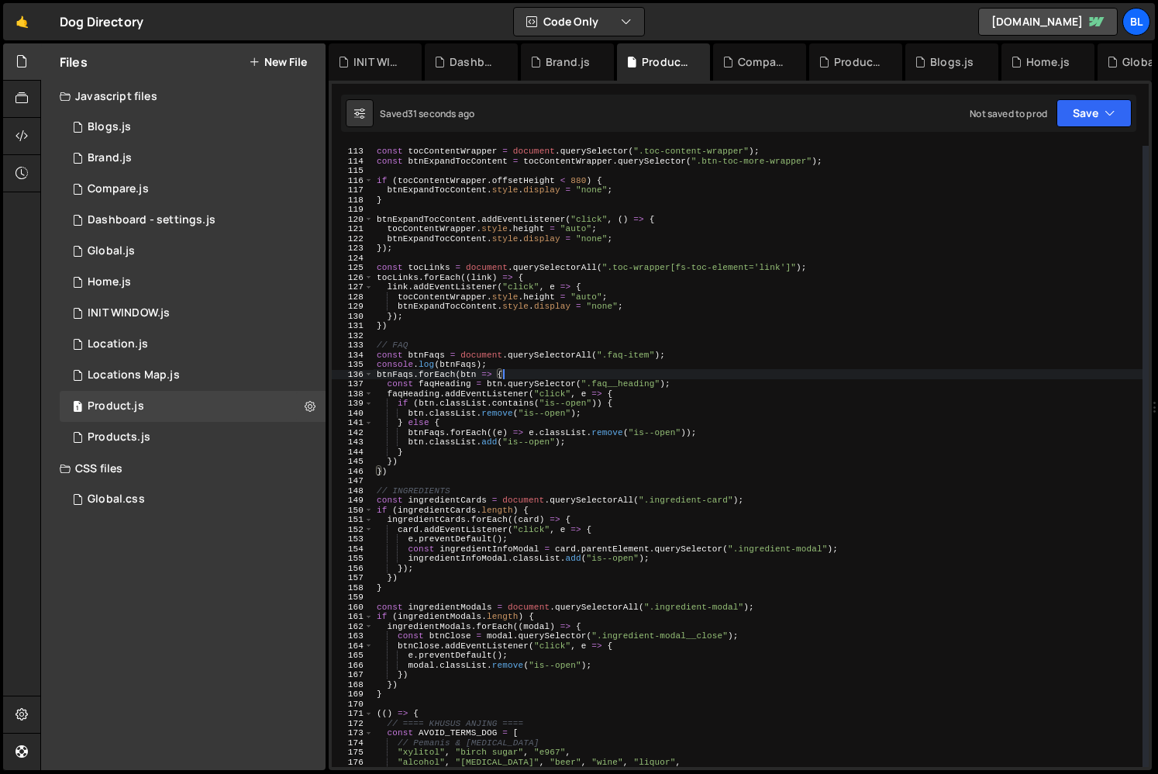
click at [619, 373] on div "// TOC const tocContentWrapper = document . querySelector ( ".toc-content-wrapp…" at bounding box center [758, 456] width 769 height 640
click at [631, 365] on div "// TOC const tocContentWrapper = document . querySelector ( ".toc-content-wrapp…" at bounding box center [758, 456] width 769 height 640
click at [674, 355] on div "// TOC const tocContentWrapper = document . querySelector ( ".toc-content-wrapp…" at bounding box center [758, 456] width 769 height 640
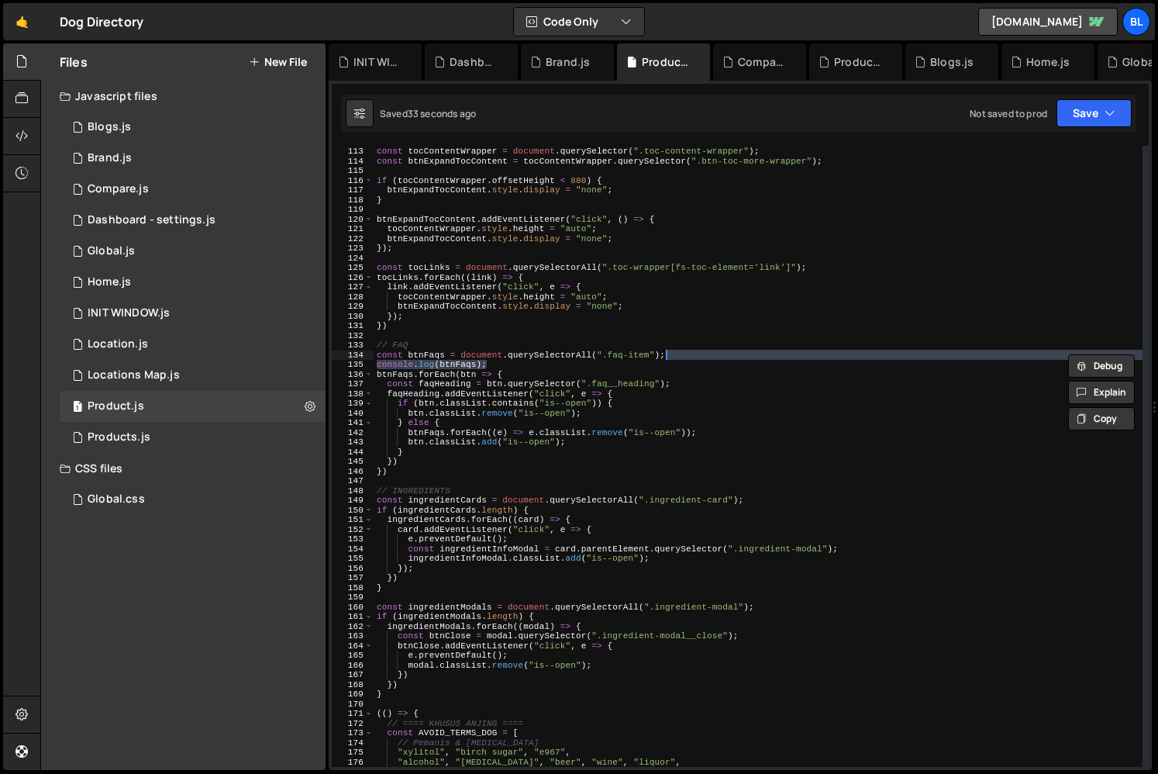
click at [631, 369] on div "// TOC const tocContentWrapper = document . querySelector ( ".toc-content-wrapp…" at bounding box center [758, 456] width 769 height 640
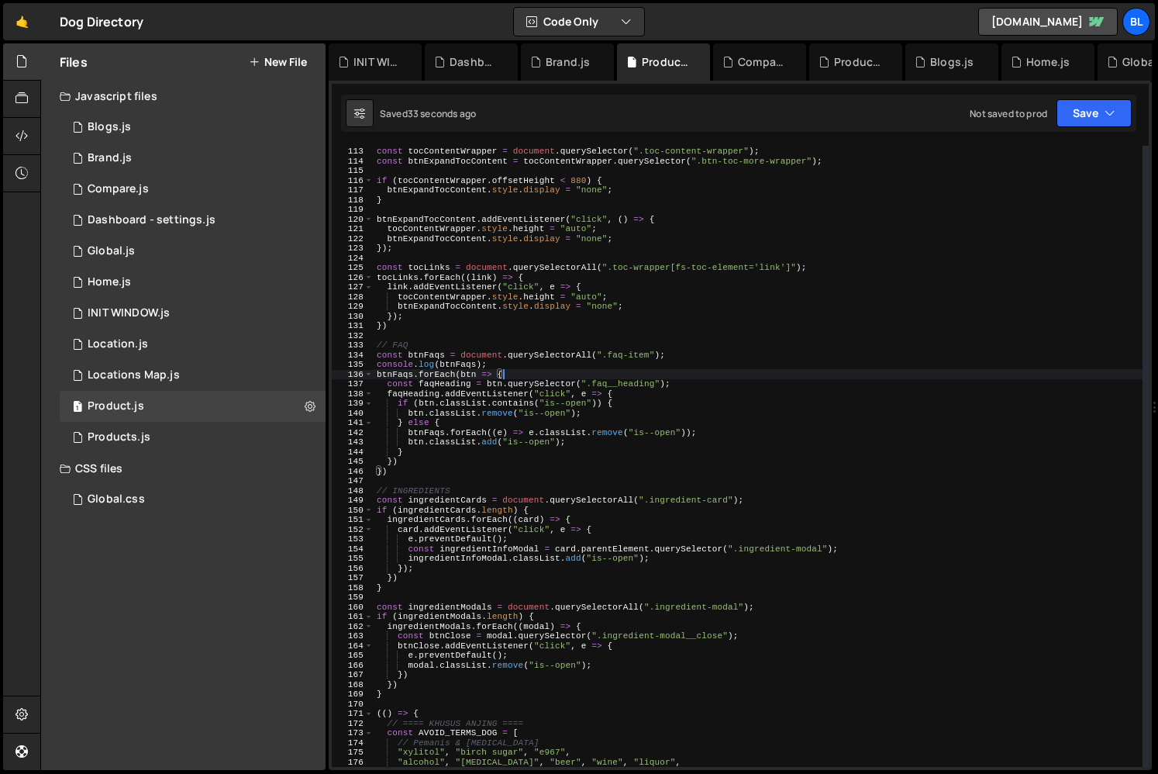
click at [641, 361] on div "// TOC const tocContentWrapper = document . querySelector ( ".toc-content-wrapp…" at bounding box center [758, 456] width 769 height 640
click at [675, 351] on div "// TOC const tocContentWrapper = document . querySelector ( ".toc-content-wrapp…" at bounding box center [758, 456] width 769 height 640
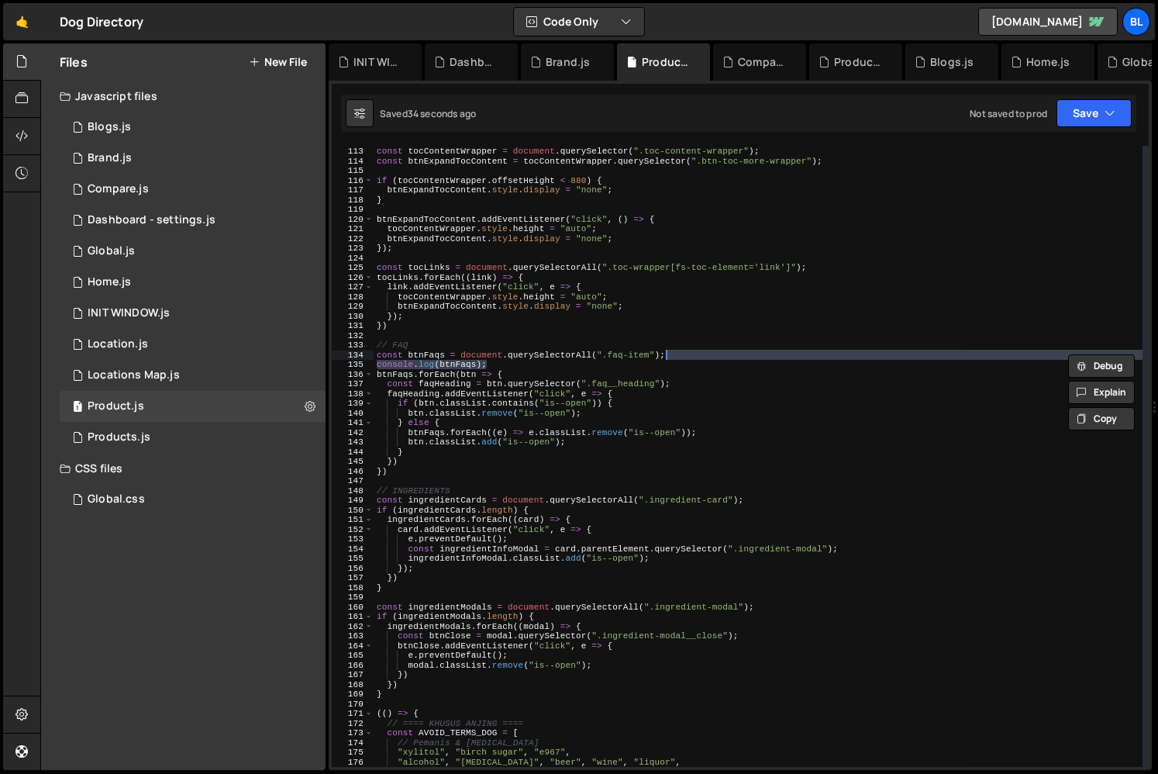
click at [598, 366] on div "// TOC const tocContentWrapper = document . querySelector ( ".toc-content-wrapp…" at bounding box center [758, 456] width 769 height 621
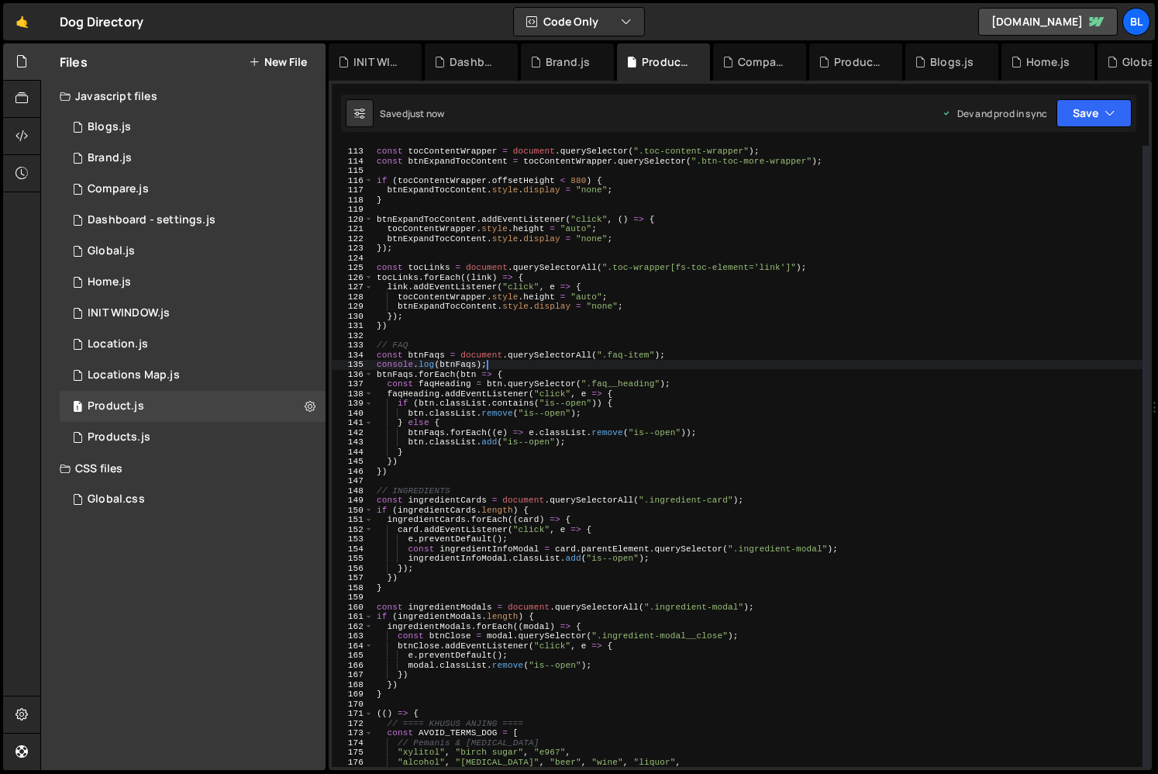
click at [410, 464] on div "// TOC const tocContentWrapper = document . querySelector ( ".toc-content-wrapp…" at bounding box center [758, 456] width 769 height 640
type textarea "})"
click at [400, 477] on div "// TOC const tocContentWrapper = document . querySelector ( ".toc-content-wrapp…" at bounding box center [758, 456] width 769 height 640
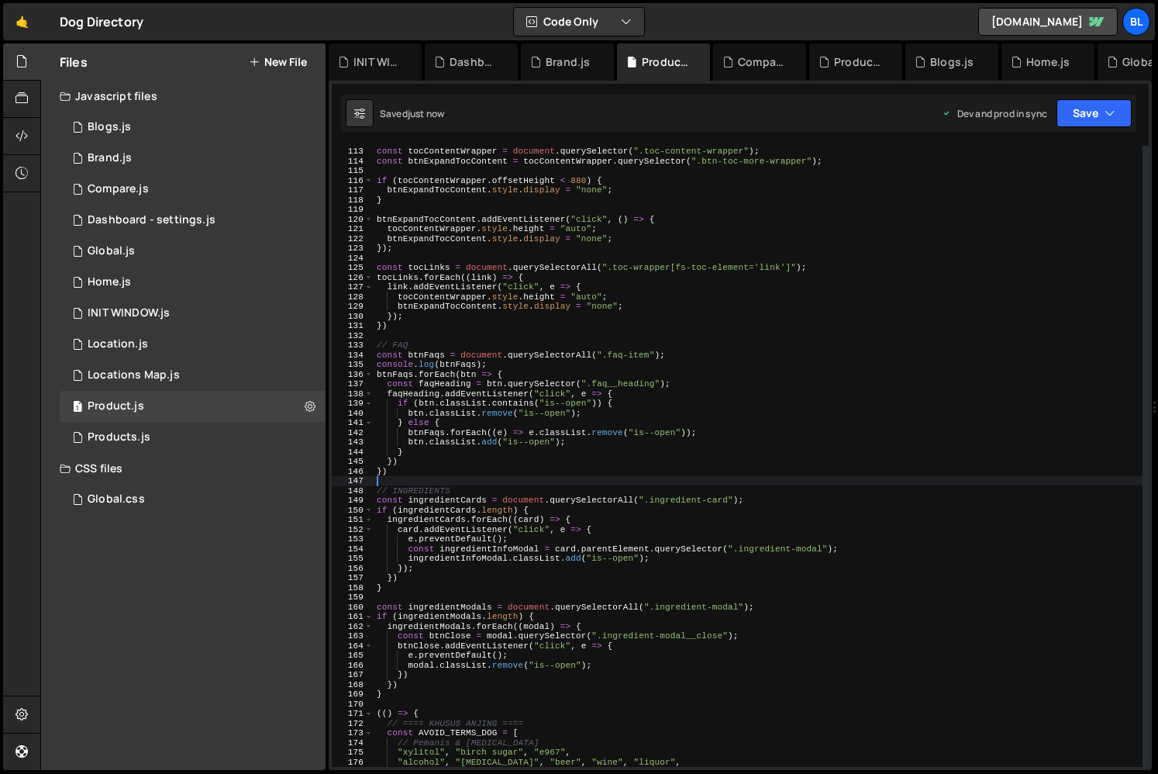
click at [412, 464] on div "// TOC const tocContentWrapper = document . querySelector ( ".toc-content-wrapp…" at bounding box center [758, 456] width 769 height 640
click at [442, 472] on div "// TOC const tocContentWrapper = document . querySelector ( ".toc-content-wrapp…" at bounding box center [758, 456] width 769 height 640
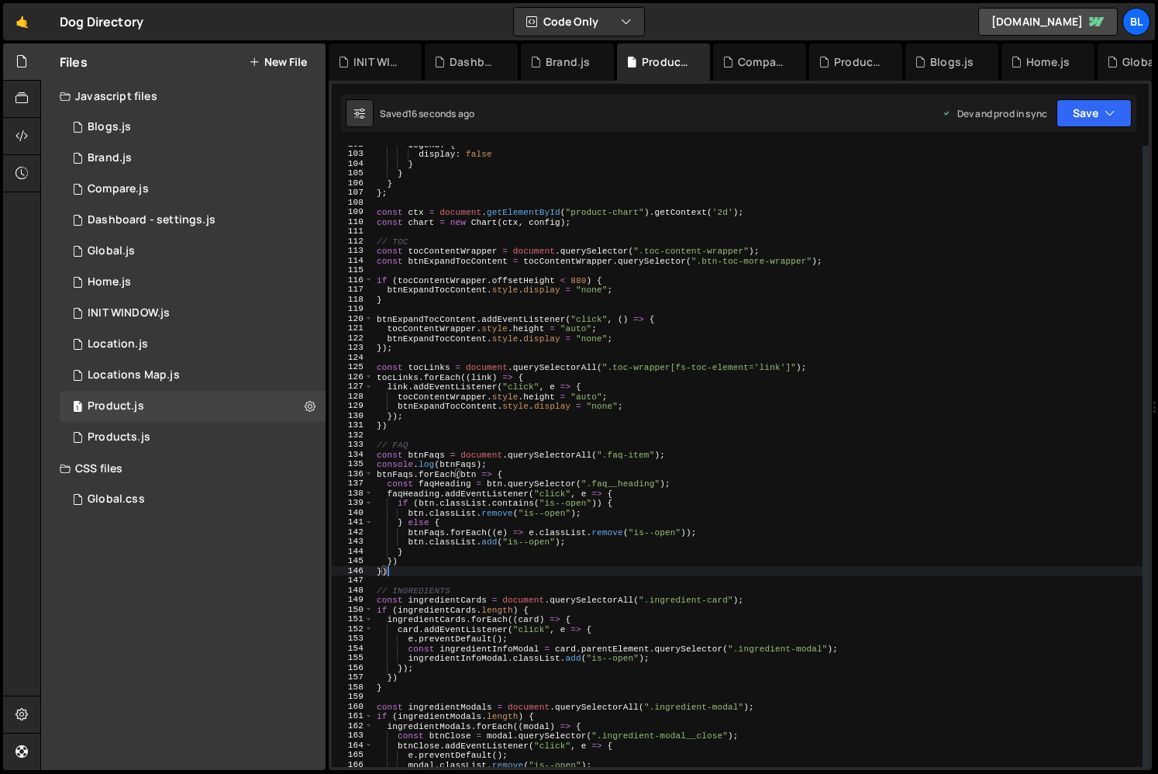
scroll to position [983, 0]
click at [472, 539] on div "legend : { display : false } } } } ; const ctx = document . getElementById ( "p…" at bounding box center [758, 461] width 769 height 640
click at [552, 575] on div "legend : { display : false } } } } ; const ctx = document . getElementById ( "p…" at bounding box center [758, 461] width 769 height 640
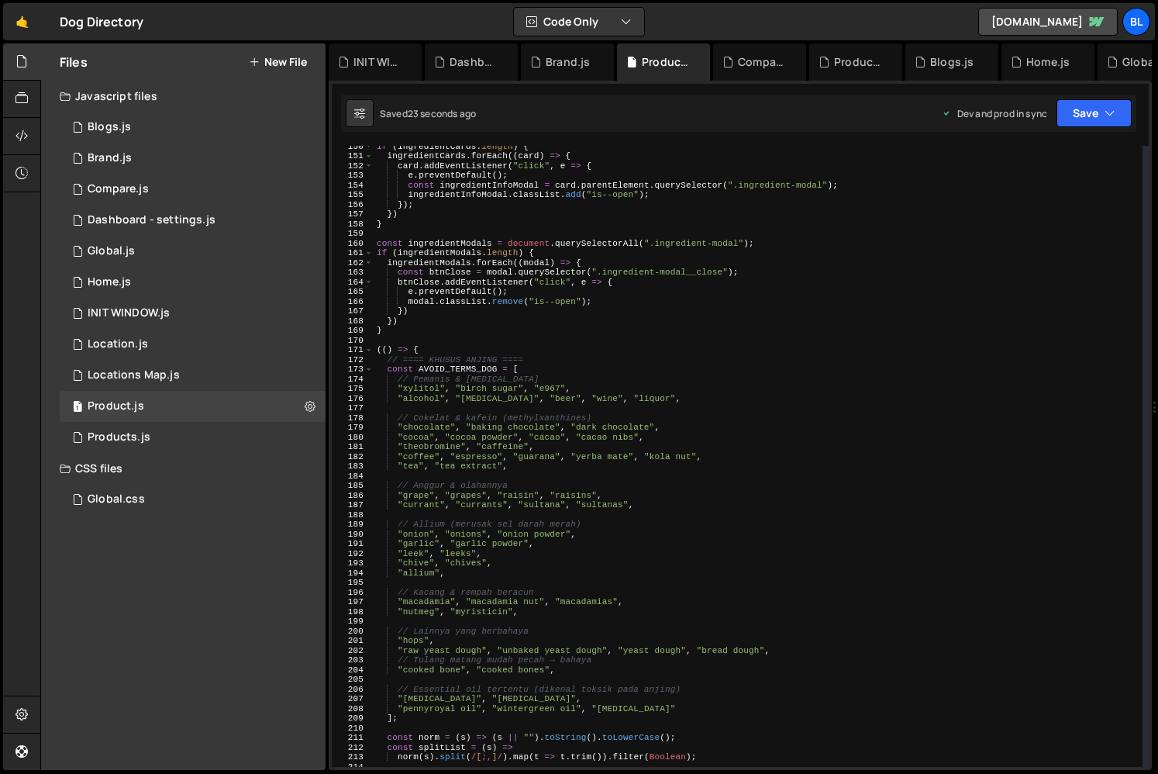
scroll to position [1166, 0]
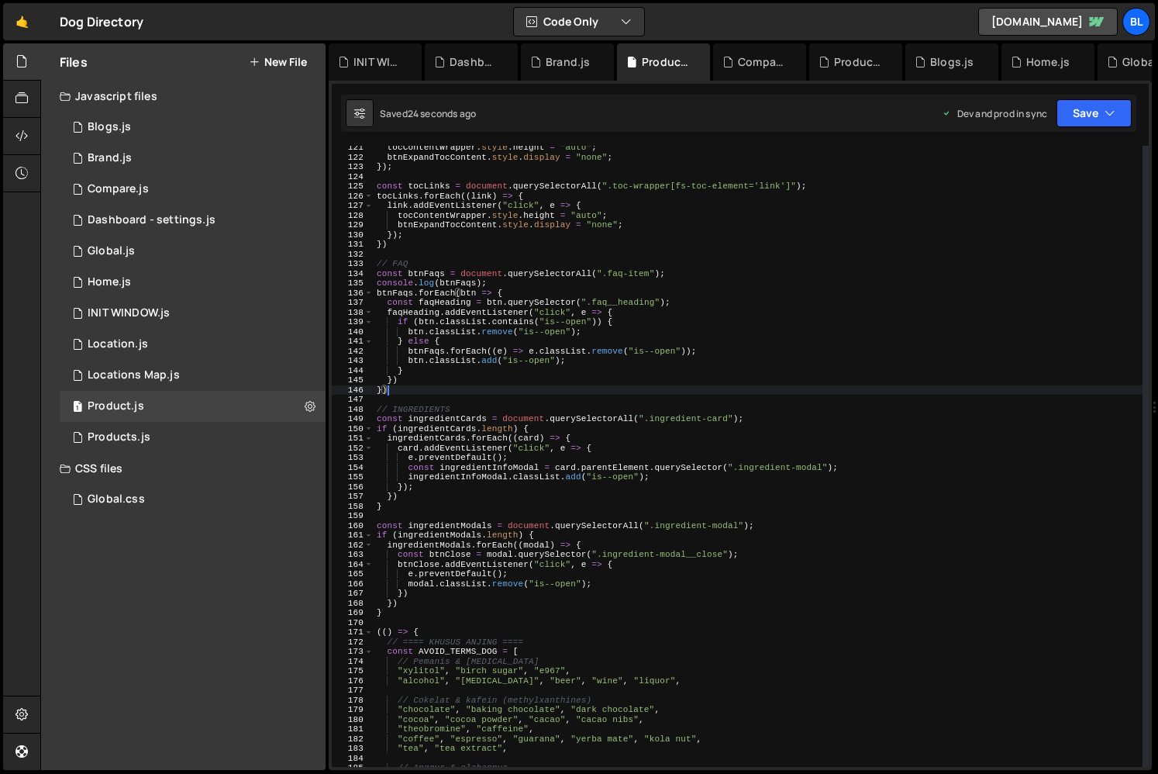
drag, startPoint x: 557, startPoint y: 464, endPoint x: 556, endPoint y: 452, distance: 12.4
click at [557, 464] on div "tocContentWrapper . style . height = "auto" ; btnExpandTocContent . style . dis…" at bounding box center [758, 463] width 769 height 640
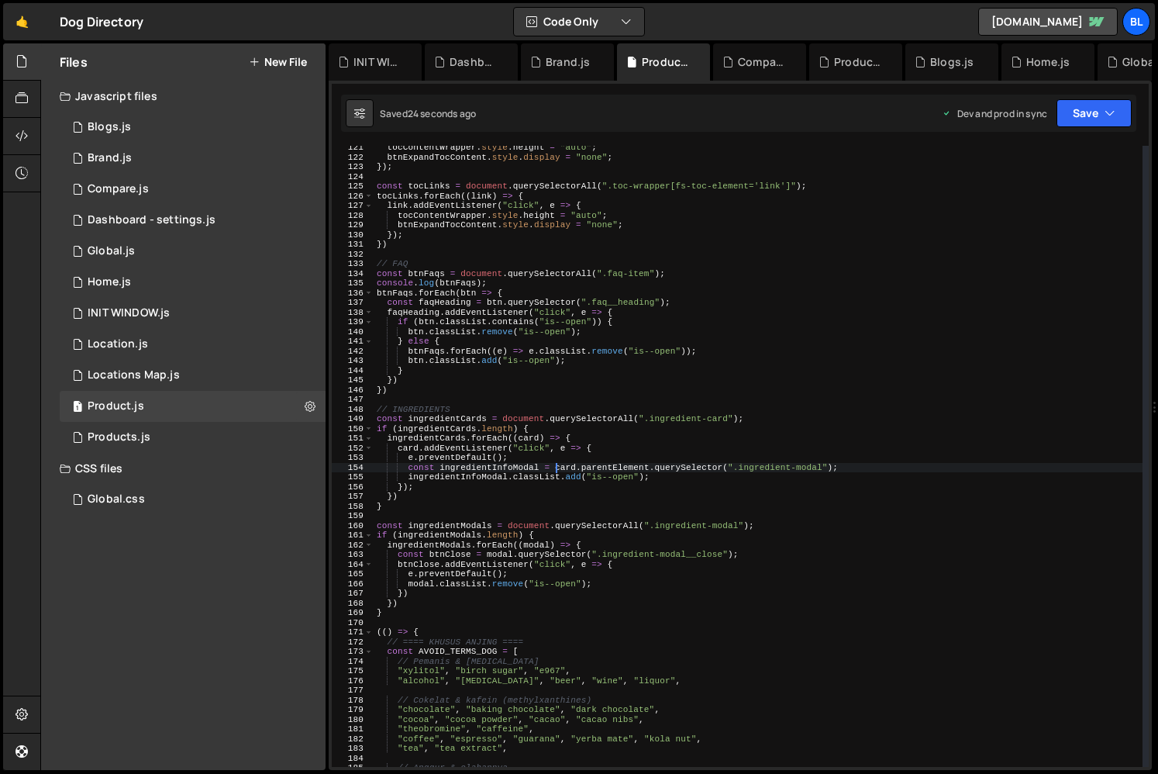
click at [550, 420] on div "tocContentWrapper . style . height = "auto" ; btnExpandTocContent . style . dis…" at bounding box center [758, 463] width 769 height 640
click at [461, 509] on div "tocContentWrapper . style . height = "auto" ; btnExpandTocContent . style . dis…" at bounding box center [758, 463] width 769 height 640
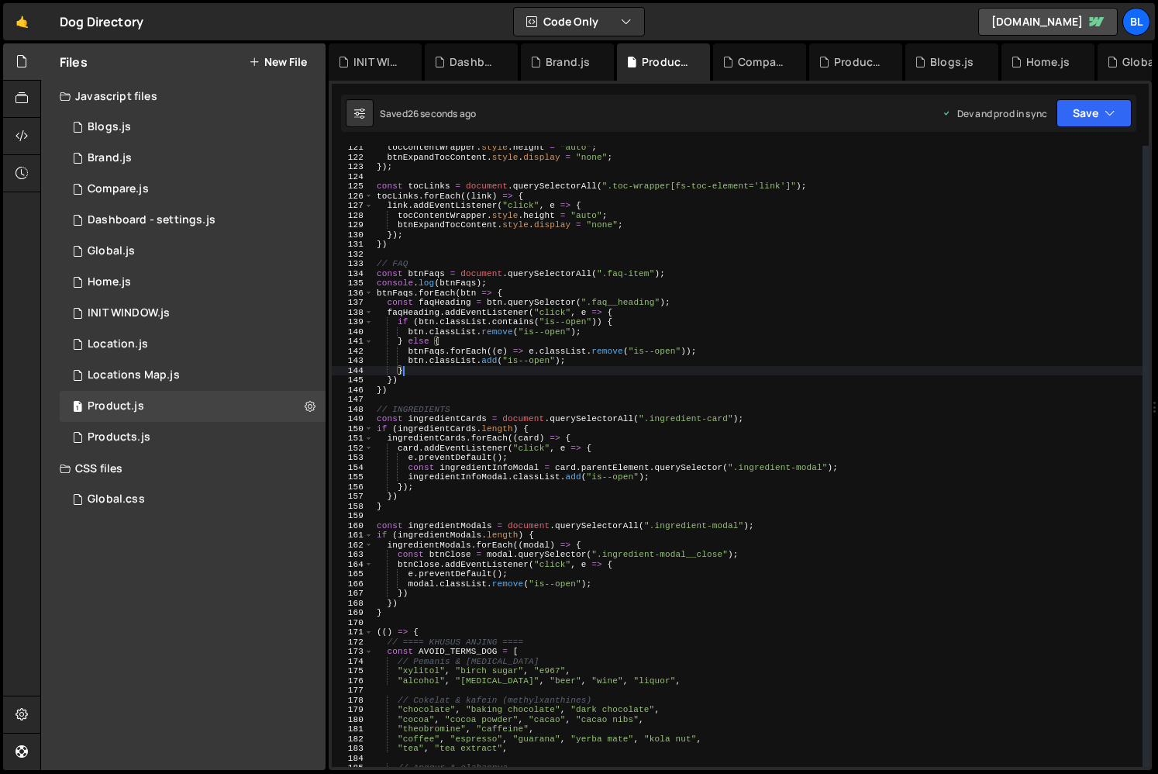
click at [464, 367] on div "tocContentWrapper . style . height = "auto" ; btnExpandTocContent . style . dis…" at bounding box center [758, 463] width 769 height 640
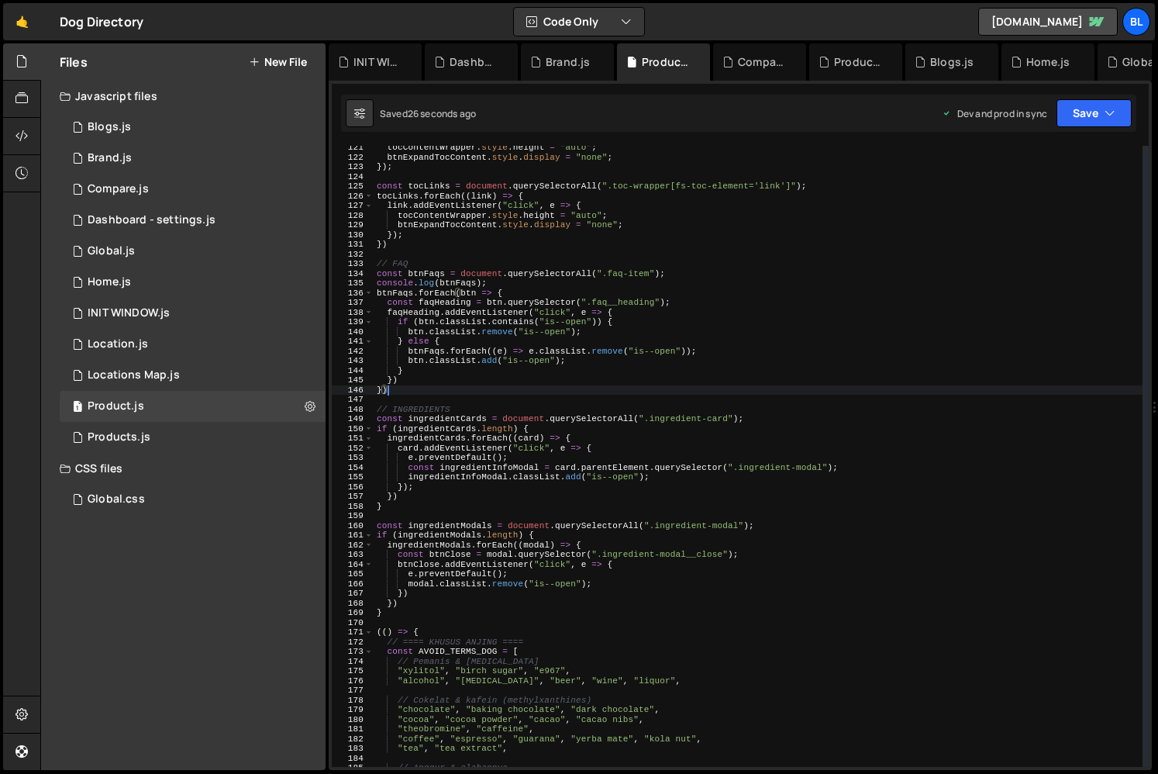
click at [472, 394] on div "tocContentWrapper . style . height = "auto" ; btnExpandTocContent . style . dis…" at bounding box center [758, 463] width 769 height 640
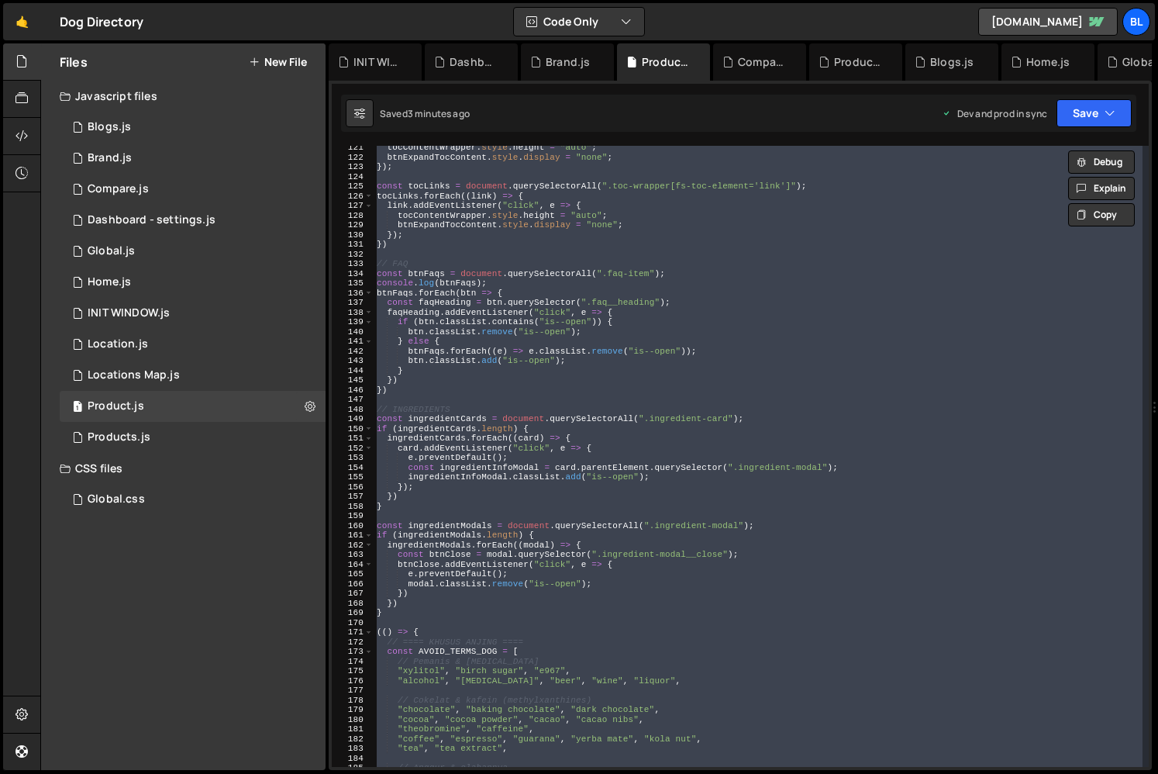
click at [503, 387] on div "tocContentWrapper . style . height = "auto" ; btnExpandTocContent . style . dis…" at bounding box center [758, 456] width 769 height 621
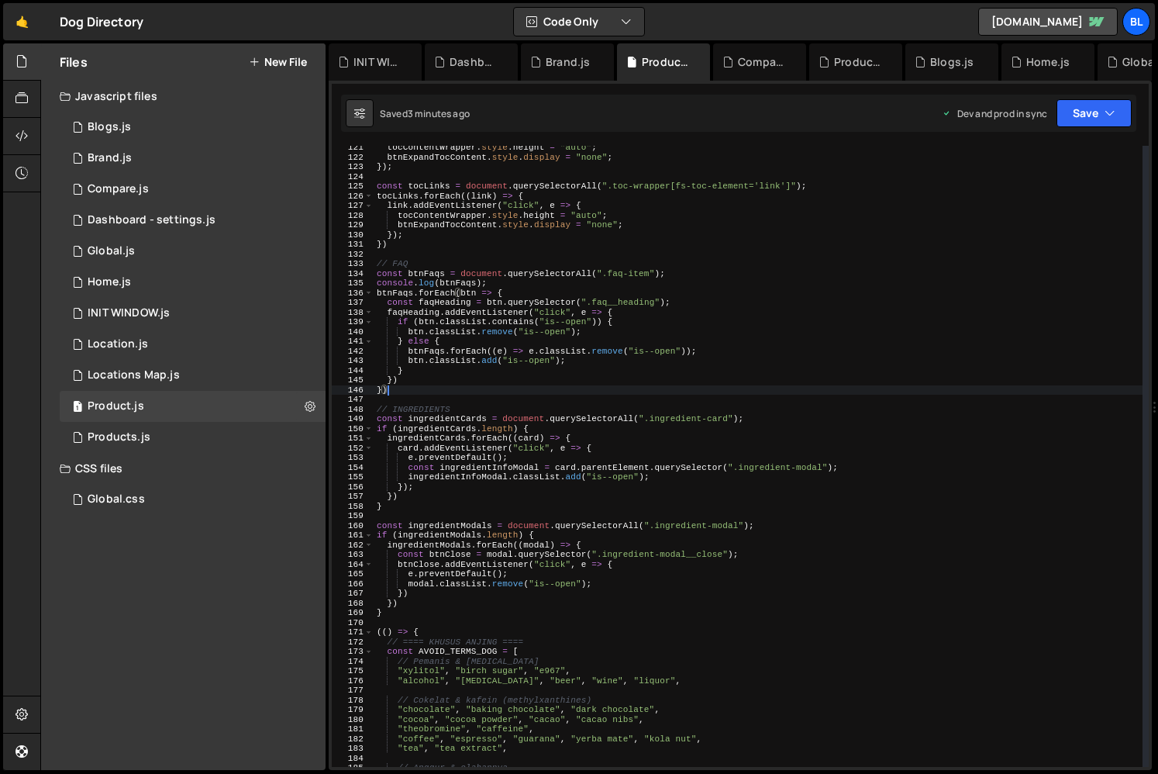
paste textarea ";"
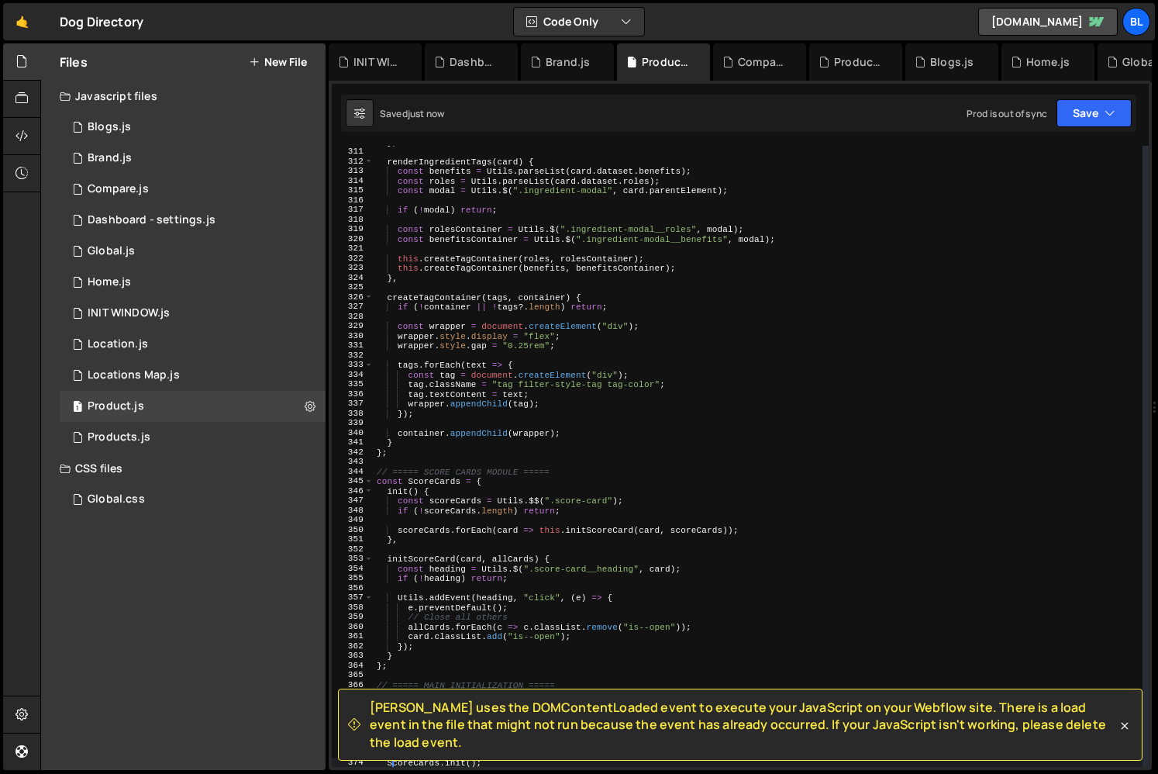
scroll to position [3327, 0]
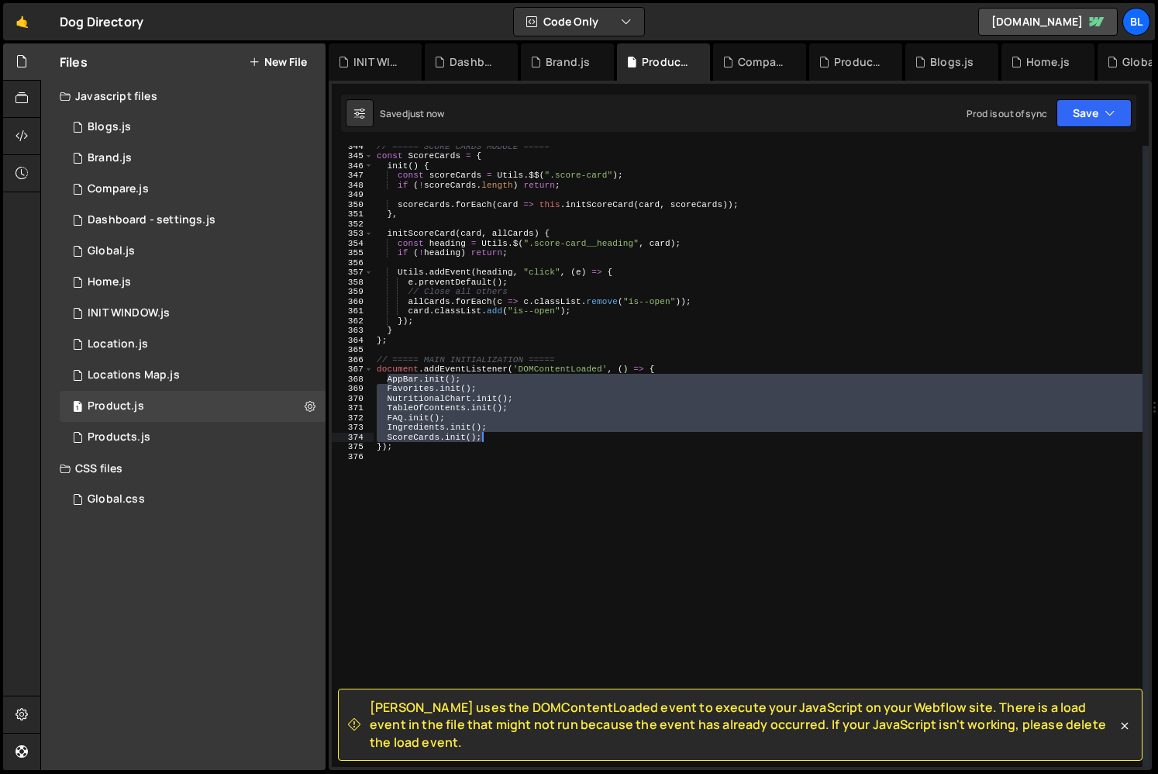
drag, startPoint x: 398, startPoint y: 390, endPoint x: 498, endPoint y: 438, distance: 110.9
click at [498, 438] on div "// ===== SCORE CARDS MODULE ===== const ScoreCards = { init ( ) { const scoreCa…" at bounding box center [758, 461] width 769 height 640
type textarea "Ingredients.init(); ScoreCards.init();"
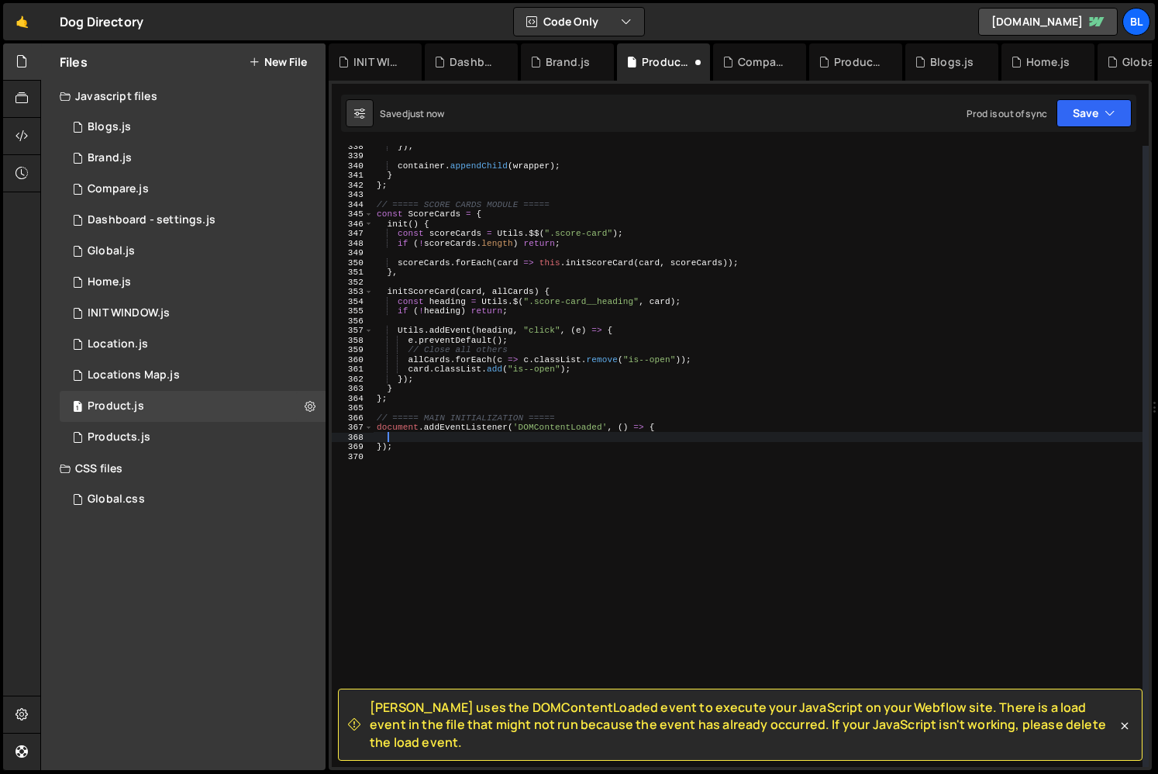
scroll to position [3269, 0]
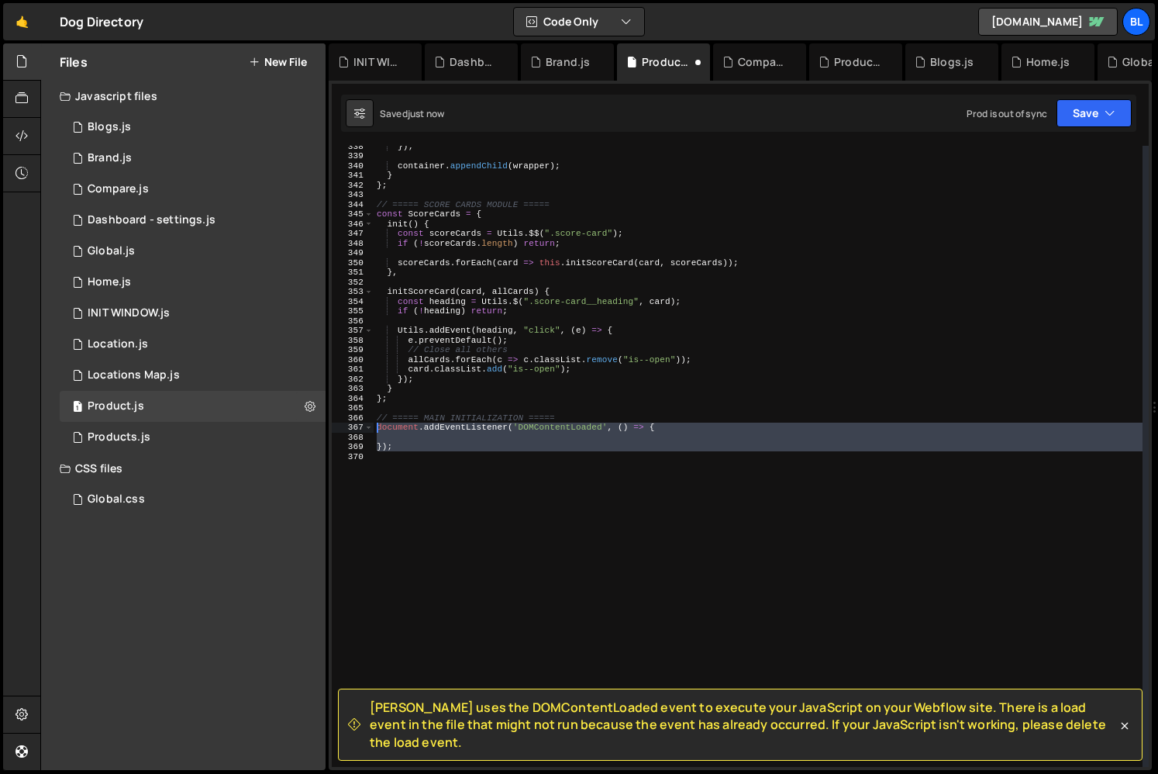
drag, startPoint x: 410, startPoint y: 456, endPoint x: 360, endPoint y: 431, distance: 55.5
click at [360, 431] on div "338 339 340 341 342 343 344 345 346 347 348 349 350 351 352 353 354 355 356 357…" at bounding box center [740, 456] width 817 height 621
paste textarea "ScoreCards.init();"
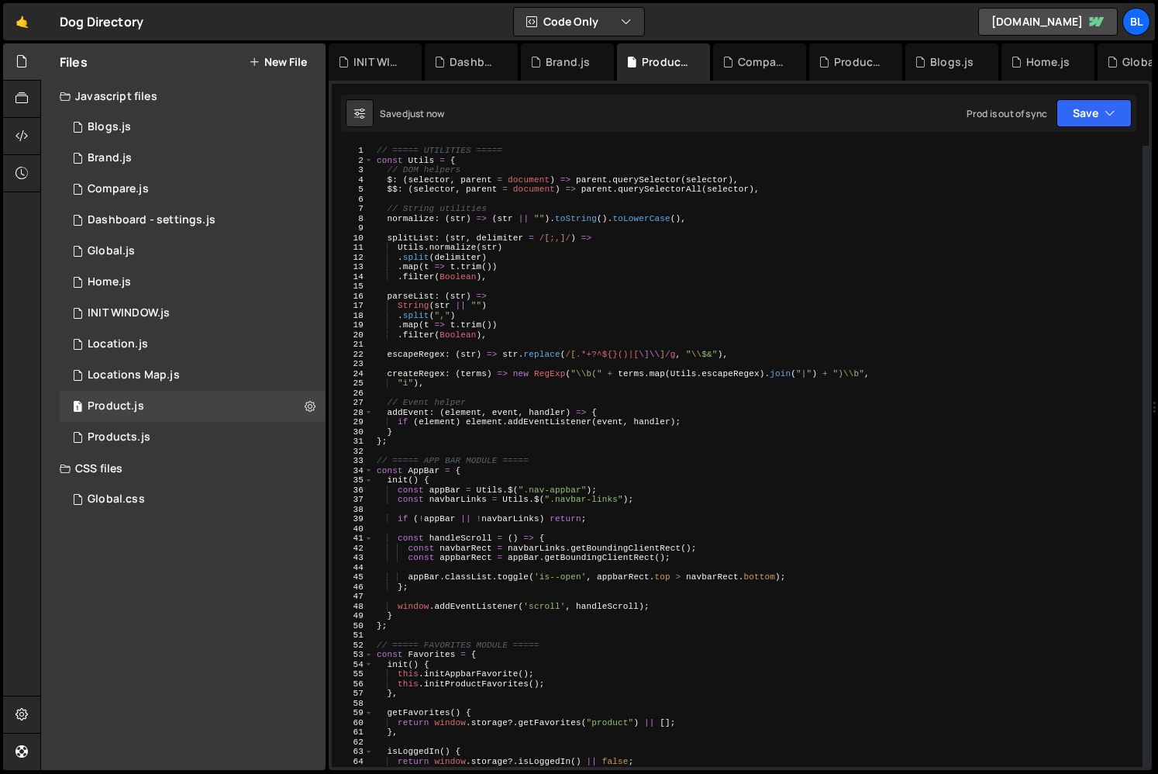
scroll to position [0, 0]
click at [522, 468] on div "// ===== UTILITIES ===== const Utils = { // DOM helpers $ : ( selector , parent…" at bounding box center [758, 466] width 769 height 640
click at [480, 488] on div "// ===== UTILITIES ===== const Utils = { // DOM helpers $ : ( selector , parent…" at bounding box center [758, 466] width 769 height 640
click at [635, 298] on div "// ===== UTILITIES ===== const Utils = { // DOM helpers $ : ( selector , parent…" at bounding box center [758, 466] width 769 height 640
type textarea "parseList: (str) =>"
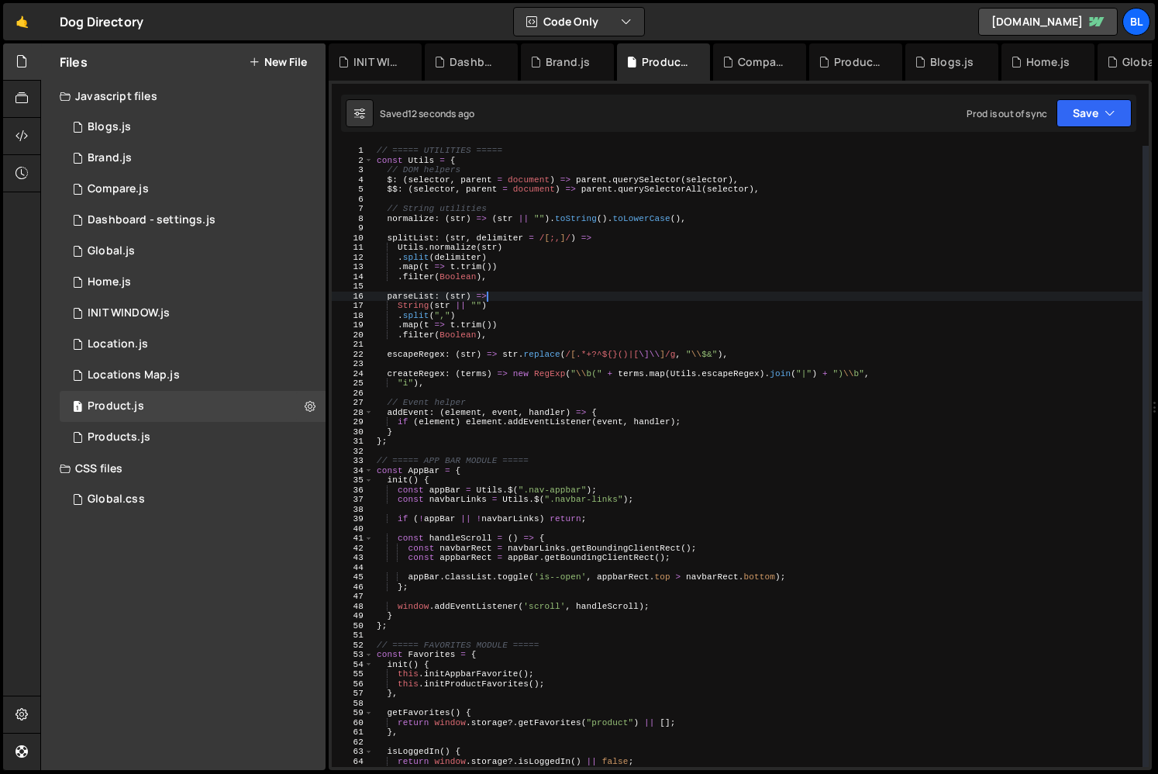
click at [592, 446] on div "// ===== UTILITIES ===== const Utils = { // DOM helpers $ : ( selector , parent…" at bounding box center [758, 466] width 769 height 640
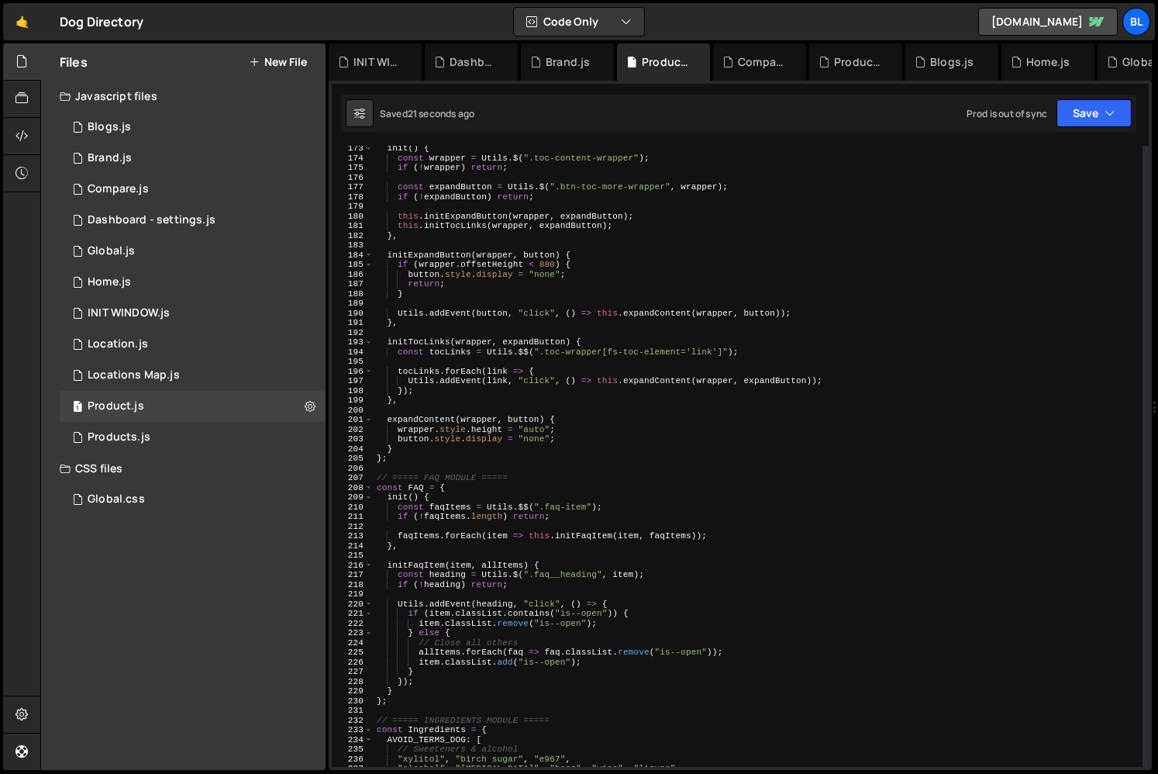
scroll to position [1780, 0]
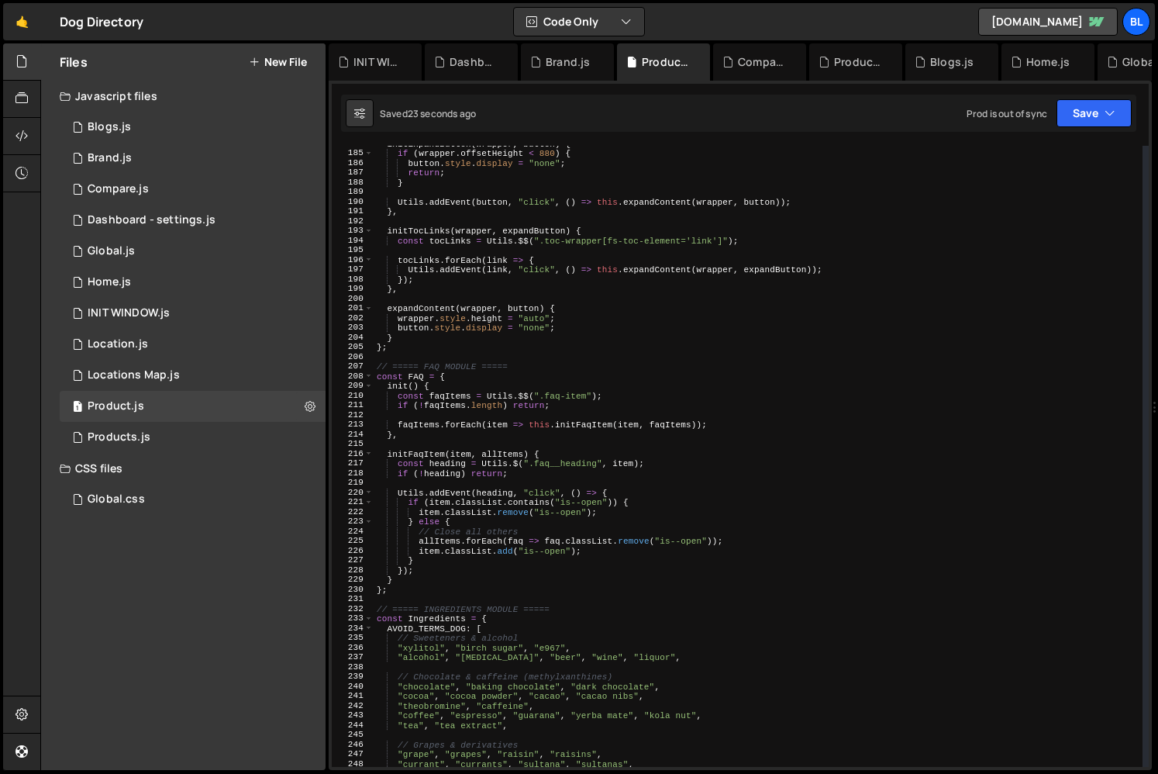
click at [446, 396] on div "initExpandButton ( wrapper , button ) { if ( wrapper . offsetHeight < 880 ) { b…" at bounding box center [758, 459] width 769 height 640
click at [446, 395] on div "initExpandButton ( wrapper , button ) { if ( wrapper . offsetHeight < 880 ) { b…" at bounding box center [758, 459] width 769 height 640
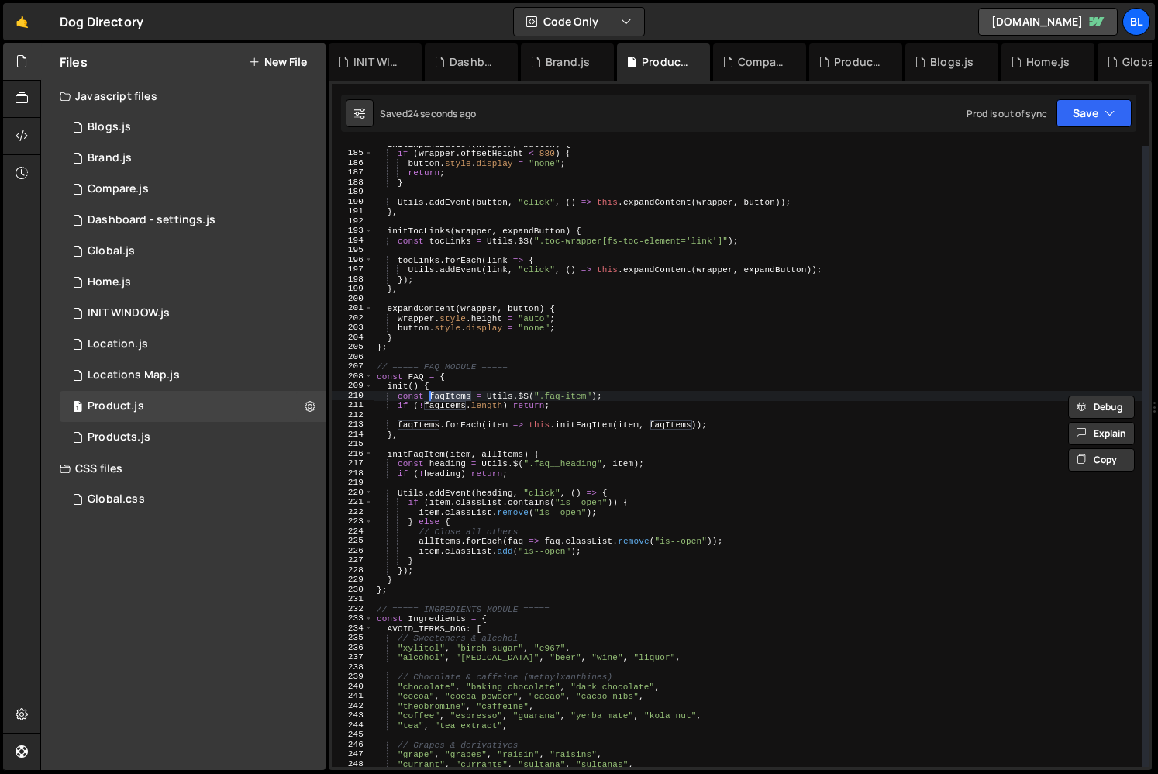
click at [608, 406] on div "initExpandButton ( wrapper , button ) { if ( wrapper . offsetHeight < 880 ) { b…" at bounding box center [758, 459] width 769 height 640
click at [647, 391] on div "initExpandButton ( wrapper , button ) { if ( wrapper . offsetHeight < 880 ) { b…" at bounding box center [758, 459] width 769 height 640
type textarea "const faqItems = Utils.$$(".faq-item");"
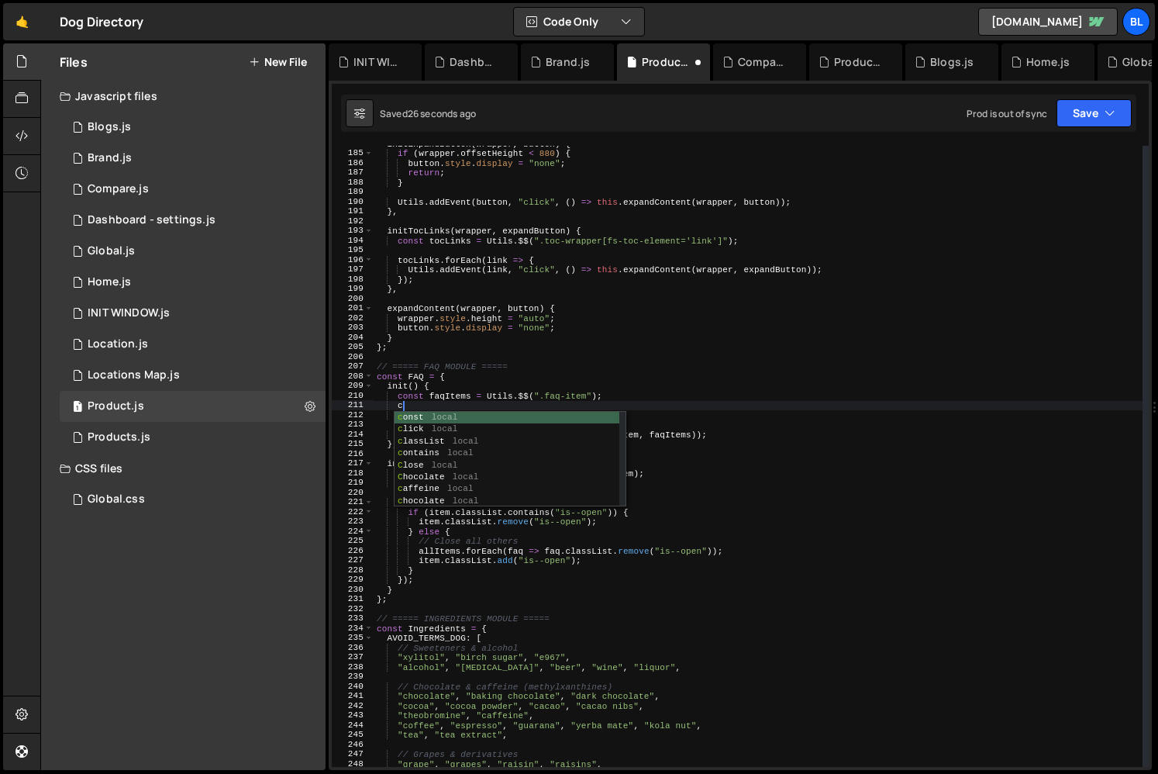
type textarea "coso"
type textarea "[PERSON_NAME]"
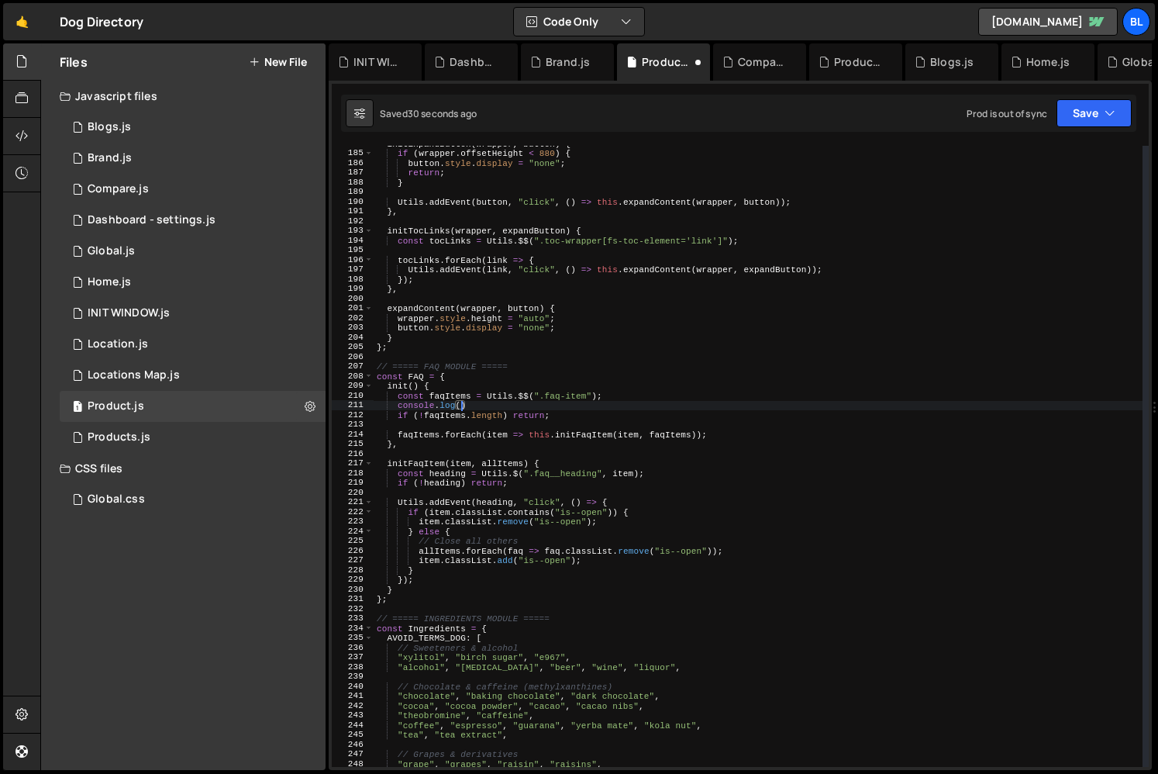
paste textarea "faqItems)"
type textarea "console.log(faqItems);"
